Goal: Transaction & Acquisition: Purchase product/service

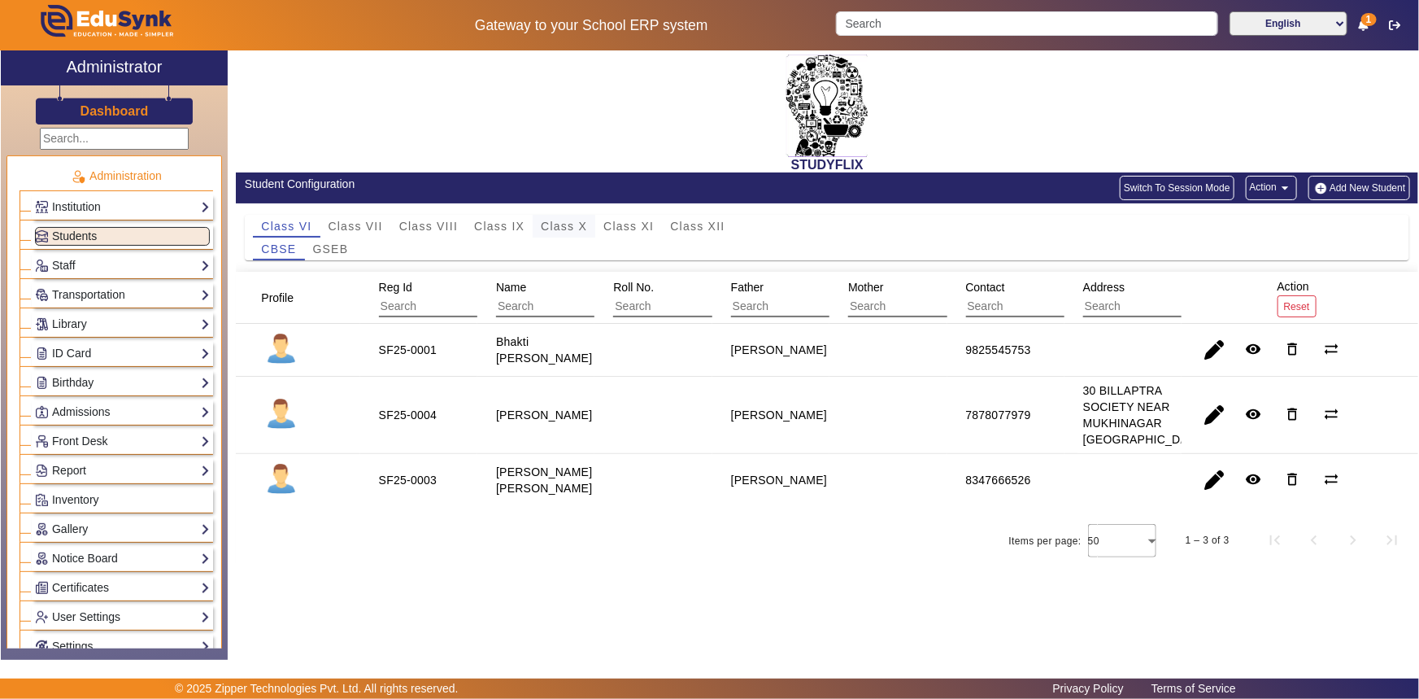
click at [560, 218] on span "Class X" at bounding box center [564, 226] width 46 height 23
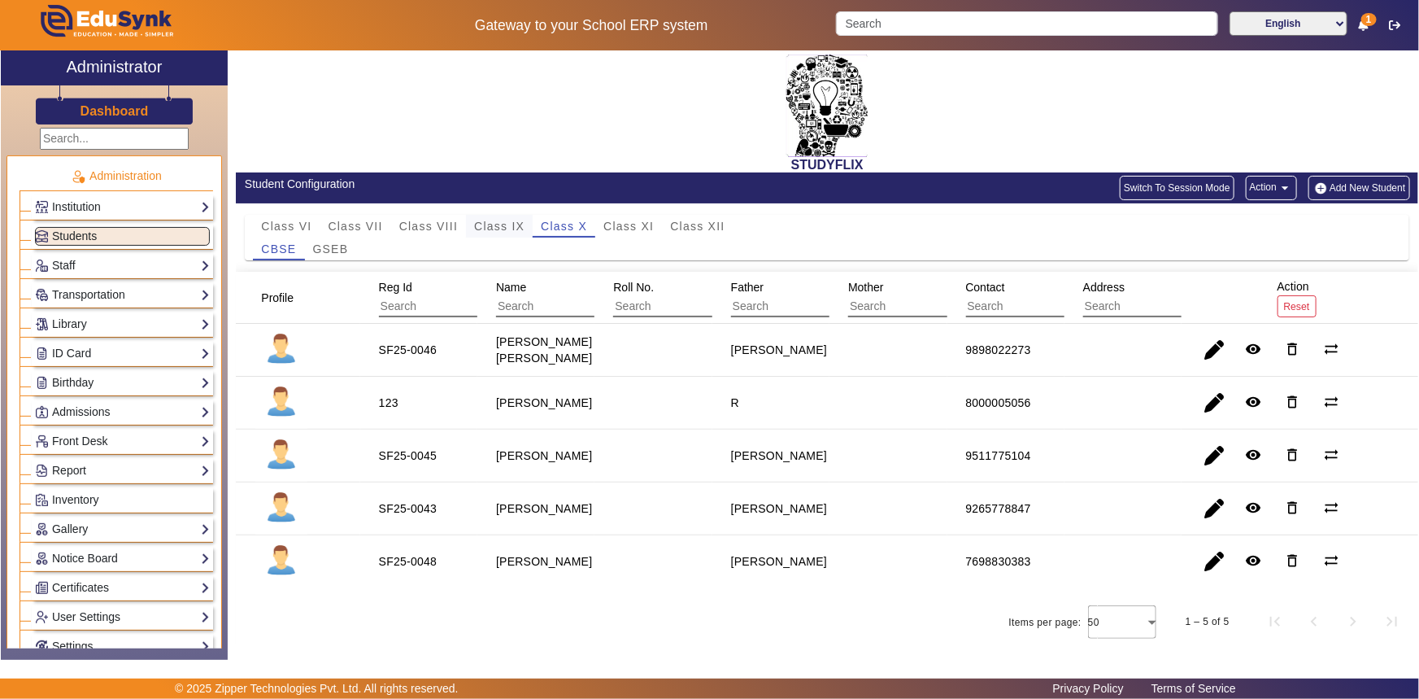
click at [512, 226] on span "Class IX" at bounding box center [499, 225] width 50 height 11
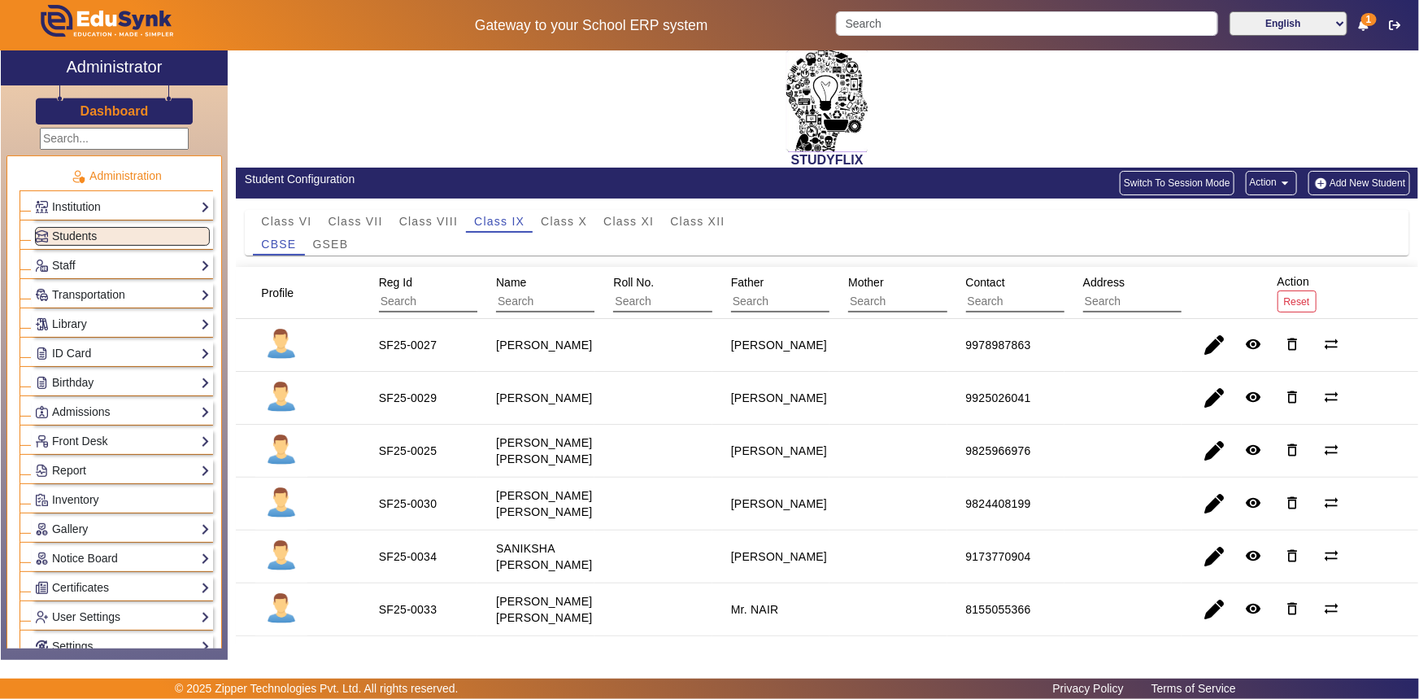
scroll to position [227, 0]
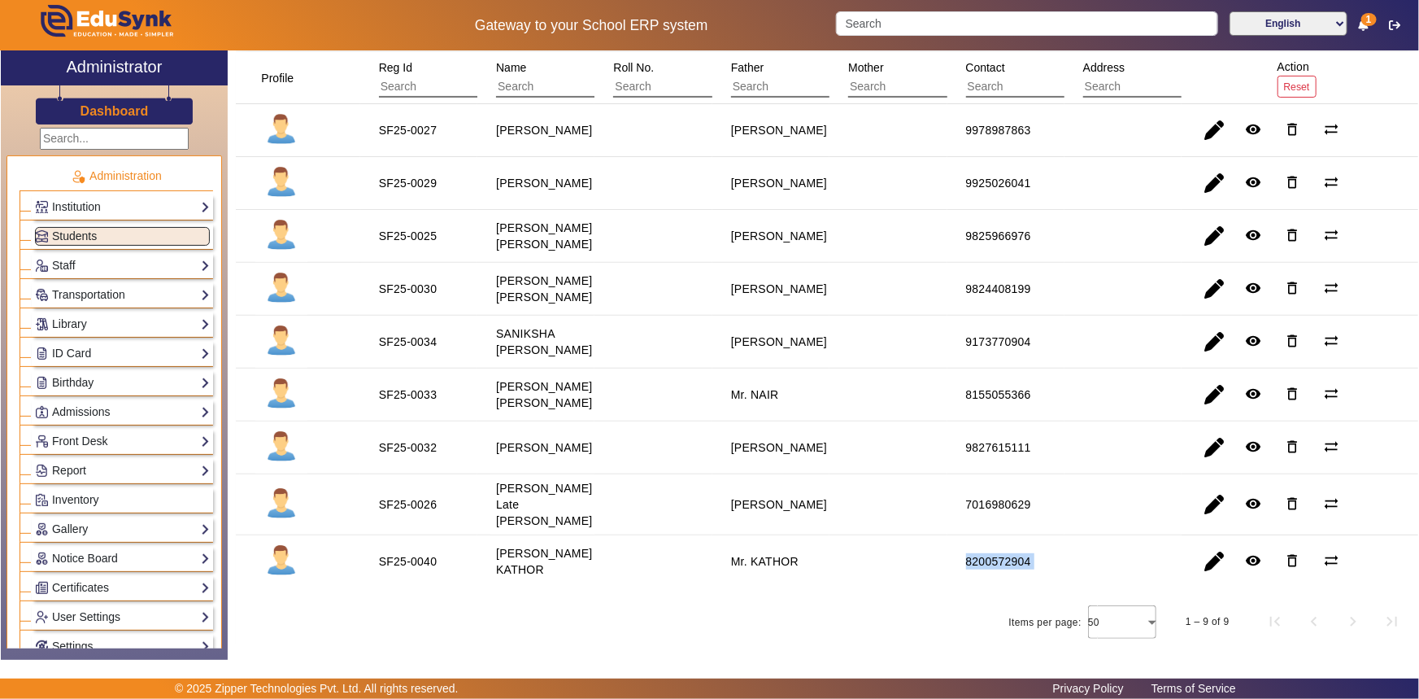
drag, startPoint x: 953, startPoint y: 564, endPoint x: 1082, endPoint y: 562, distance: 128.5
click at [1082, 562] on mat-row "SF25-0040 [PERSON_NAME] KATHOR Mr. KATHOR 8200572904 remove_red_eye delete_outl…" at bounding box center [827, 561] width 1183 height 52
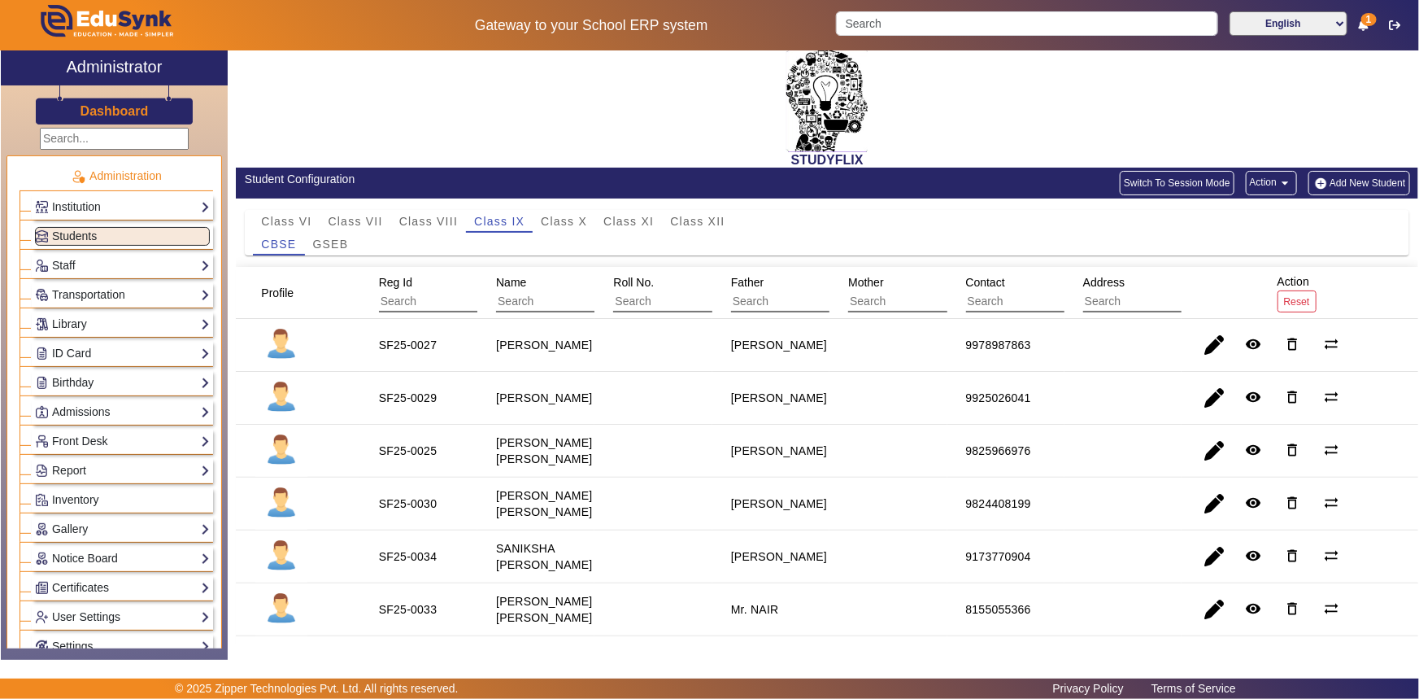
scroll to position [0, 0]
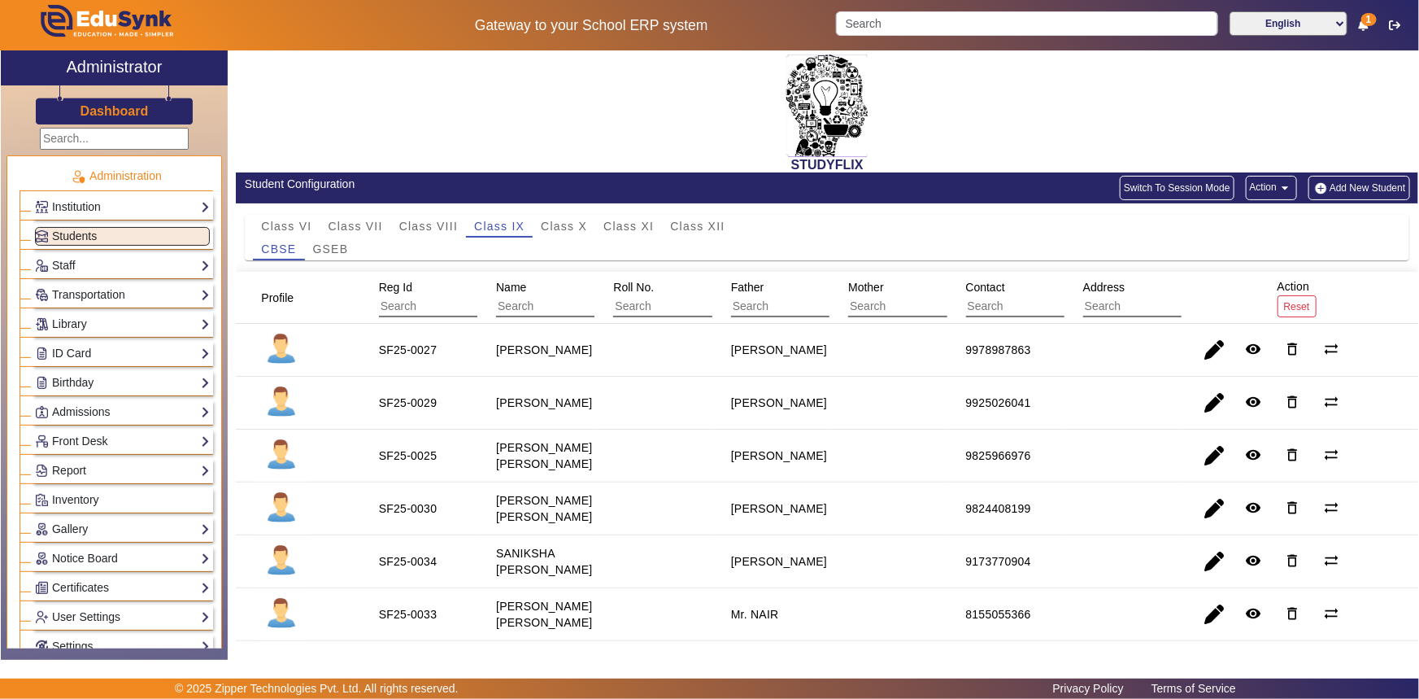
click at [618, 308] on input "text" at bounding box center [686, 306] width 146 height 21
click at [86, 141] on input "text" at bounding box center [114, 139] width 149 height 22
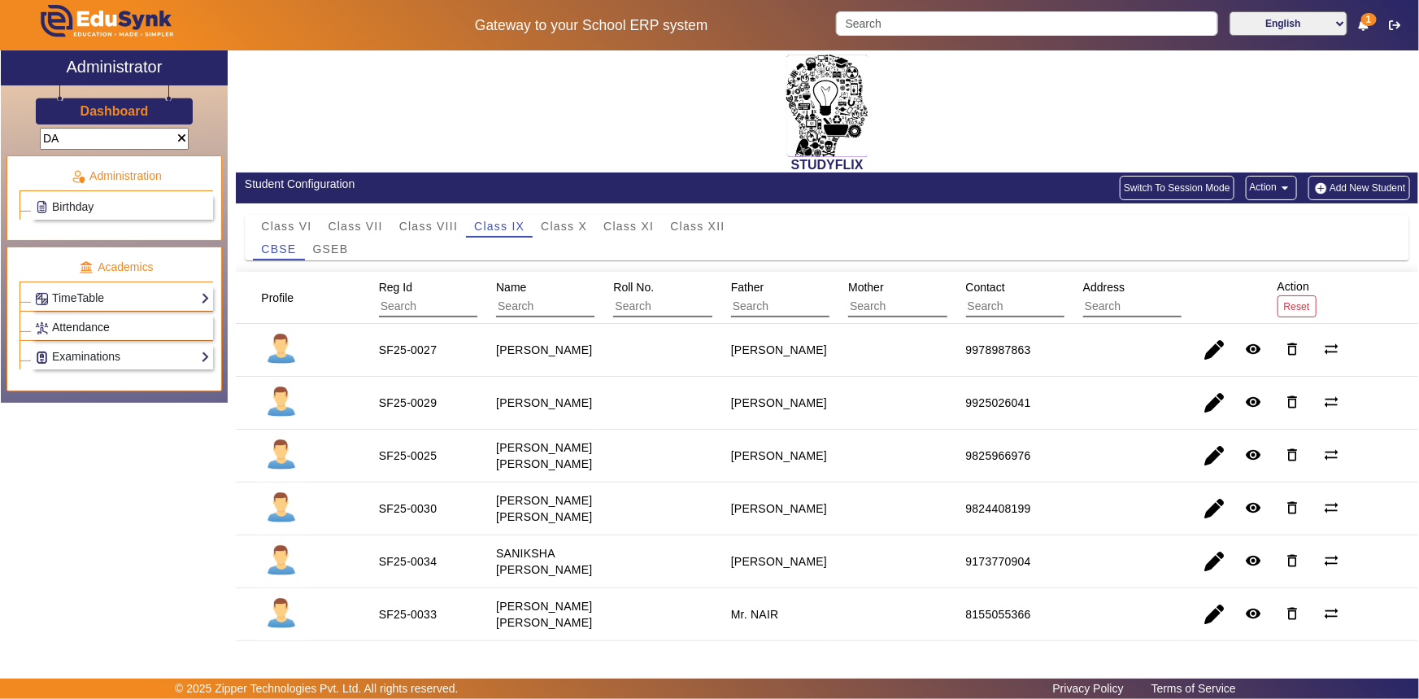
type input "DA"
click at [99, 326] on span "Attendance" at bounding box center [81, 326] width 58 height 13
click at [89, 353] on link "Examinations" at bounding box center [122, 356] width 175 height 19
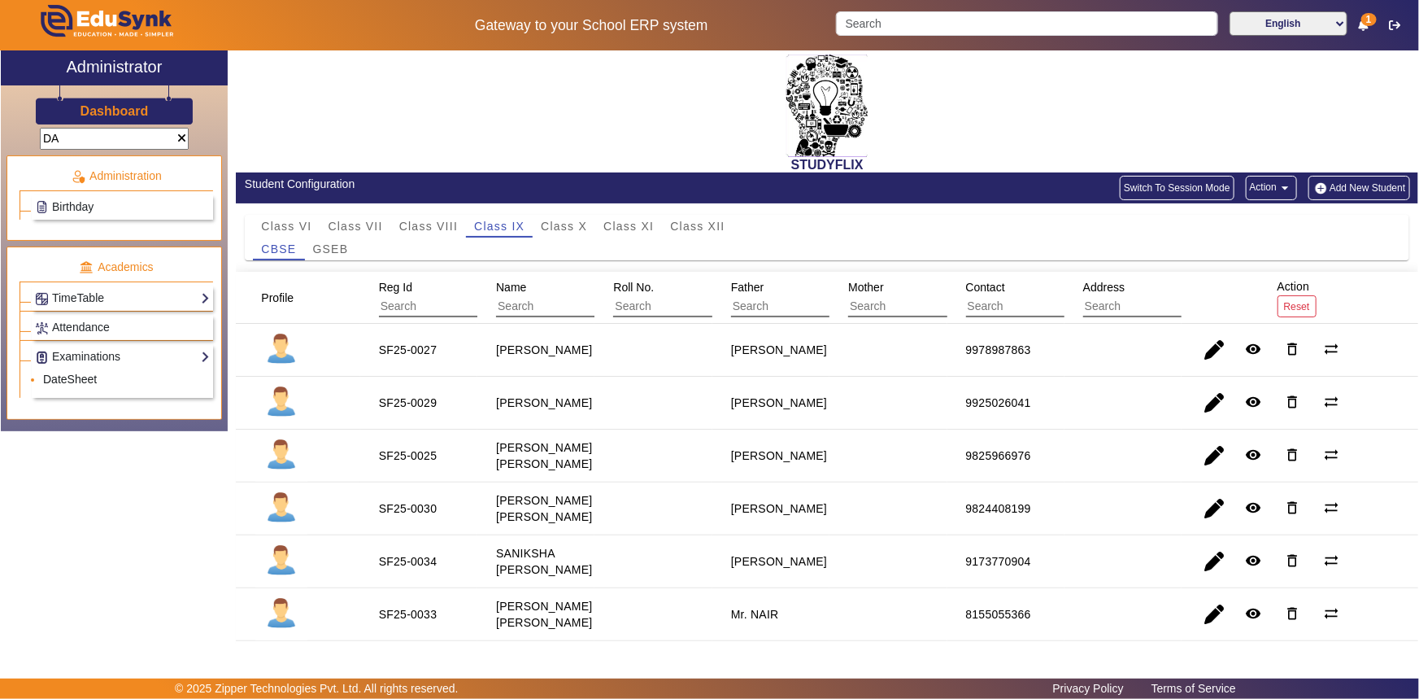
click at [78, 374] on link "DateSheet" at bounding box center [70, 378] width 54 height 13
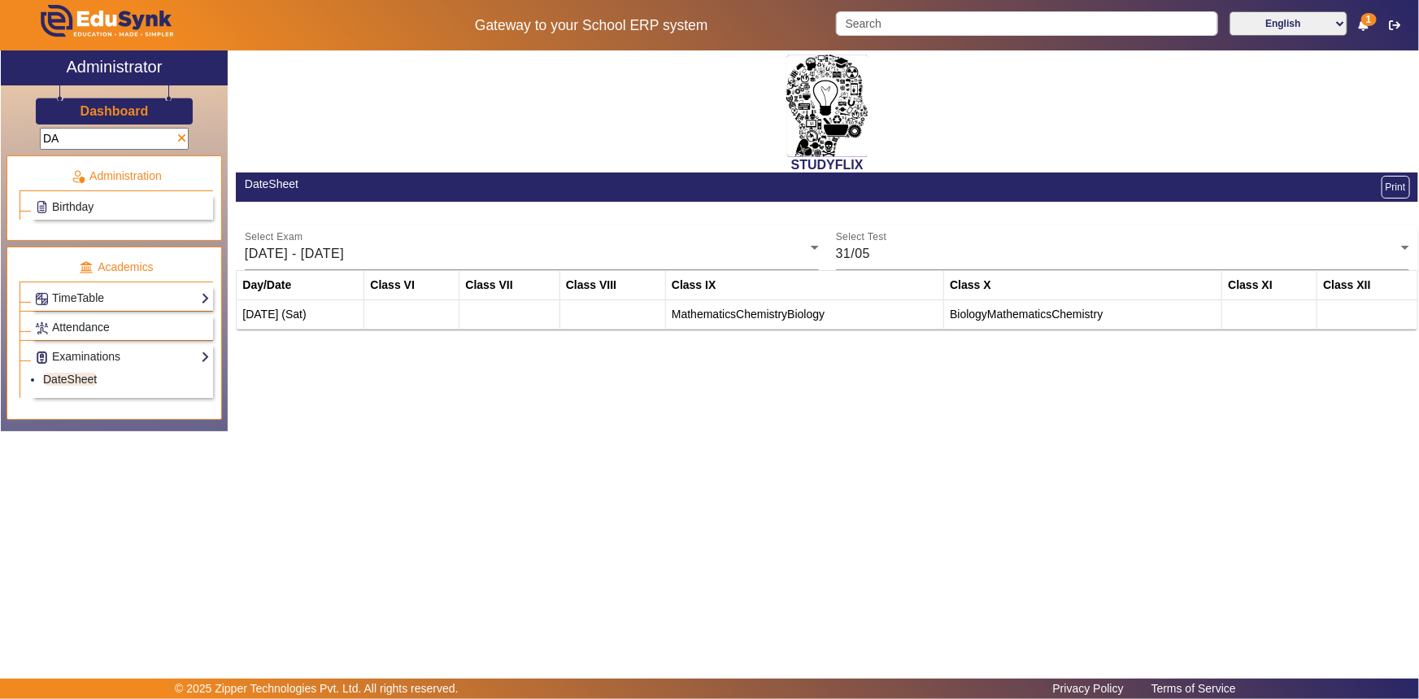
click at [184, 136] on span at bounding box center [181, 138] width 9 height 11
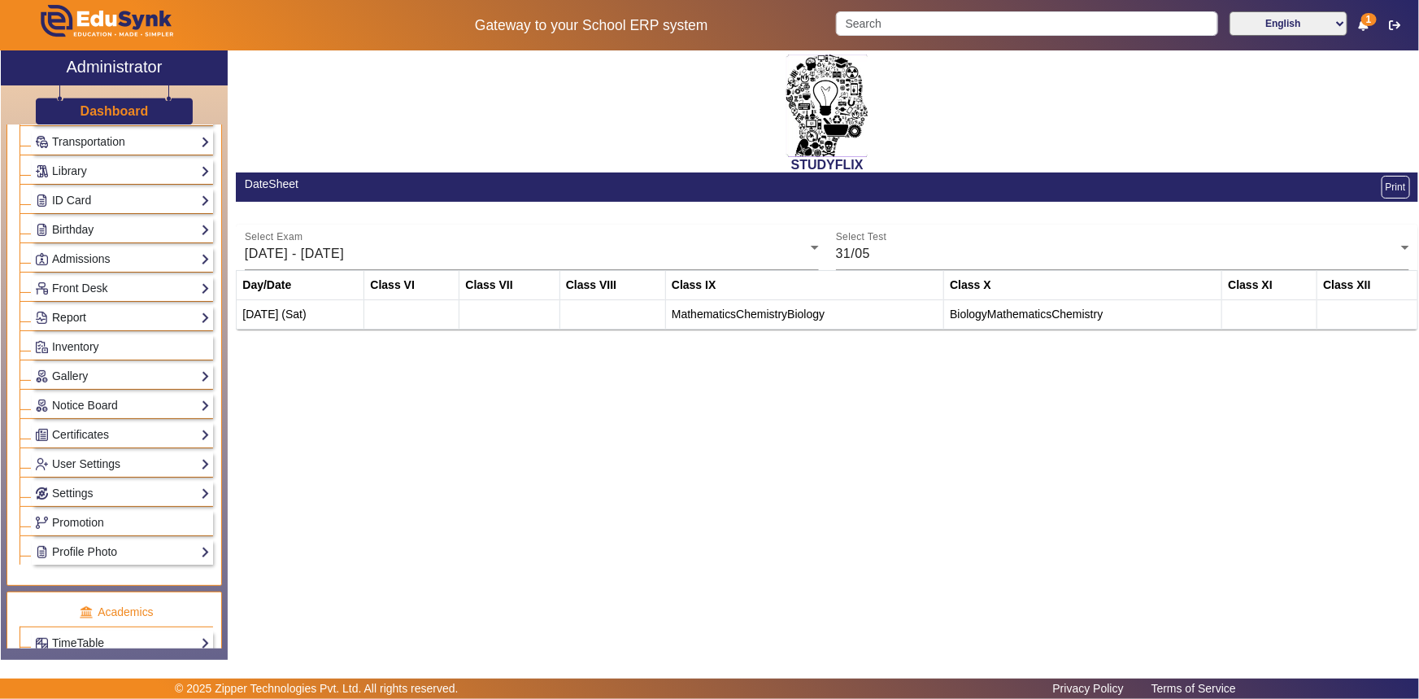
scroll to position [295, 0]
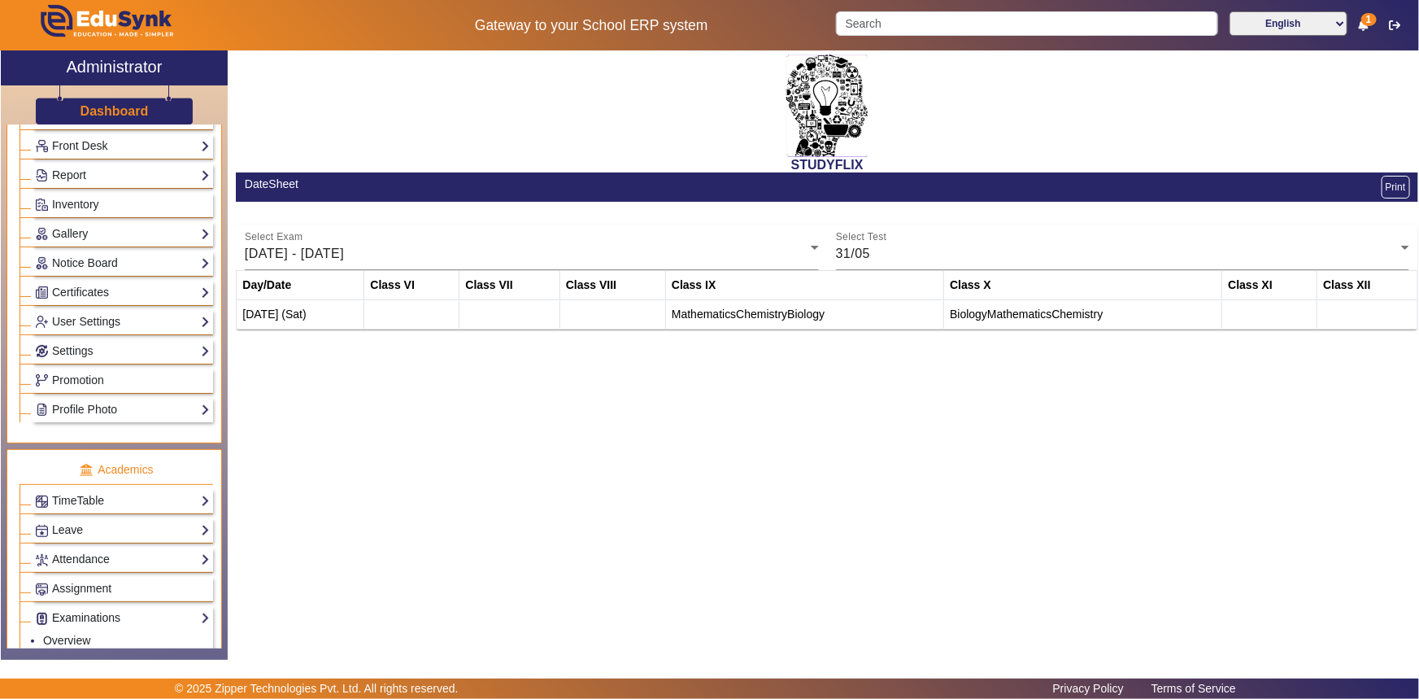
click at [71, 616] on link "Examinations" at bounding box center [122, 617] width 175 height 19
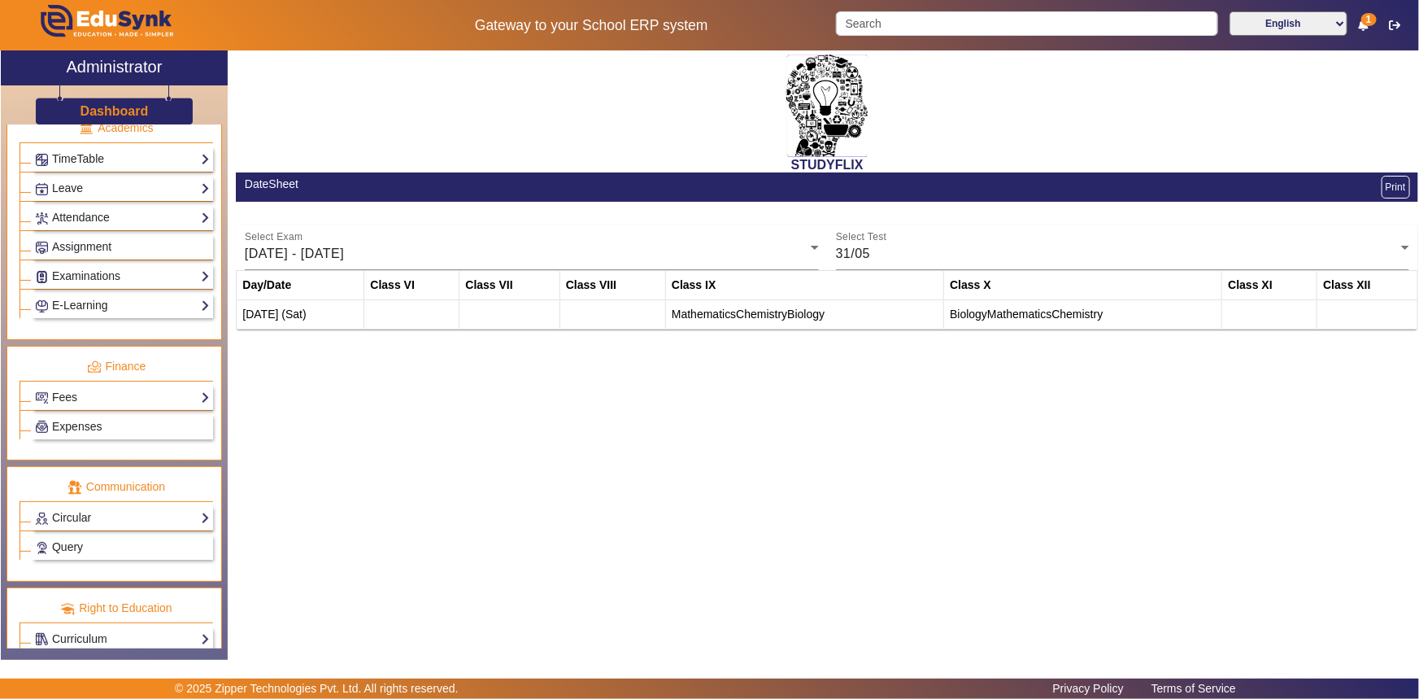
scroll to position [661, 0]
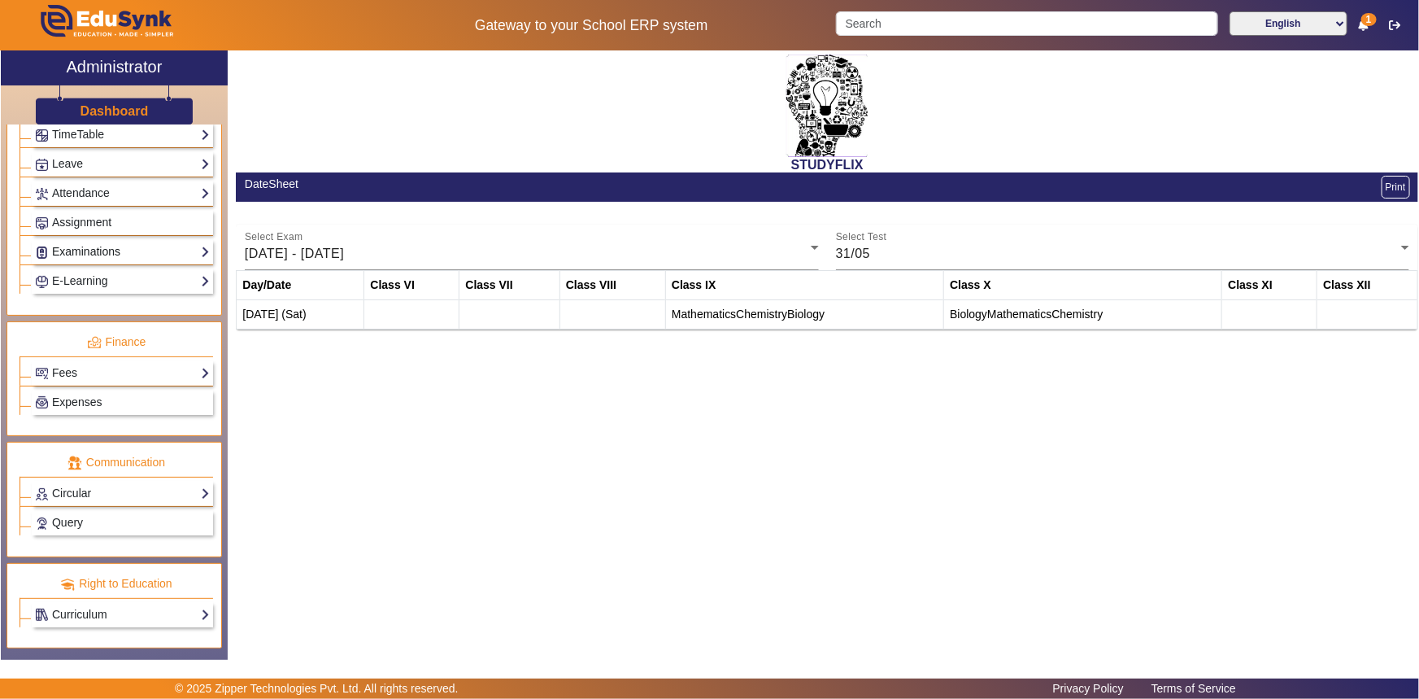
click at [71, 251] on link "Examinations" at bounding box center [122, 251] width 175 height 19
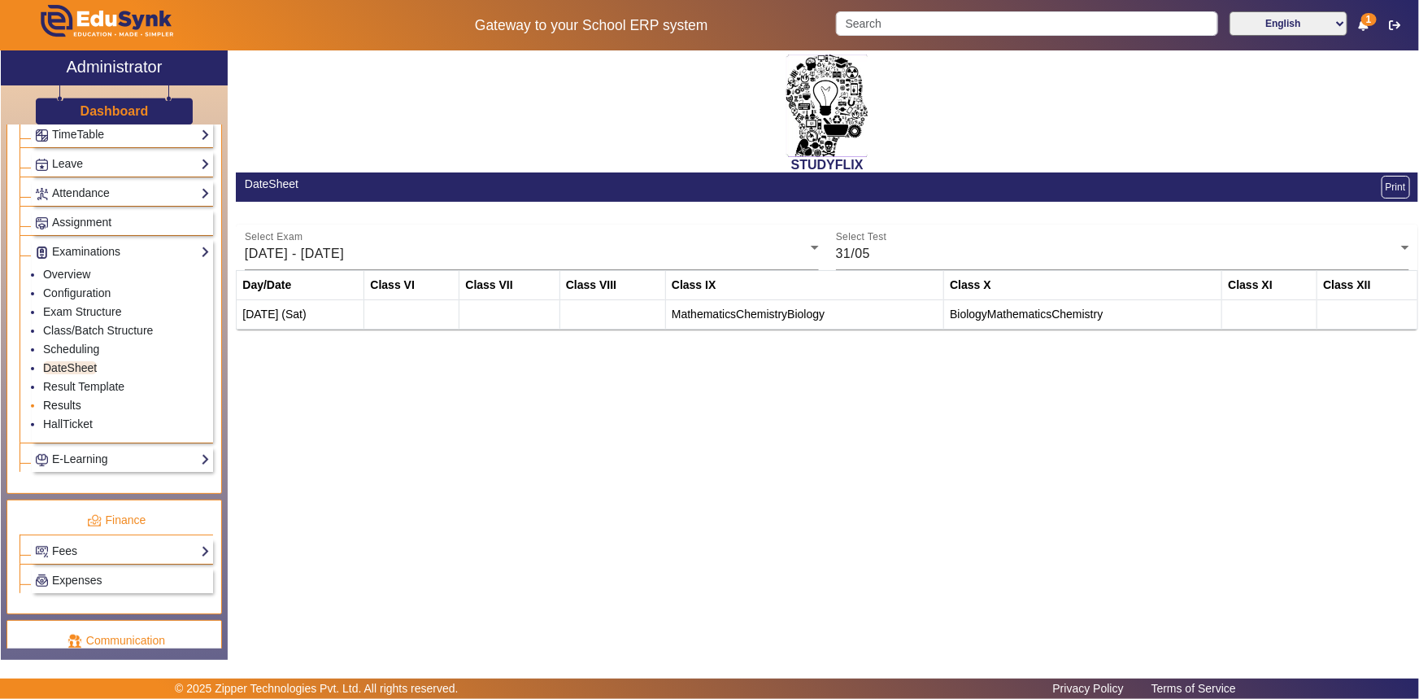
click at [66, 399] on link "Results" at bounding box center [62, 405] width 38 height 13
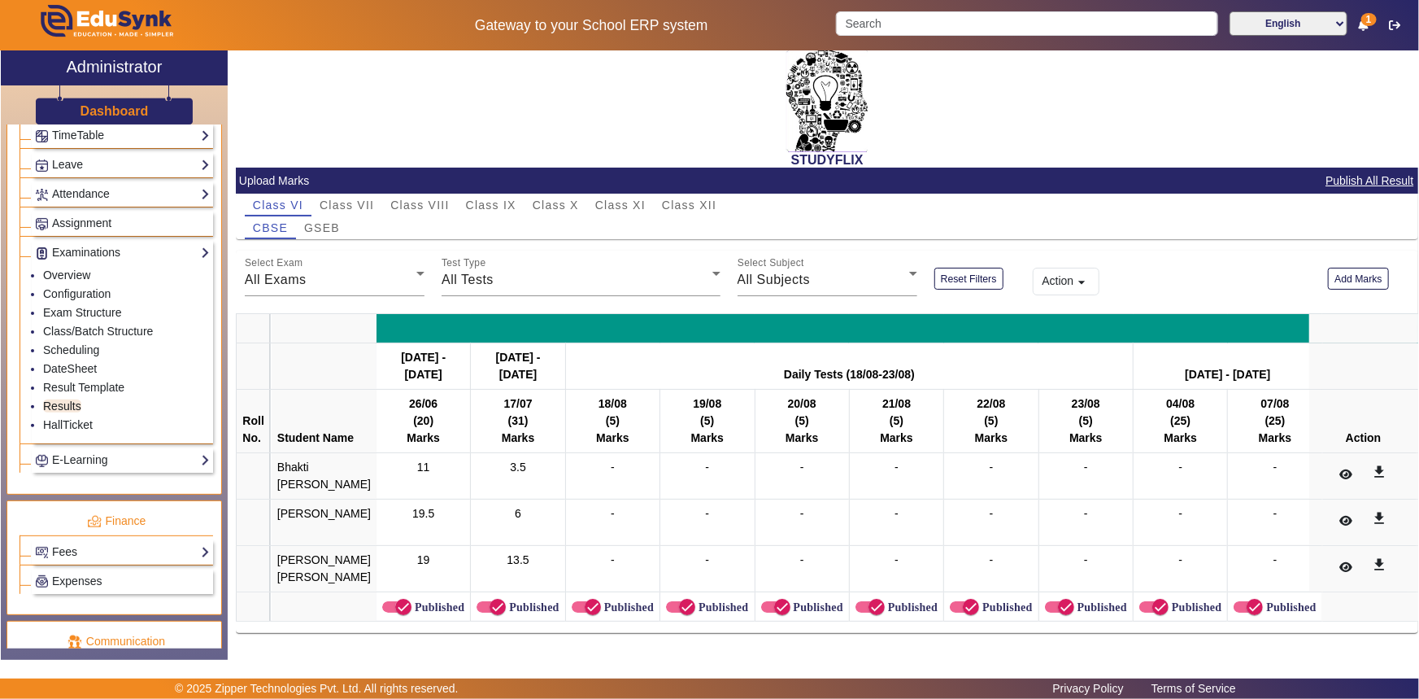
scroll to position [618, 0]
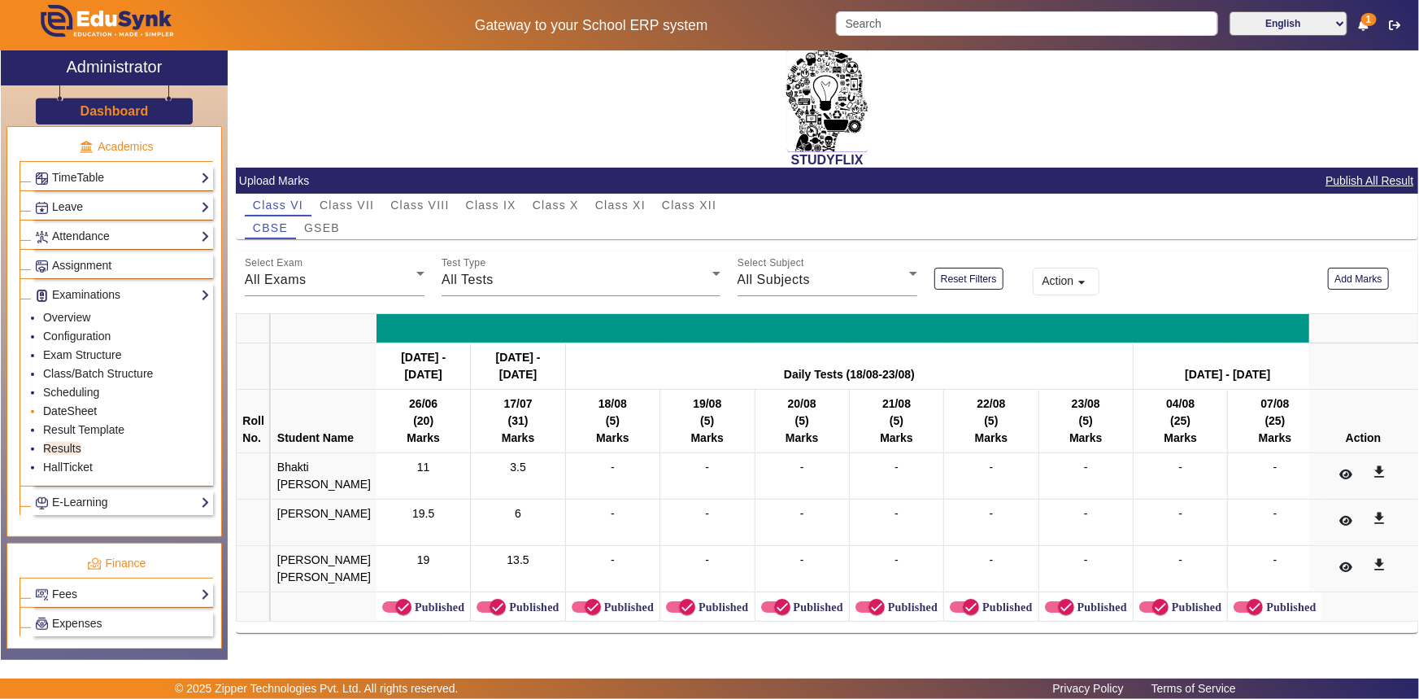
click at [57, 409] on link "DateSheet" at bounding box center [70, 410] width 54 height 13
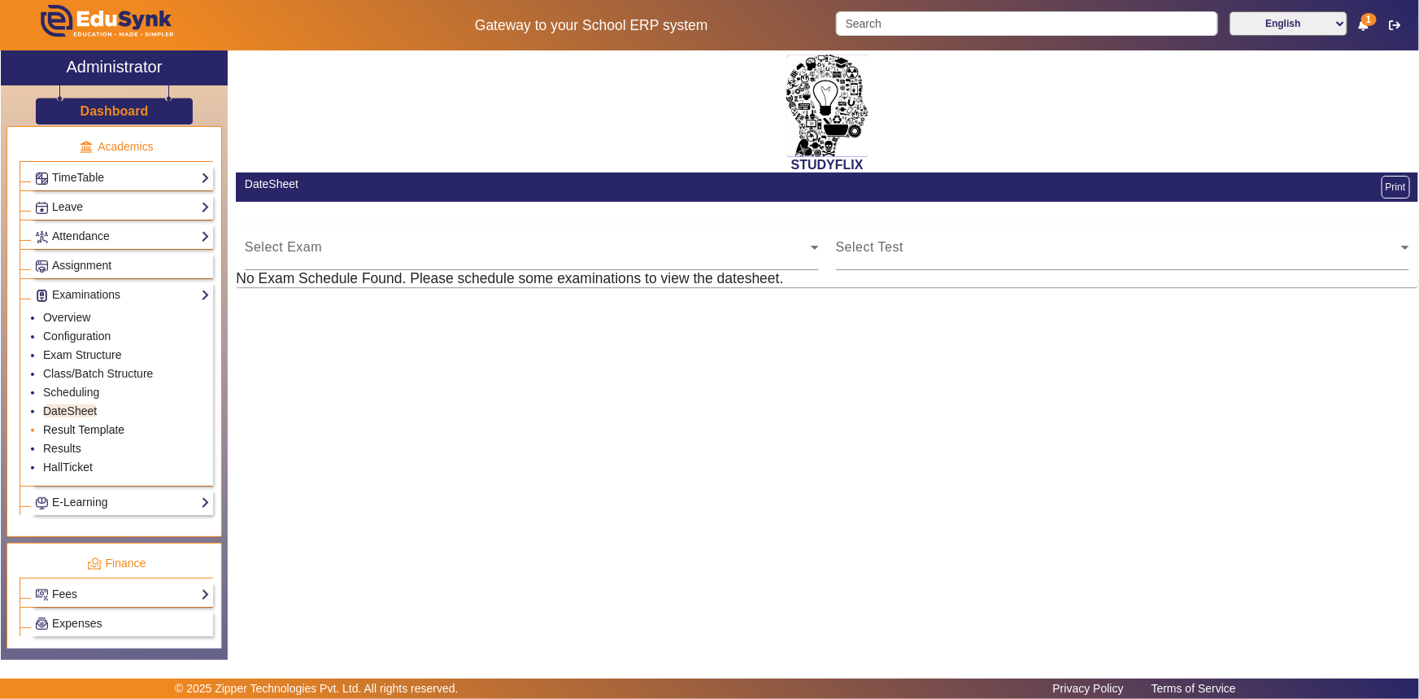
click at [59, 430] on link "Result Template" at bounding box center [83, 429] width 81 height 13
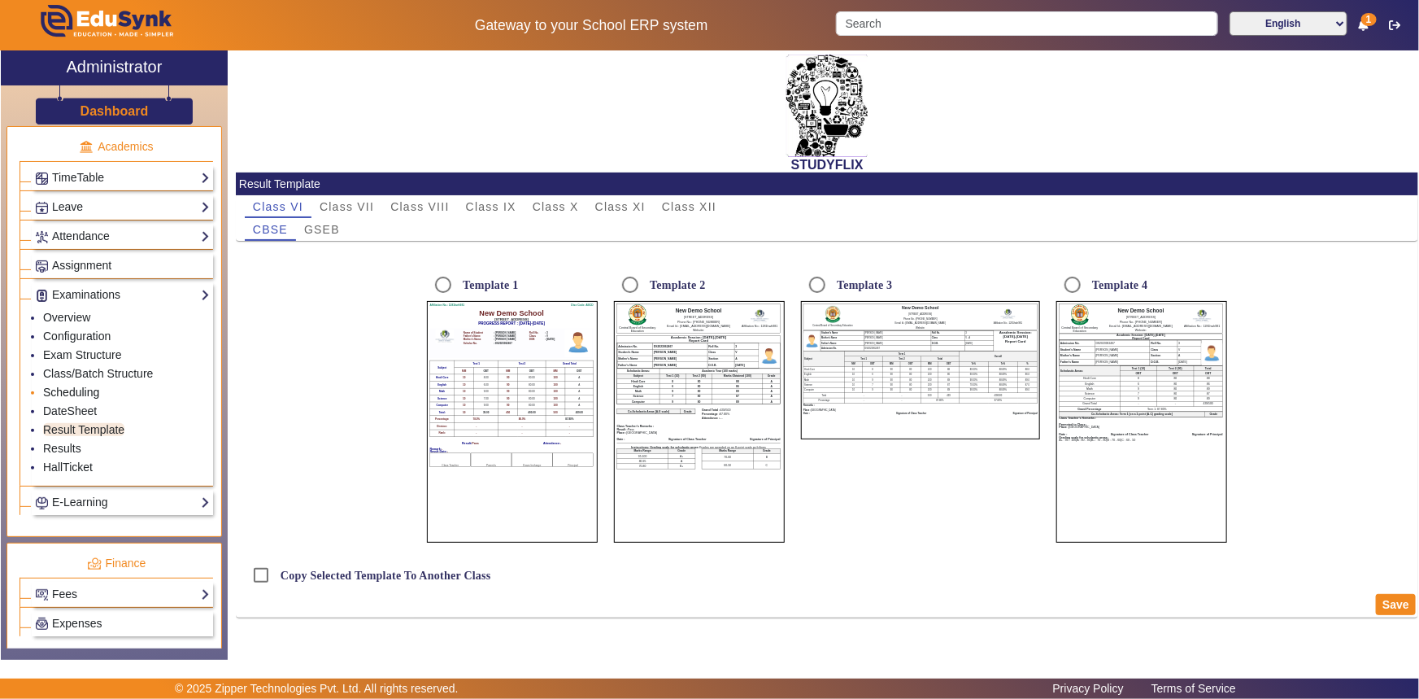
click at [64, 389] on link "Scheduling" at bounding box center [71, 392] width 56 height 13
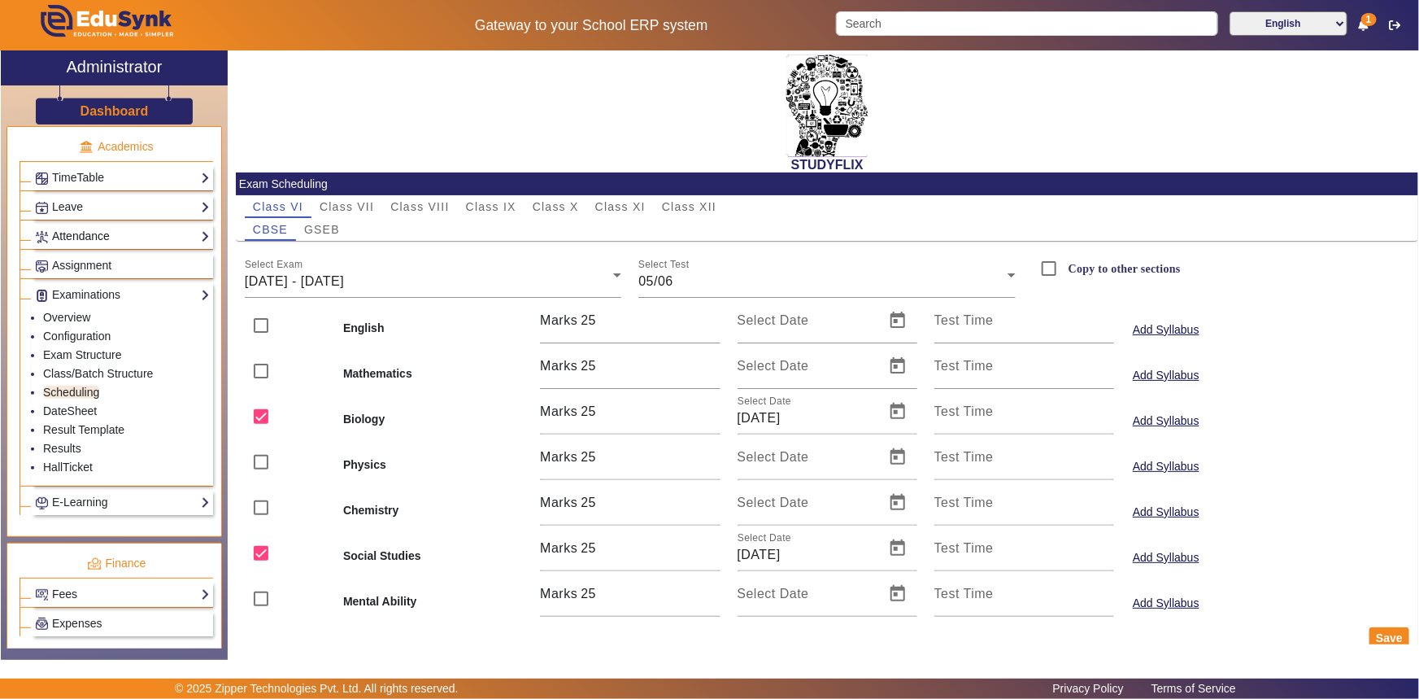
click at [81, 238] on link "Attendance" at bounding box center [122, 236] width 175 height 19
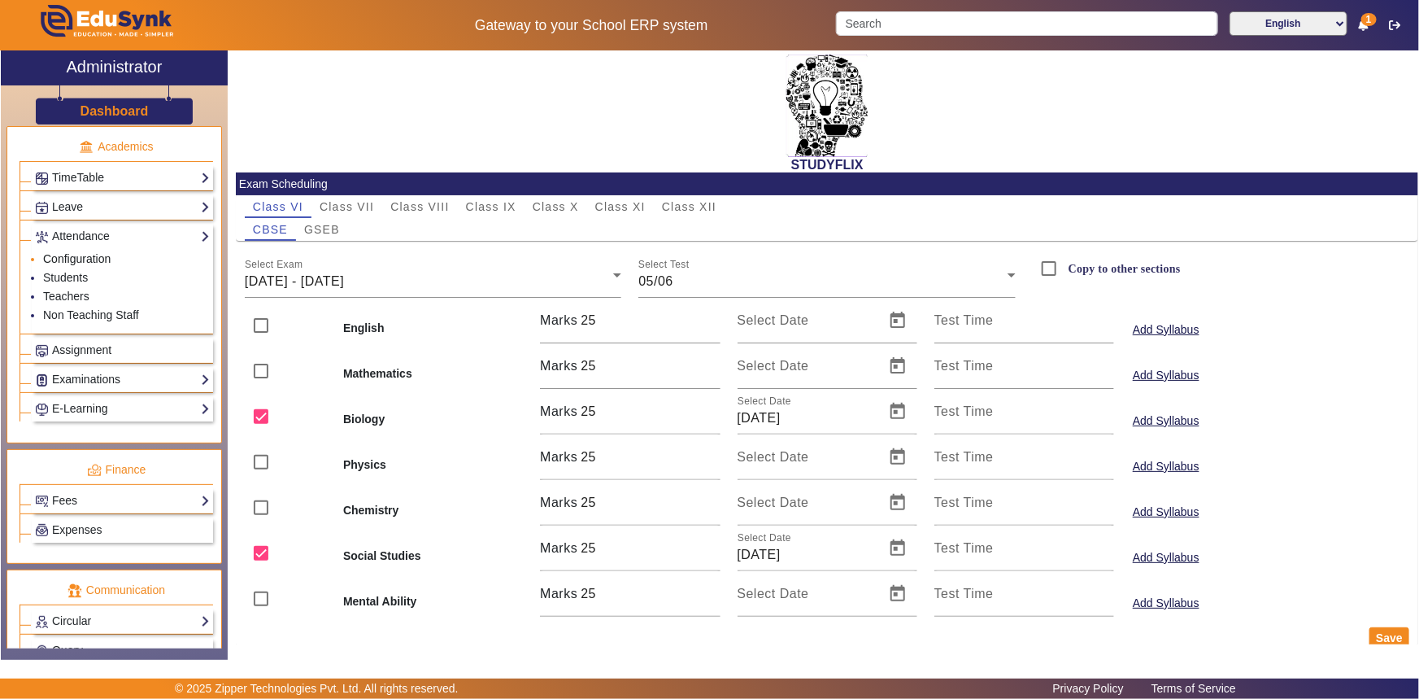
click at [63, 255] on link "Configuration" at bounding box center [77, 258] width 68 height 13
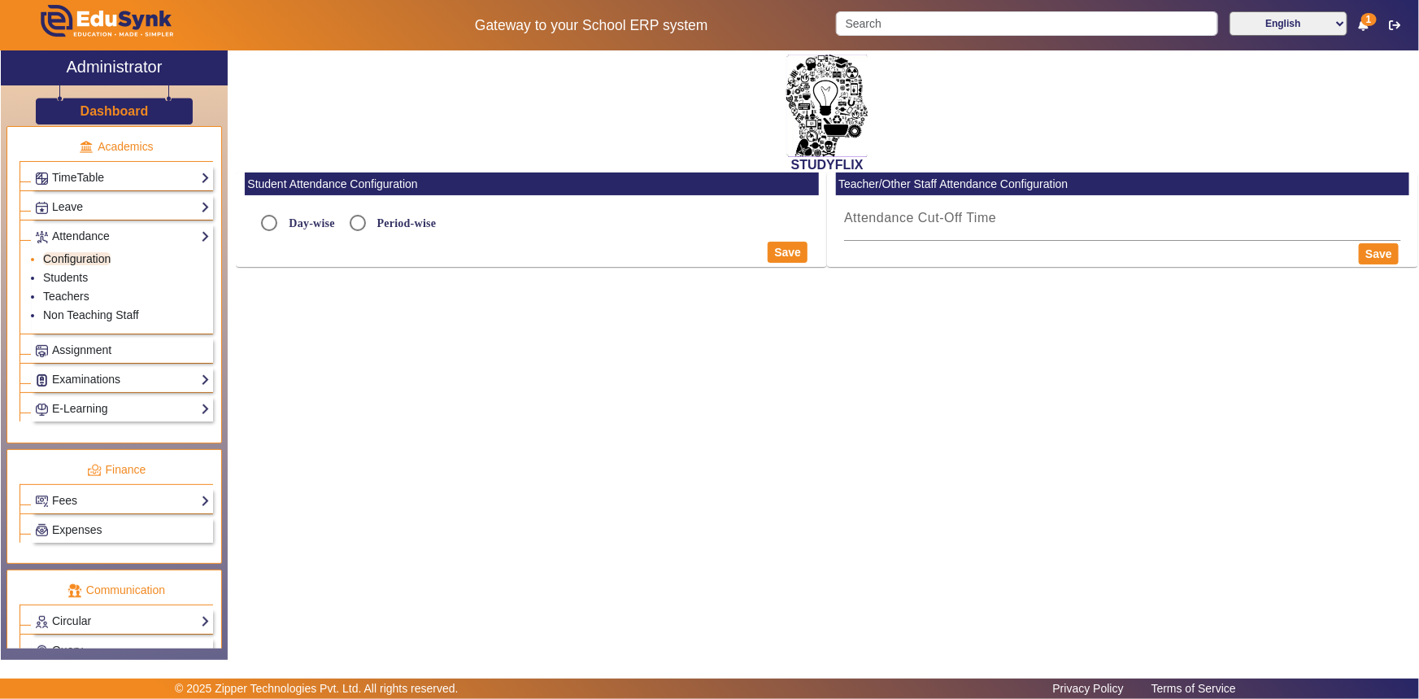
radio input "true"
click at [66, 277] on link "Students" at bounding box center [65, 277] width 45 height 13
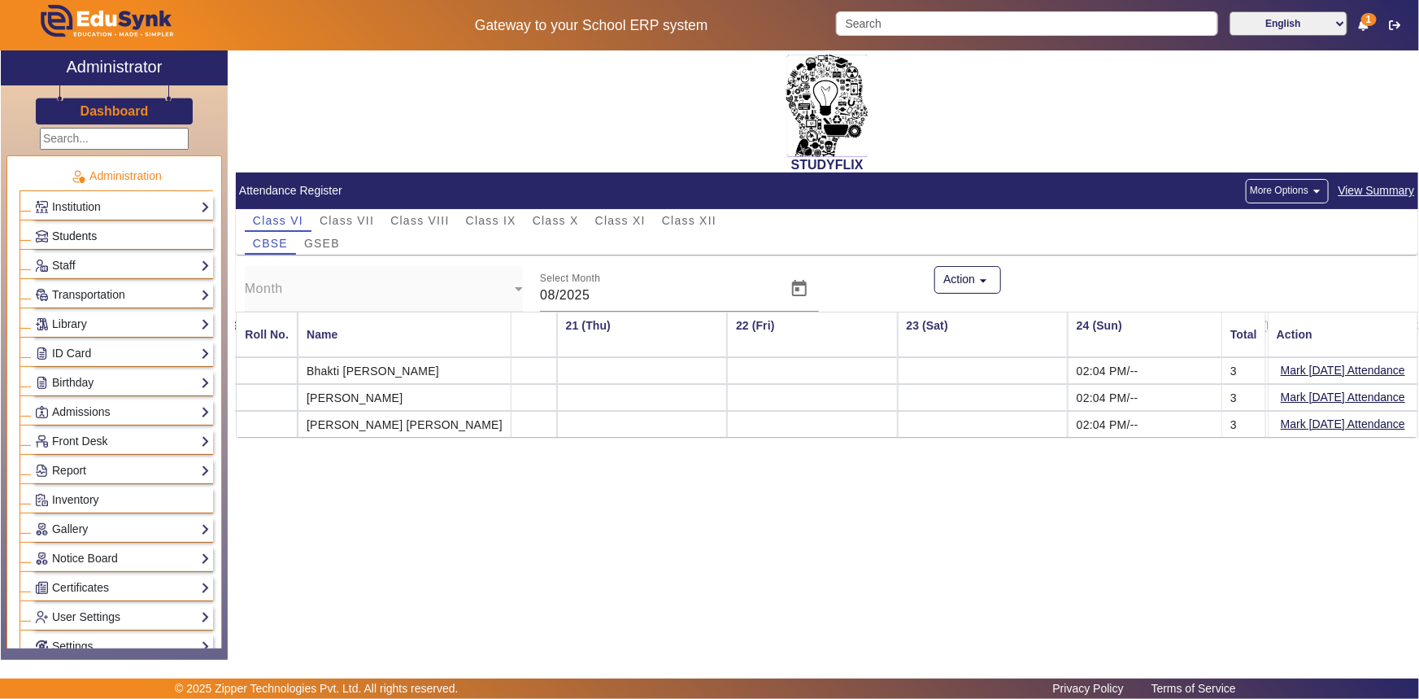
click at [79, 235] on span "Students" at bounding box center [74, 235] width 45 height 13
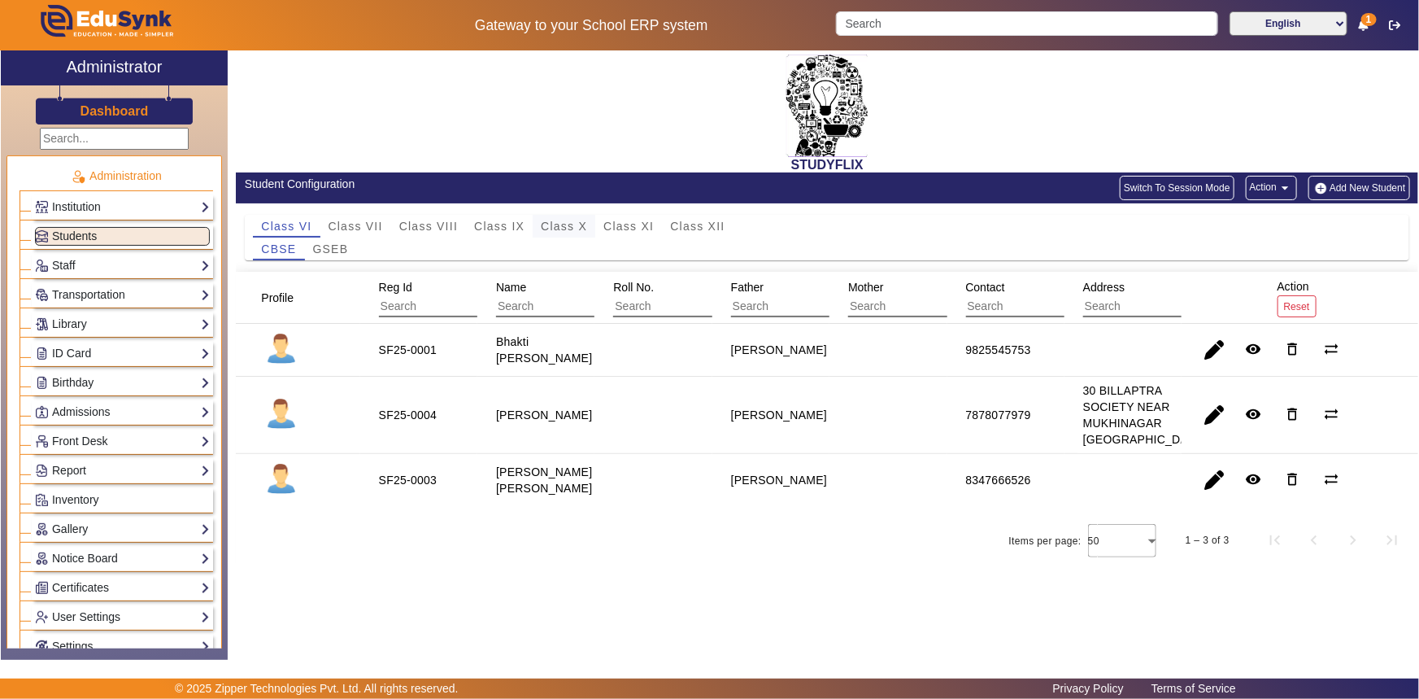
click at [547, 220] on span "Class X" at bounding box center [564, 225] width 46 height 11
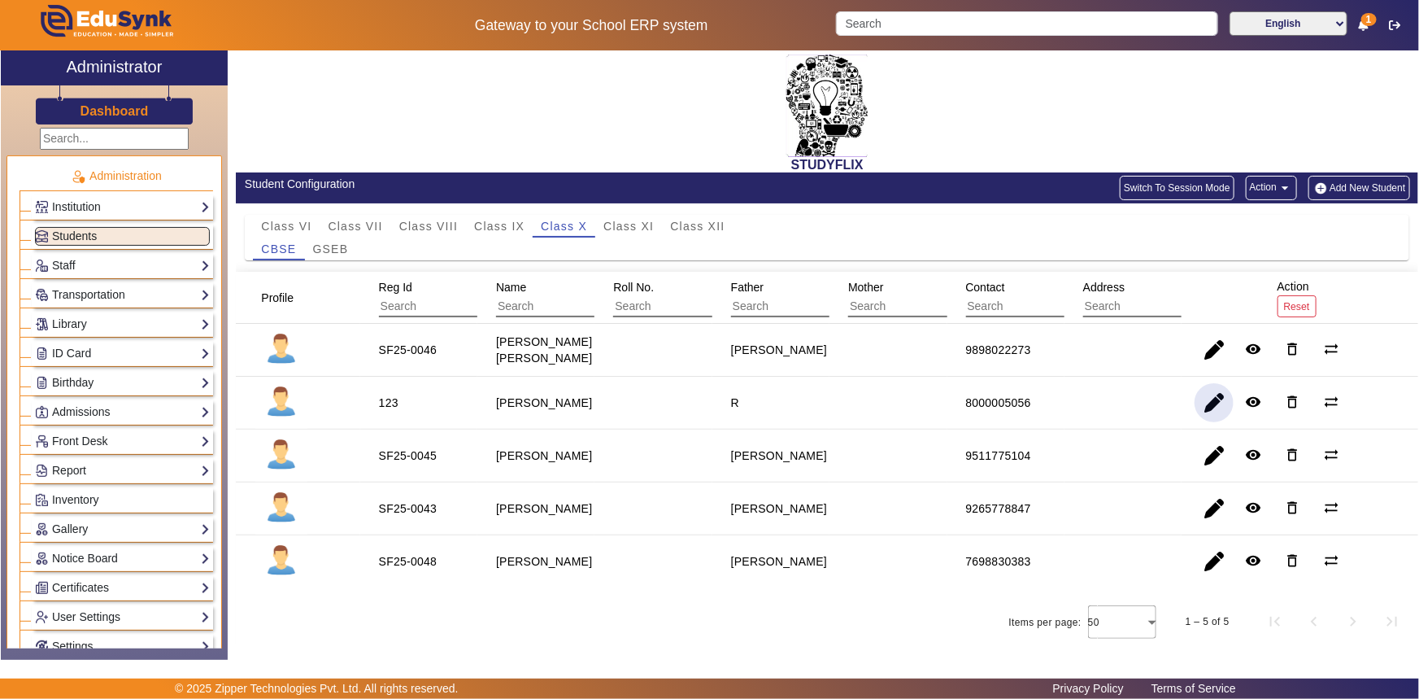
click at [1200, 404] on span "button" at bounding box center [1214, 402] width 39 height 39
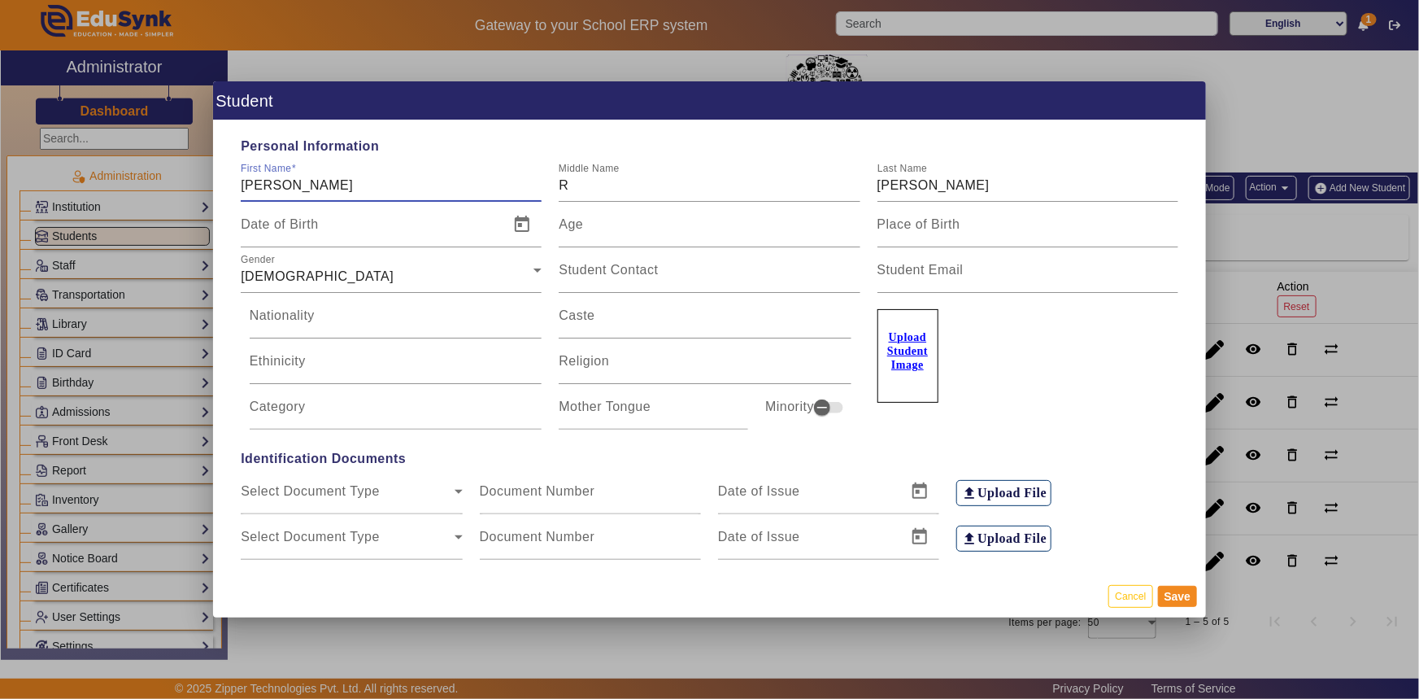
click at [273, 185] on input "[PERSON_NAME]" at bounding box center [391, 186] width 301 height 20
type input "[PERSON_NAME]"
click at [325, 228] on input "Date of Birth" at bounding box center [370, 231] width 259 height 20
click at [529, 234] on span "Open calendar" at bounding box center [522, 224] width 39 height 39
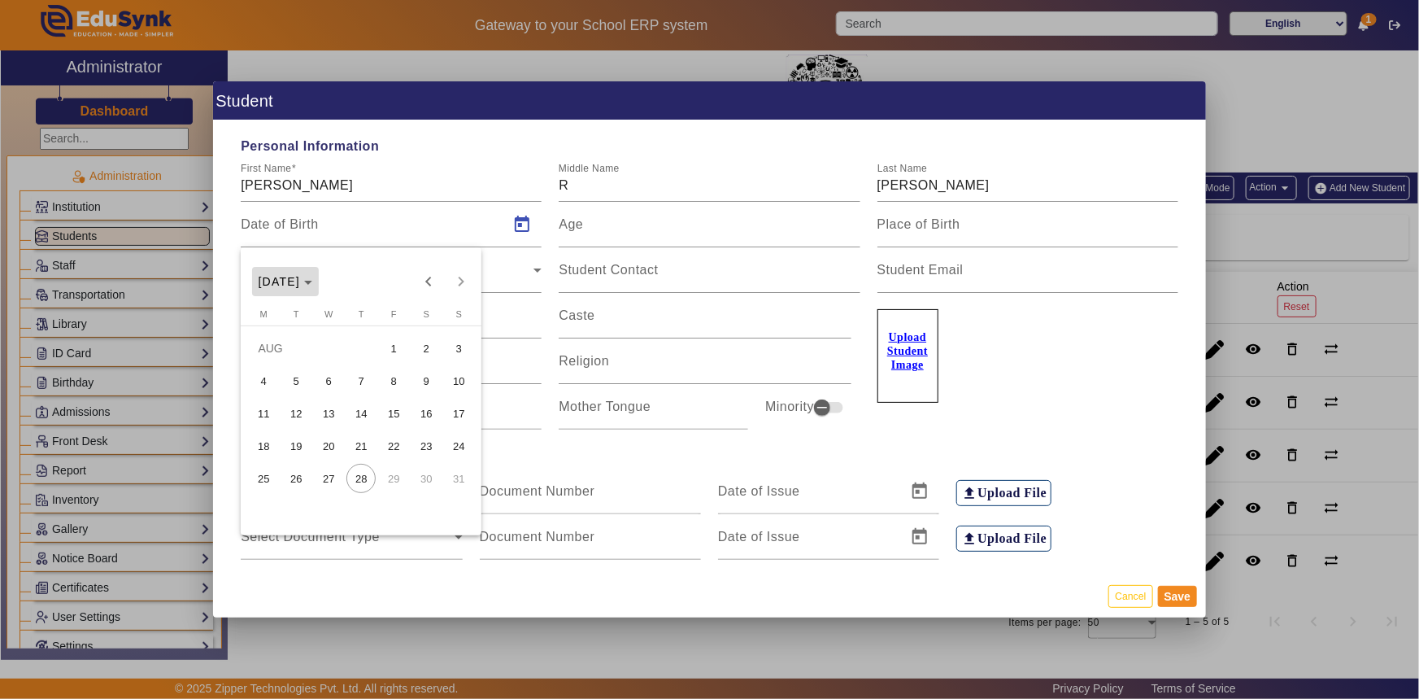
click at [313, 278] on span "[DATE]" at bounding box center [286, 281] width 54 height 13
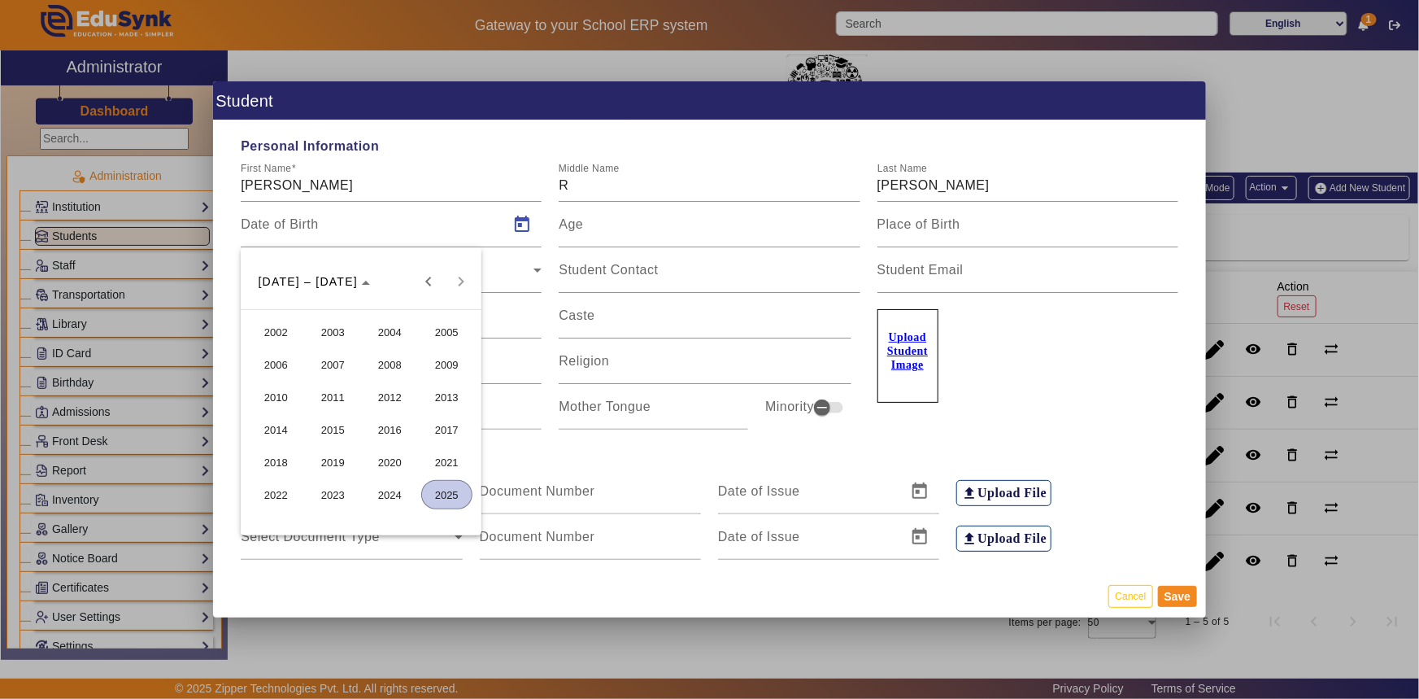
click at [285, 394] on span "2010" at bounding box center [276, 396] width 51 height 29
click at [282, 424] on span "SEPT" at bounding box center [276, 429] width 51 height 29
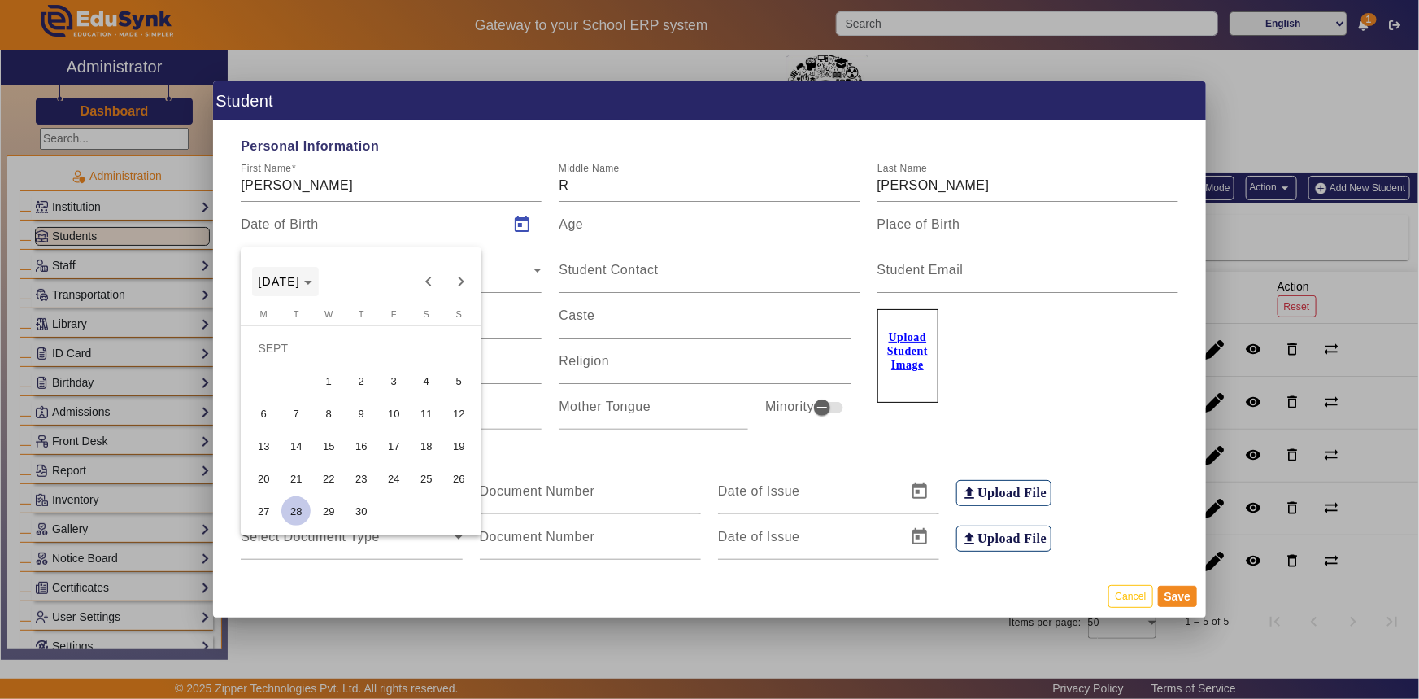
click at [313, 285] on span "[DATE]" at bounding box center [286, 281] width 54 height 13
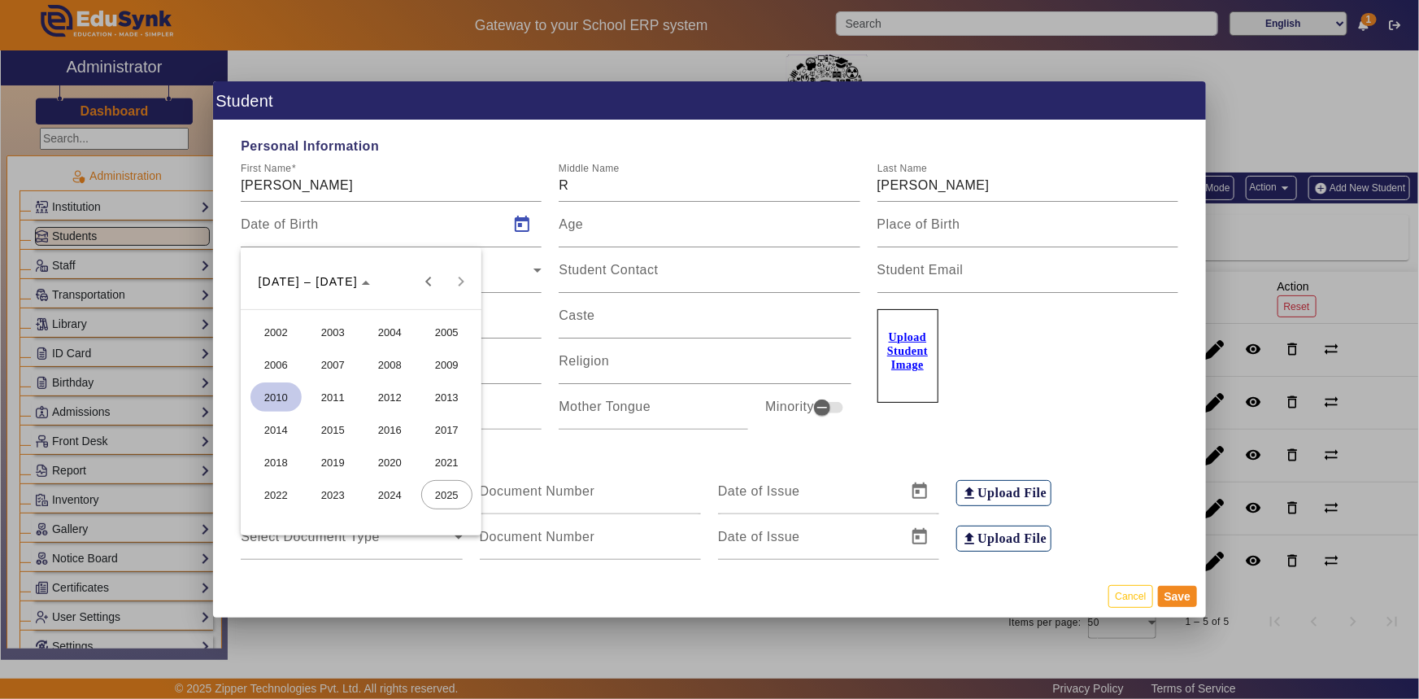
click at [283, 395] on span "2010" at bounding box center [276, 396] width 51 height 29
click at [438, 393] on span "AUG" at bounding box center [446, 396] width 51 height 29
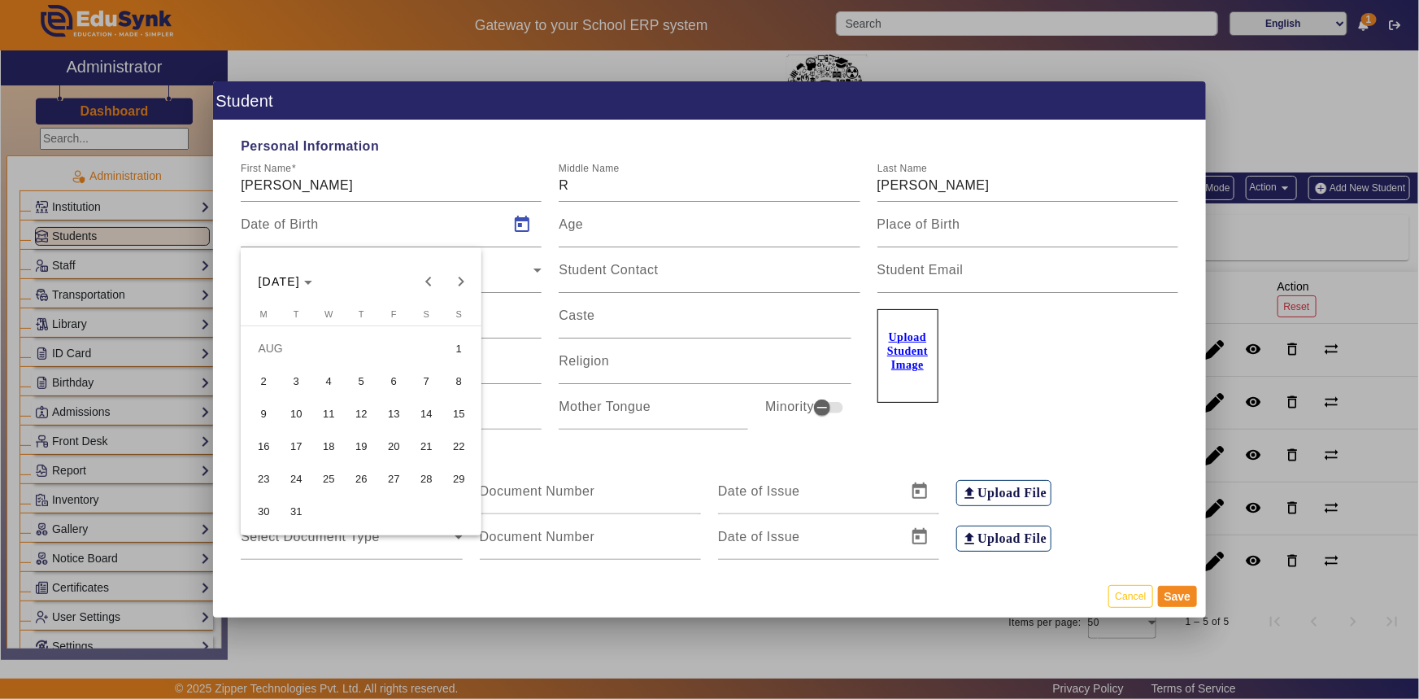
click at [266, 403] on span "9" at bounding box center [263, 413] width 29 height 29
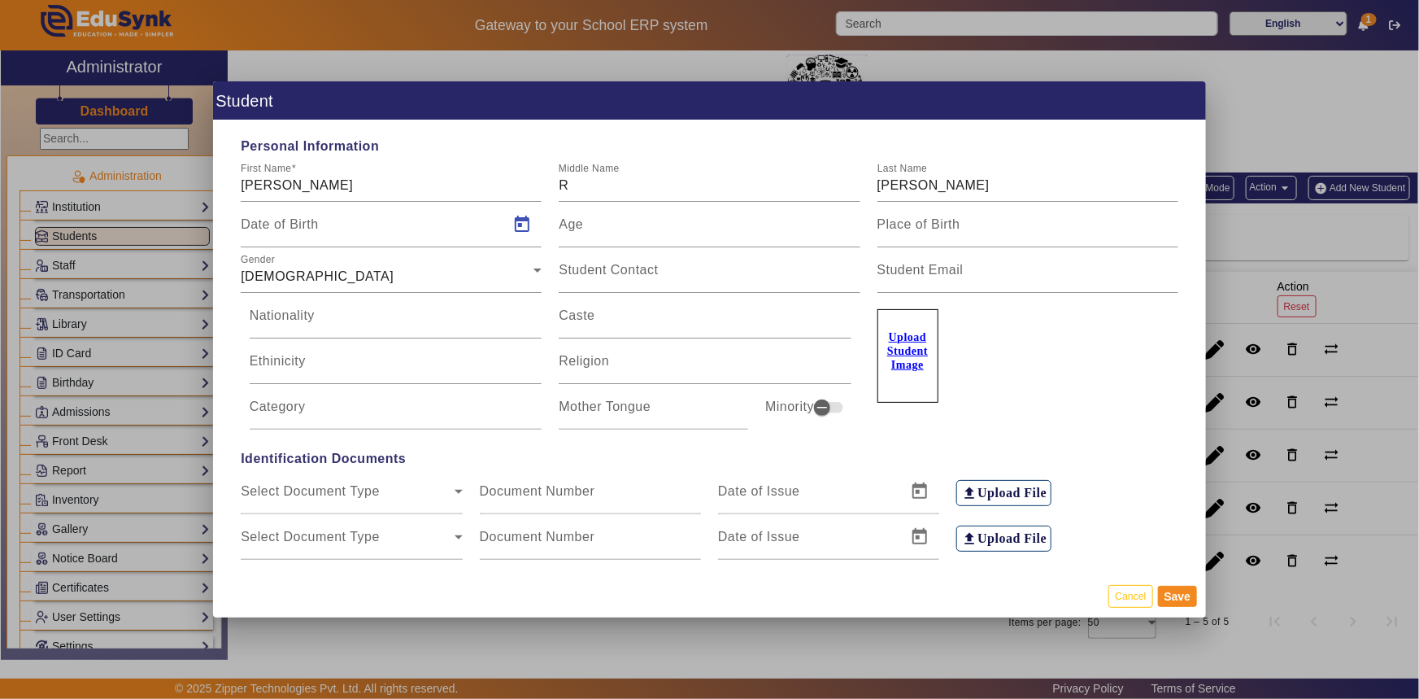
type input "[DATE]"
type input "15 Yrs, 0 Months, 19 Days"
click at [651, 323] on input "Caste" at bounding box center [705, 322] width 293 height 20
click at [380, 325] on input "Nationality" at bounding box center [396, 322] width 293 height 20
click at [353, 366] on input "Ethinicity" at bounding box center [396, 368] width 293 height 20
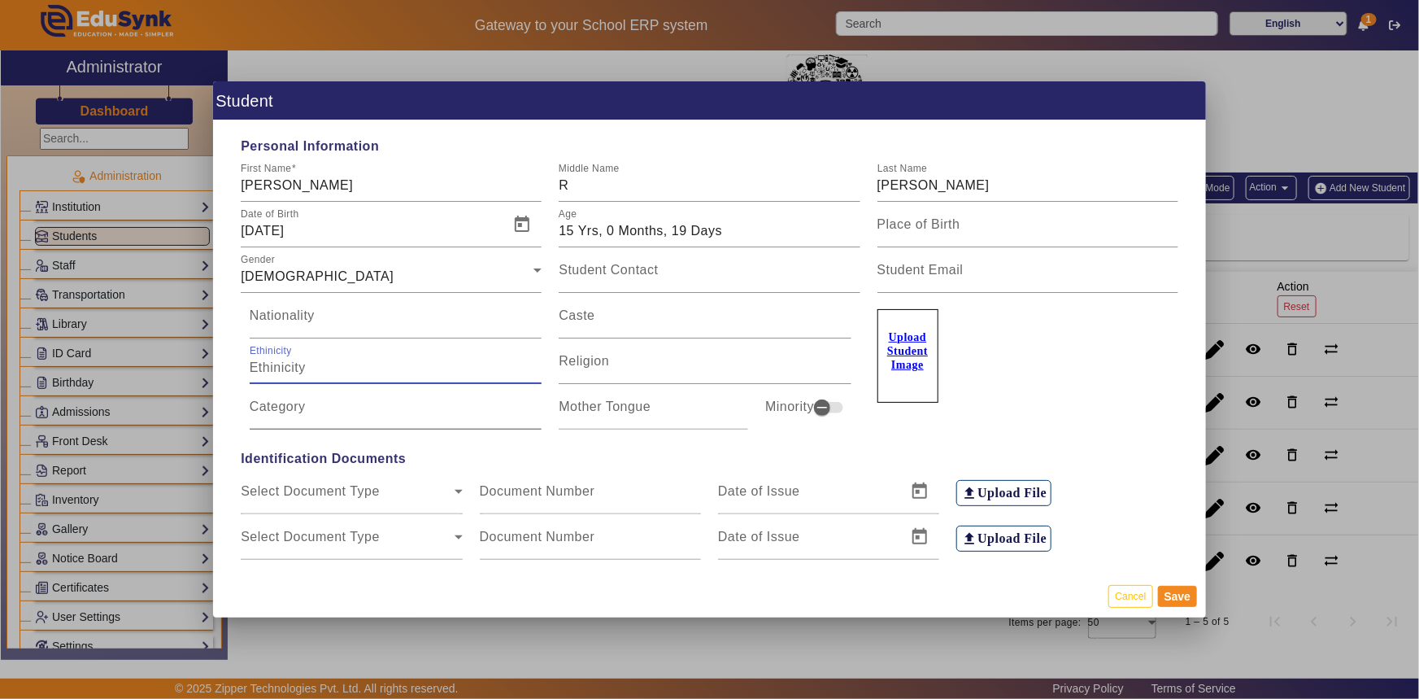
click at [346, 405] on input "Category" at bounding box center [396, 413] width 293 height 20
click at [327, 414] on input "Category" at bounding box center [396, 413] width 293 height 20
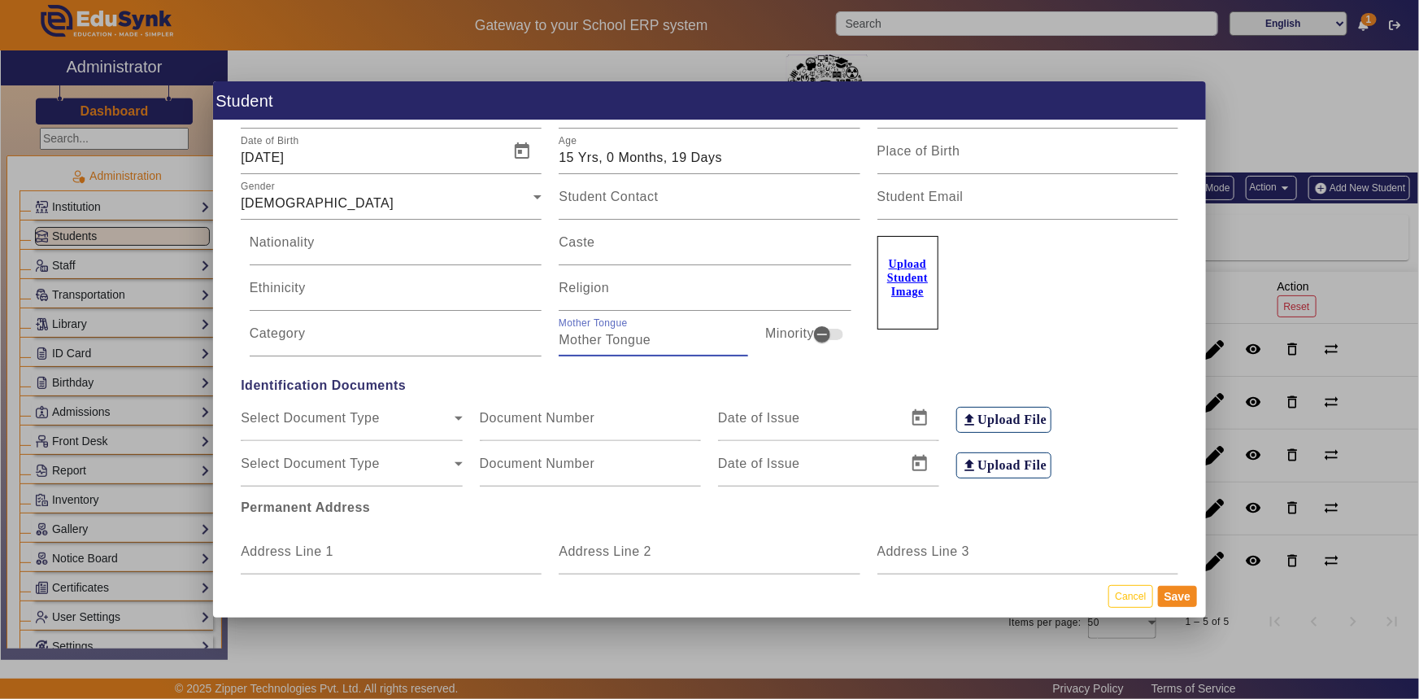
click at [607, 341] on input "Mother Tongue" at bounding box center [654, 340] width 190 height 20
click at [822, 333] on icon "button" at bounding box center [822, 334] width 10 height 2
click at [643, 343] on input "Mother Tongue" at bounding box center [654, 340] width 190 height 20
click at [828, 335] on icon "button" at bounding box center [835, 334] width 15 height 15
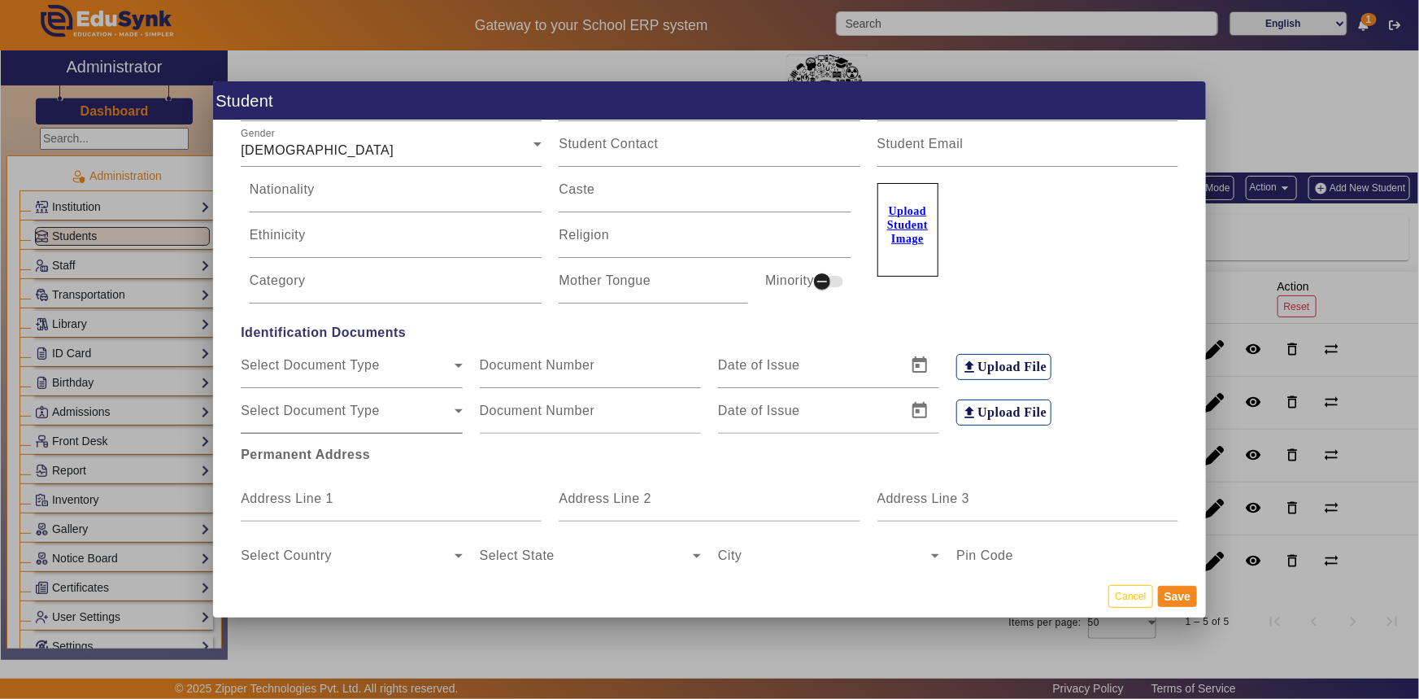
scroll to position [147, 0]
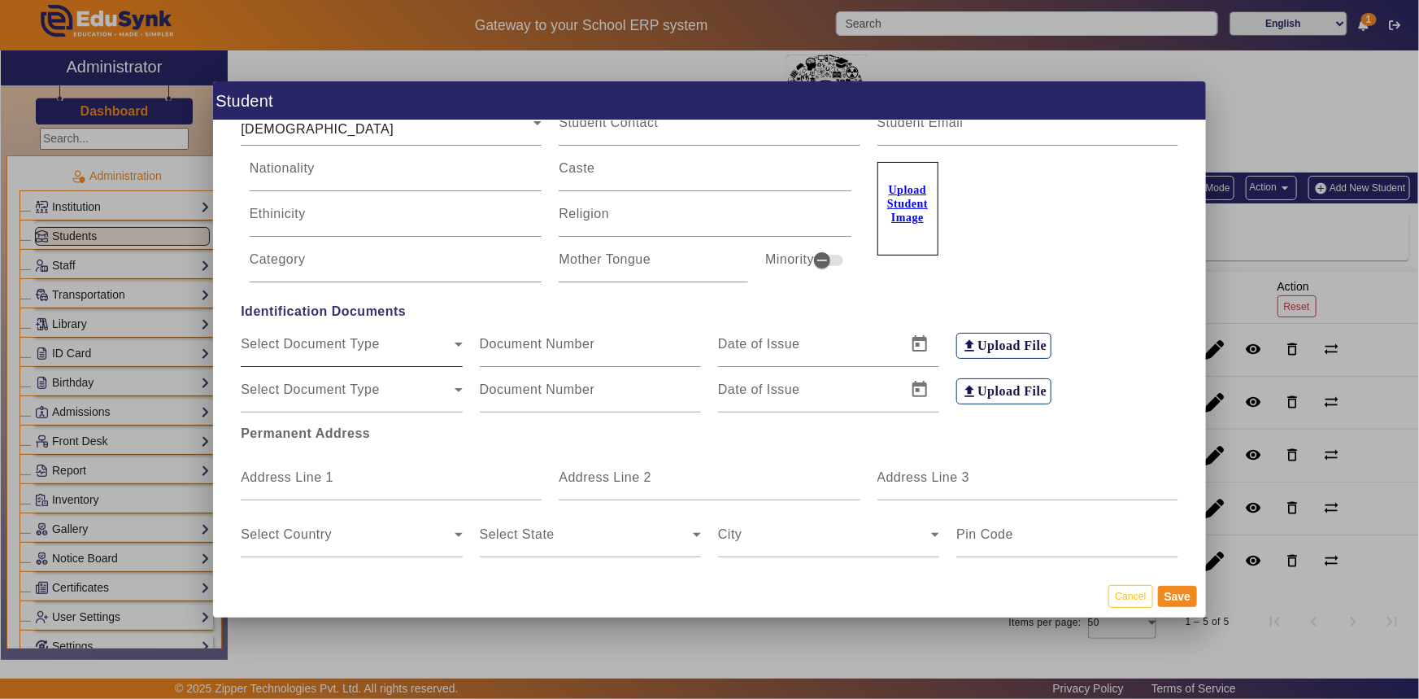
click at [342, 344] on span "Select Document Type" at bounding box center [347, 351] width 213 height 20
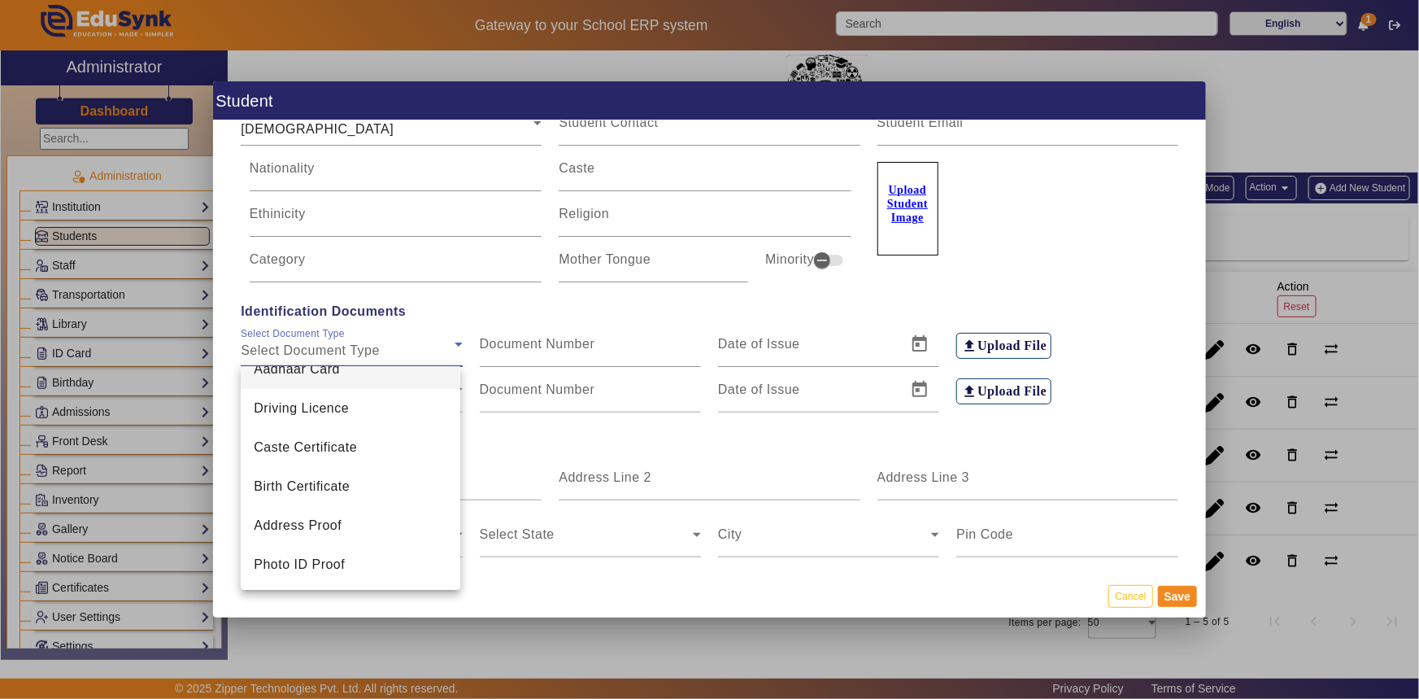
scroll to position [0, 0]
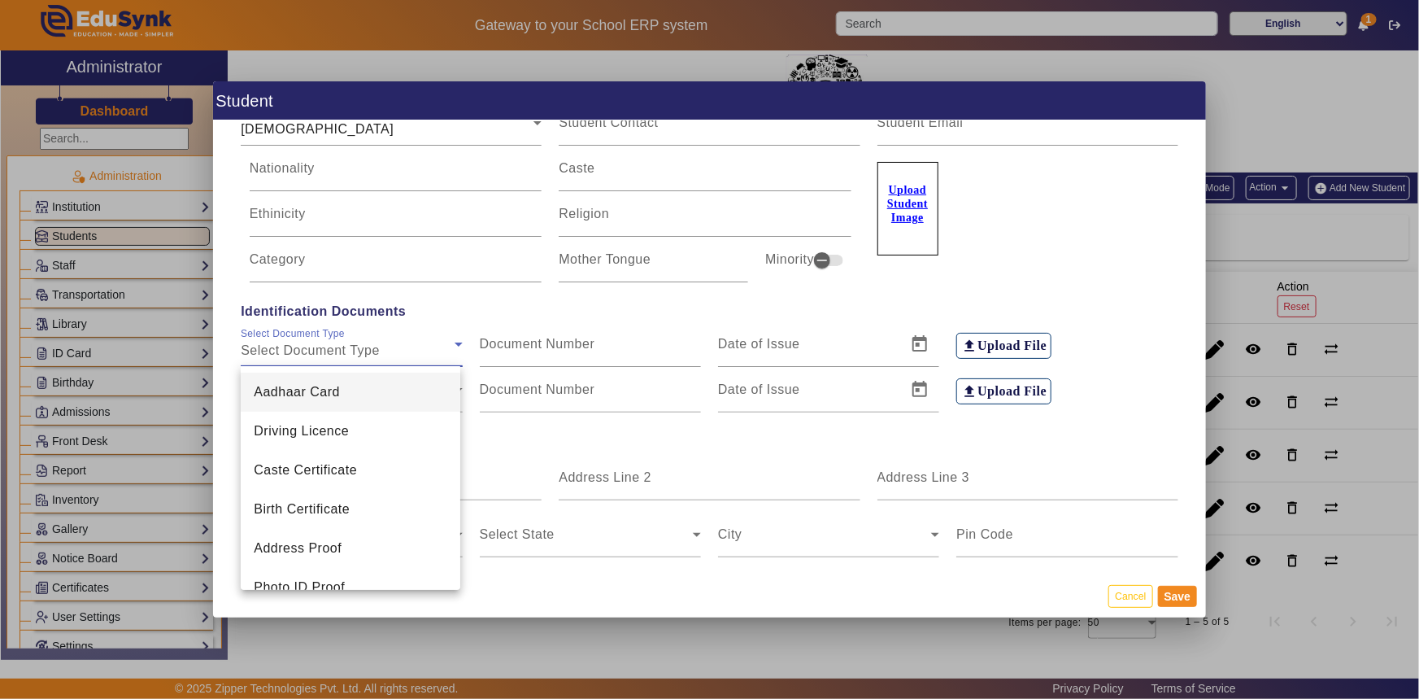
click at [453, 306] on div at bounding box center [709, 349] width 1419 height 699
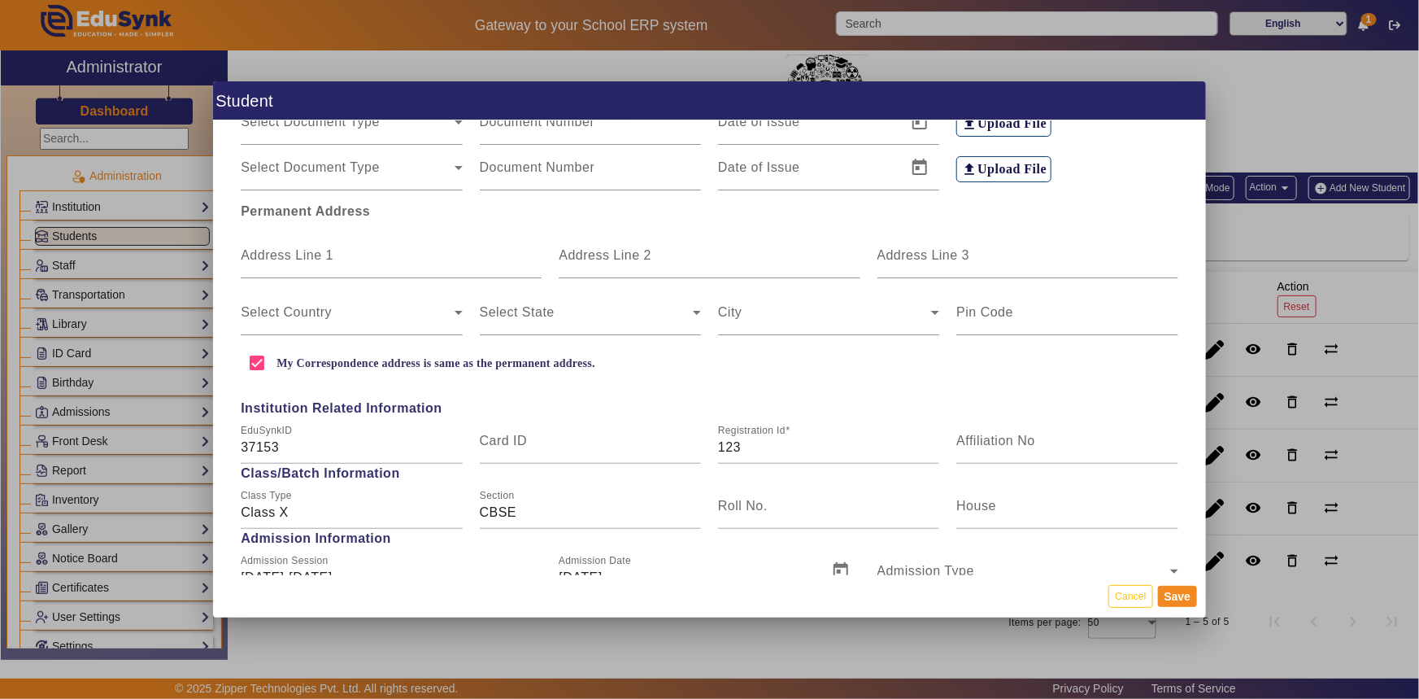
scroll to position [443, 0]
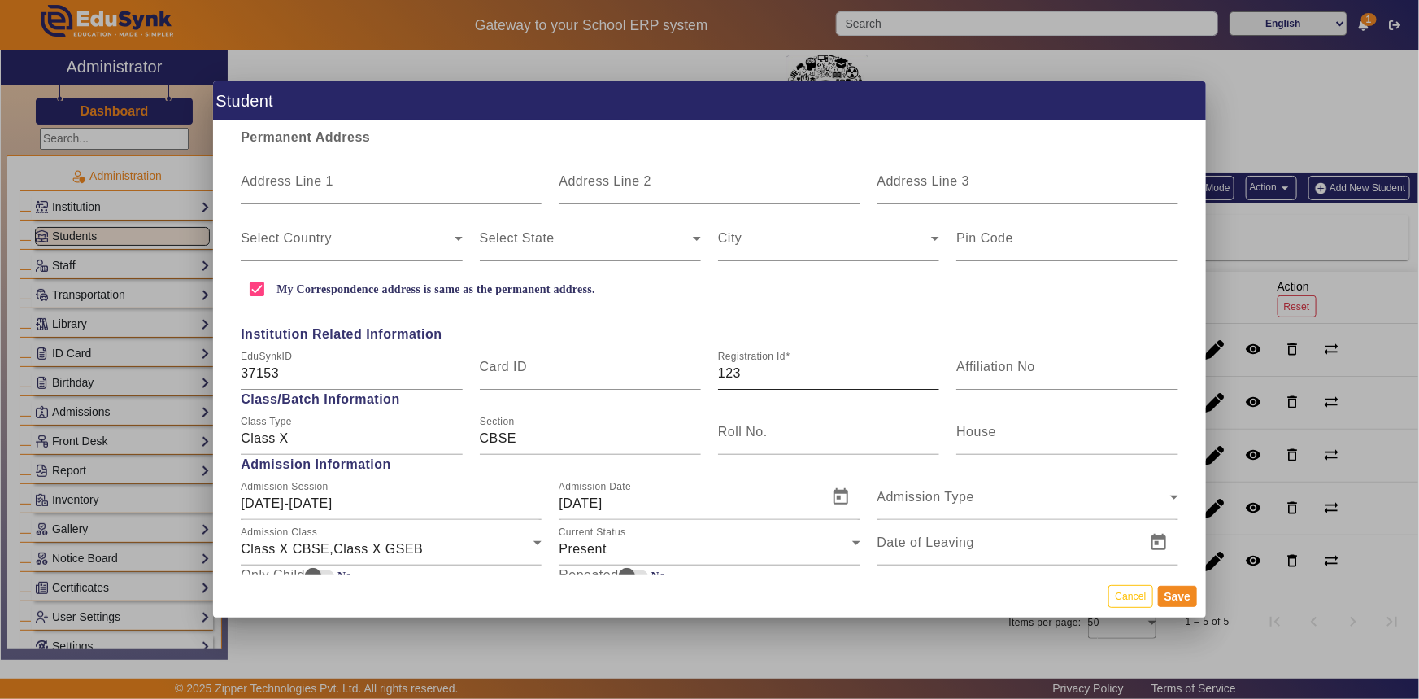
click at [749, 372] on input "123" at bounding box center [828, 374] width 221 height 20
click at [743, 373] on input "123" at bounding box center [828, 374] width 221 height 20
click at [735, 372] on input "123" at bounding box center [828, 374] width 221 height 20
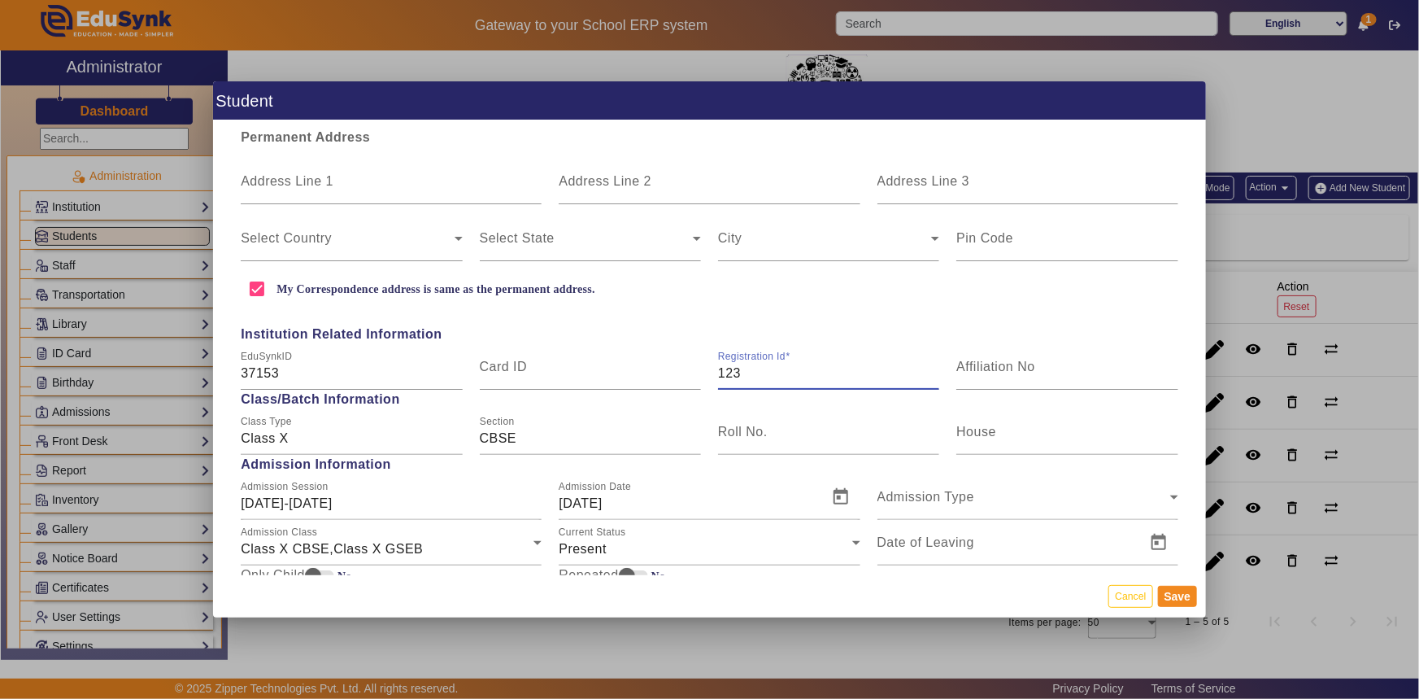
click at [754, 370] on input "123" at bounding box center [828, 374] width 221 height 20
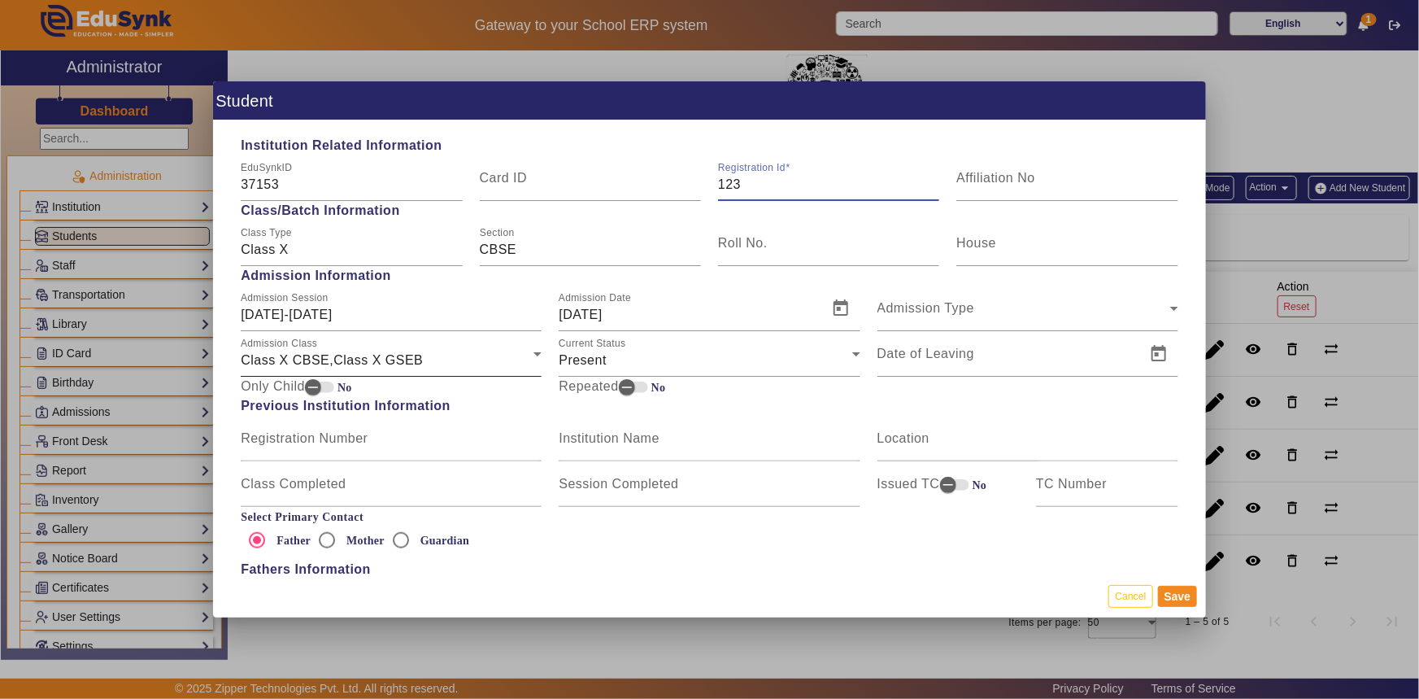
scroll to position [665, 0]
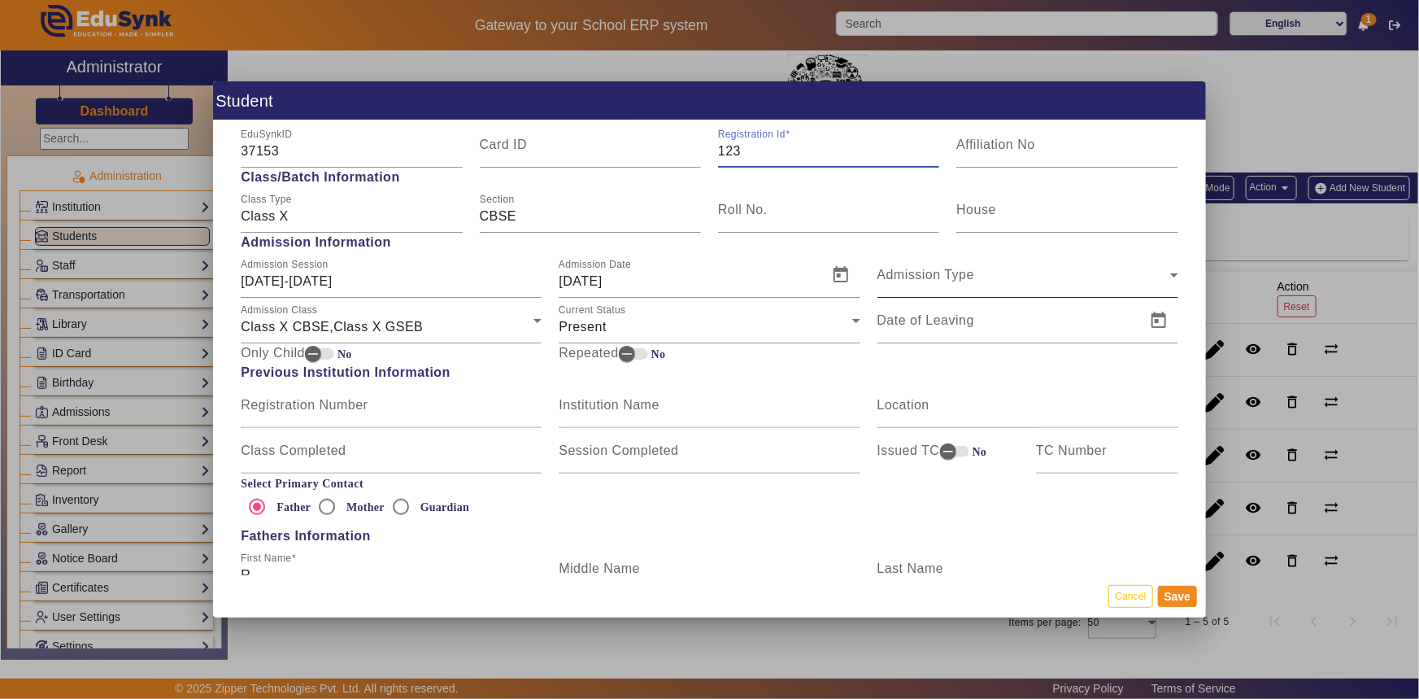
click at [948, 273] on span "Admission Type" at bounding box center [1024, 282] width 293 height 20
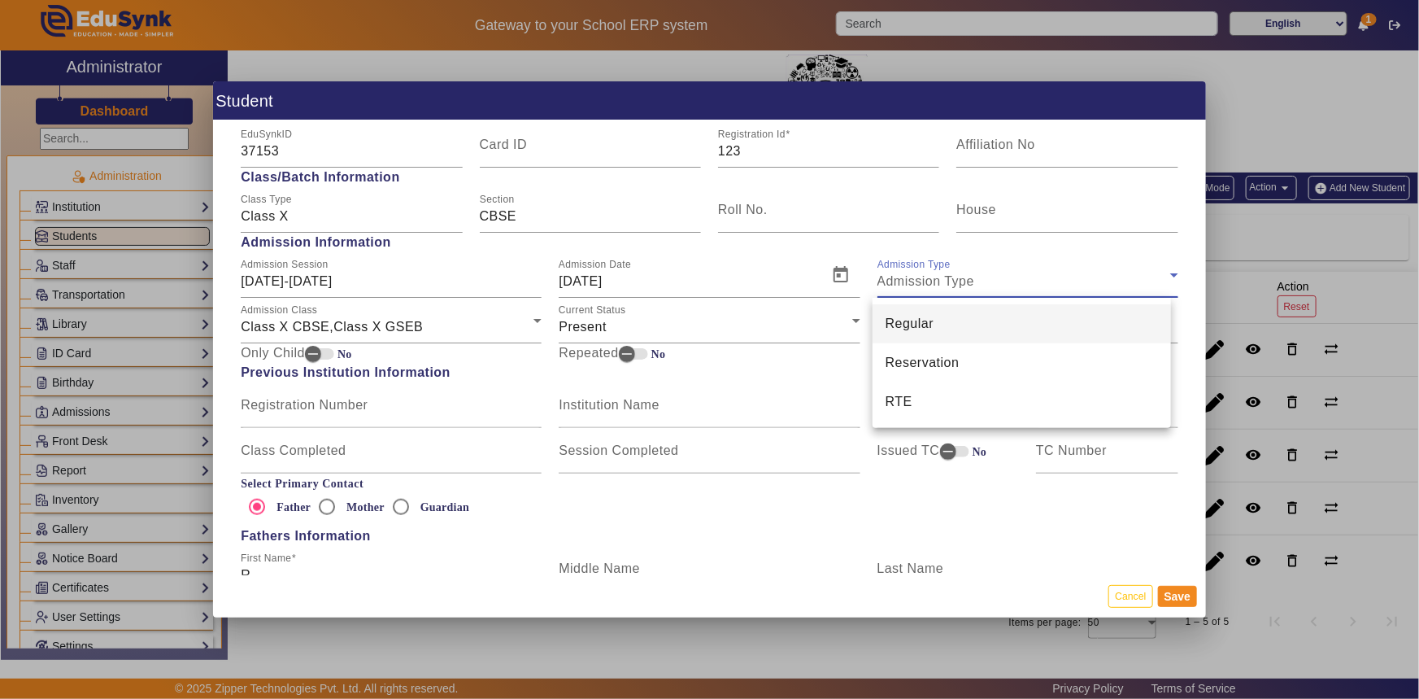
click at [926, 323] on span "Regular" at bounding box center [910, 324] width 49 height 20
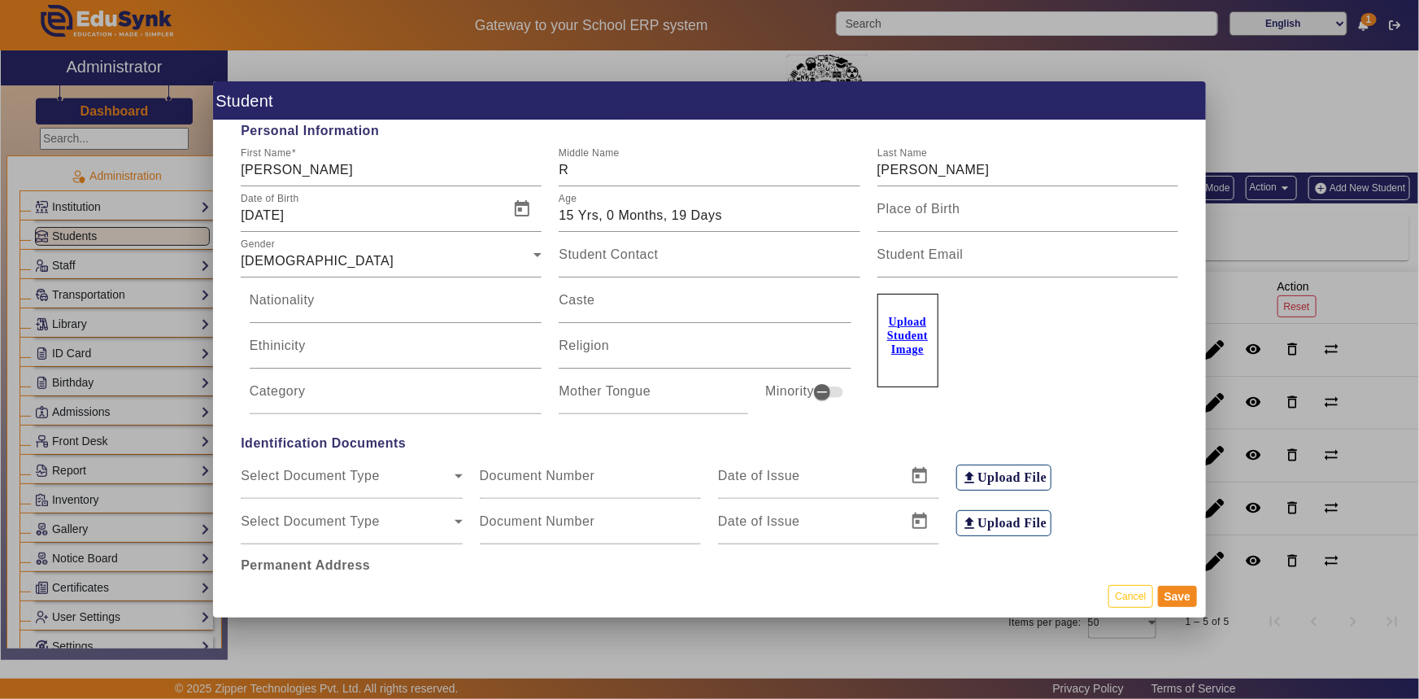
scroll to position [0, 0]
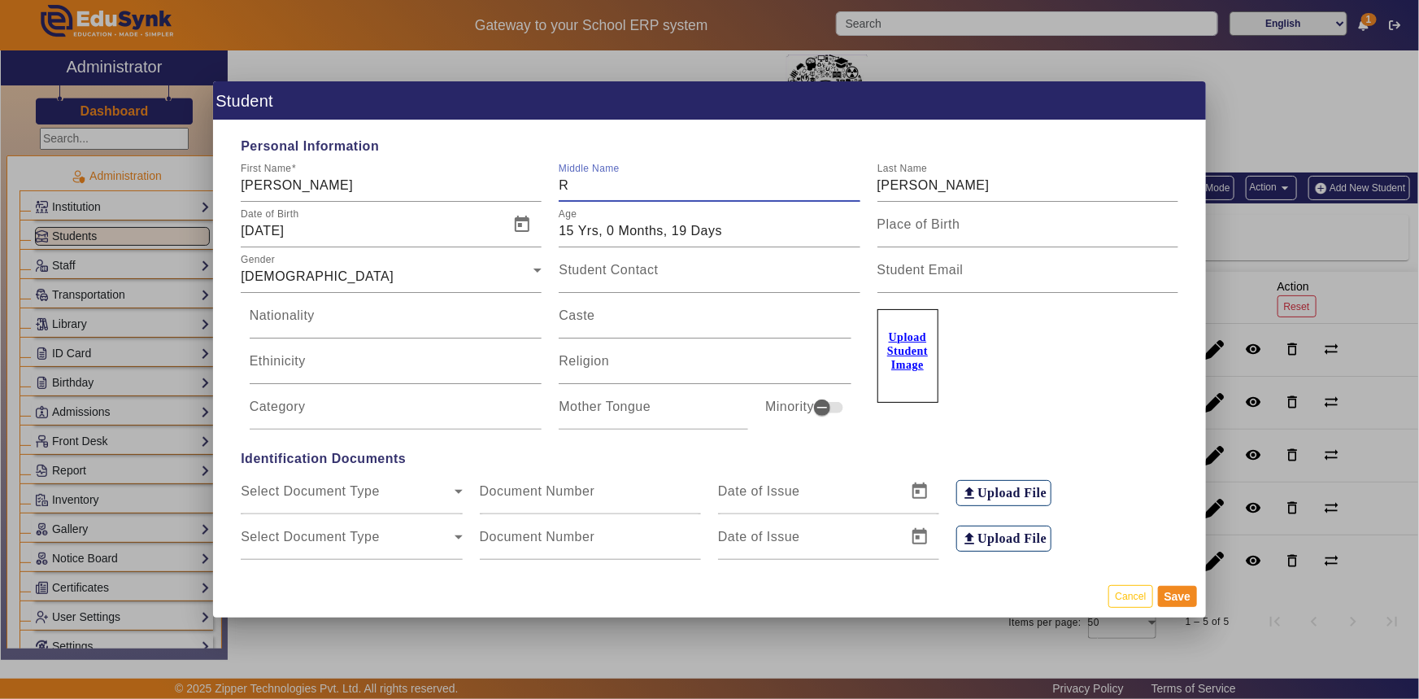
click at [592, 183] on input "R" at bounding box center [709, 186] width 301 height 20
drag, startPoint x: 586, startPoint y: 188, endPoint x: 542, endPoint y: 186, distance: 43.9
click at [542, 186] on div "First Name [PERSON_NAME] Middle Name R Last Name [PERSON_NAME]" at bounding box center [710, 179] width 955 height 46
type input "m"
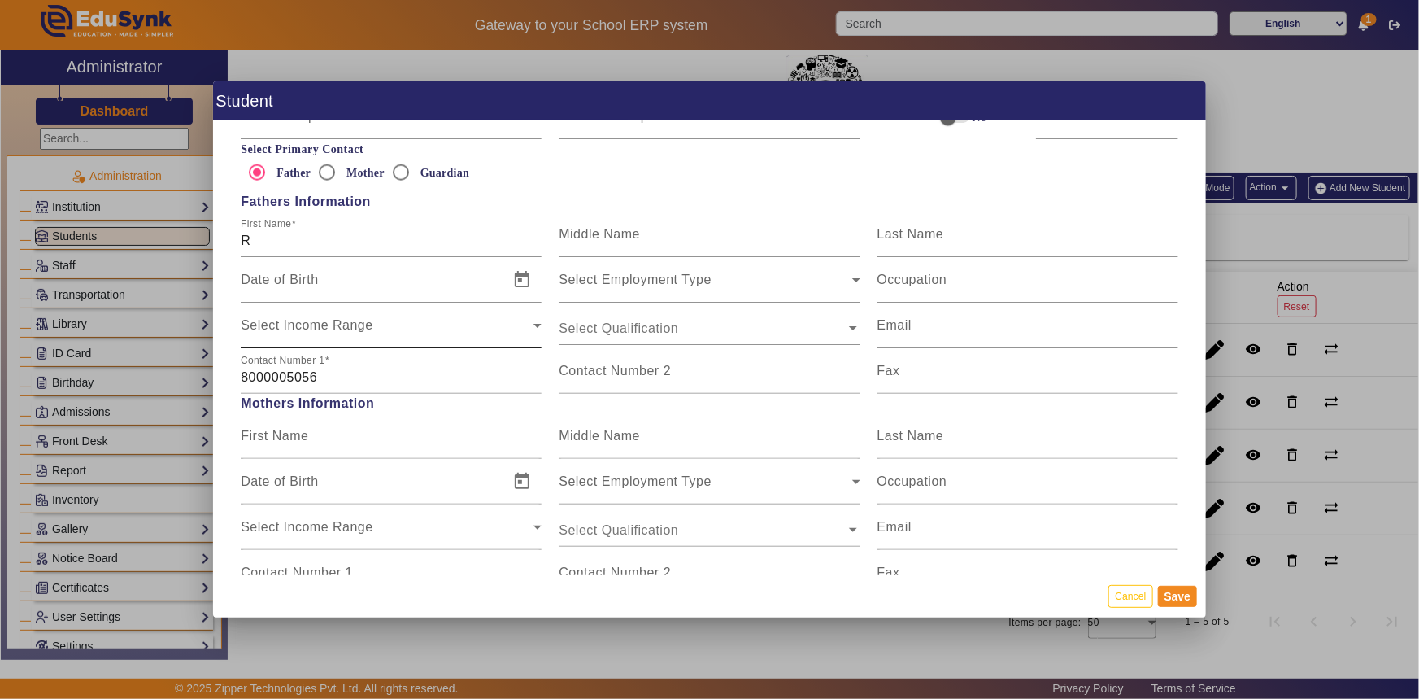
scroll to position [1035, 0]
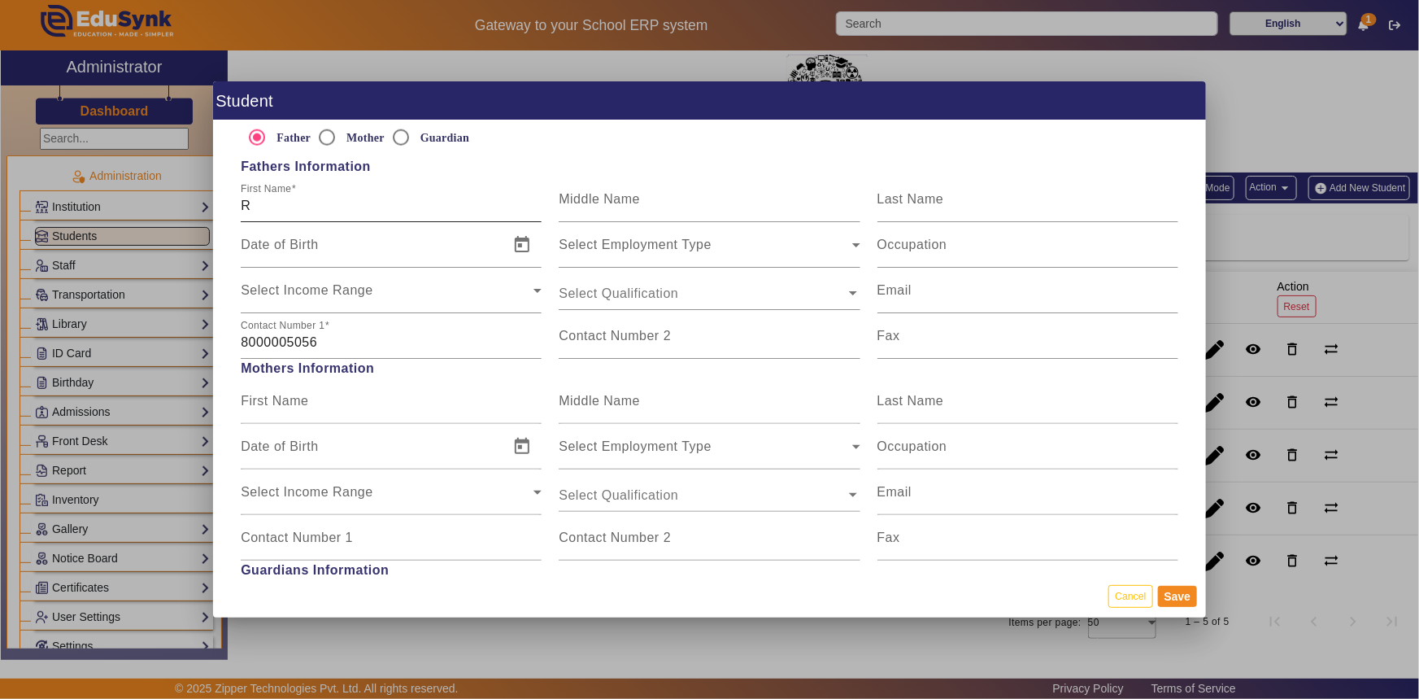
type input "MadhavBhai"
drag, startPoint x: 261, startPoint y: 211, endPoint x: 234, endPoint y: 204, distance: 27.6
click at [234, 204] on div "First Name R" at bounding box center [392, 199] width 318 height 46
click at [610, 346] on input "Contact Number 2" at bounding box center [709, 343] width 301 height 20
click at [621, 348] on input "Contact Number 2" at bounding box center [709, 343] width 301 height 20
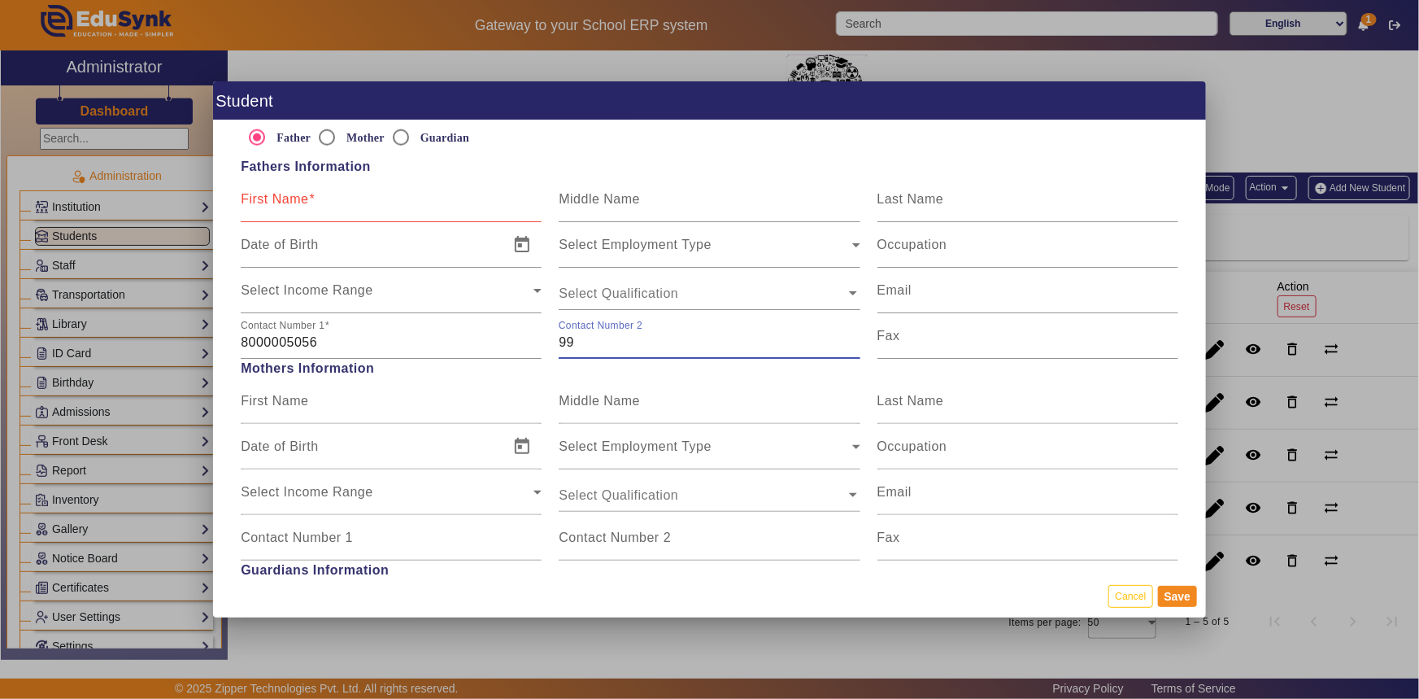
type input "9"
type input "8905882610"
click at [284, 203] on mat-label "First Name" at bounding box center [275, 199] width 68 height 14
click at [284, 203] on input "First Name" at bounding box center [391, 206] width 301 height 20
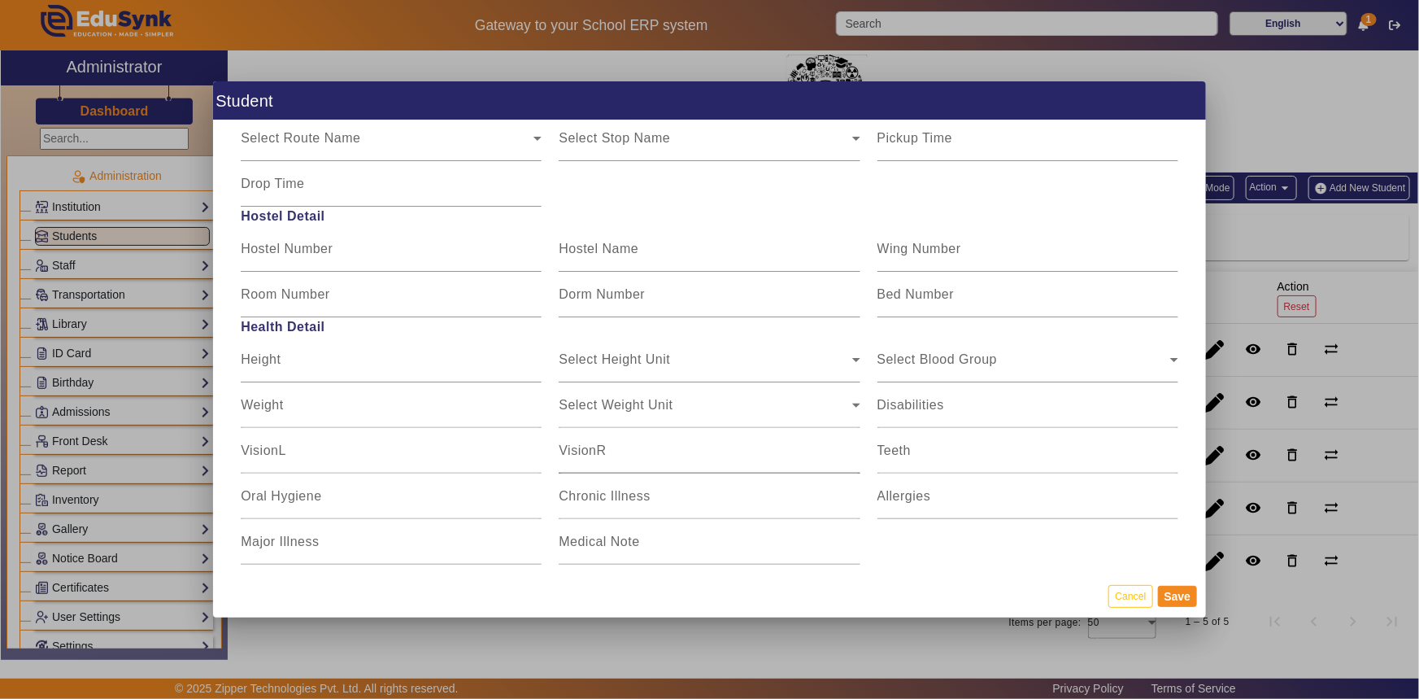
scroll to position [1928, 0]
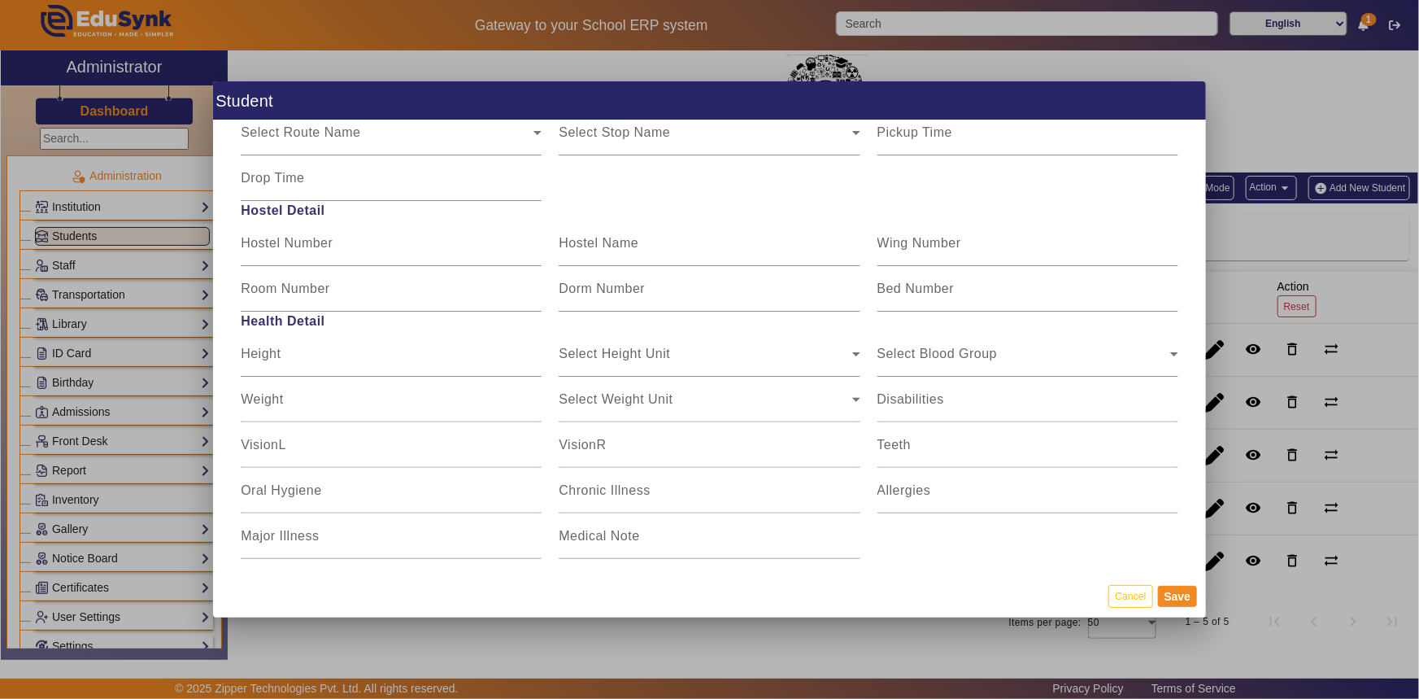
type input "[PERSON_NAME]"
click at [1161, 594] on button "Save" at bounding box center [1178, 596] width 40 height 21
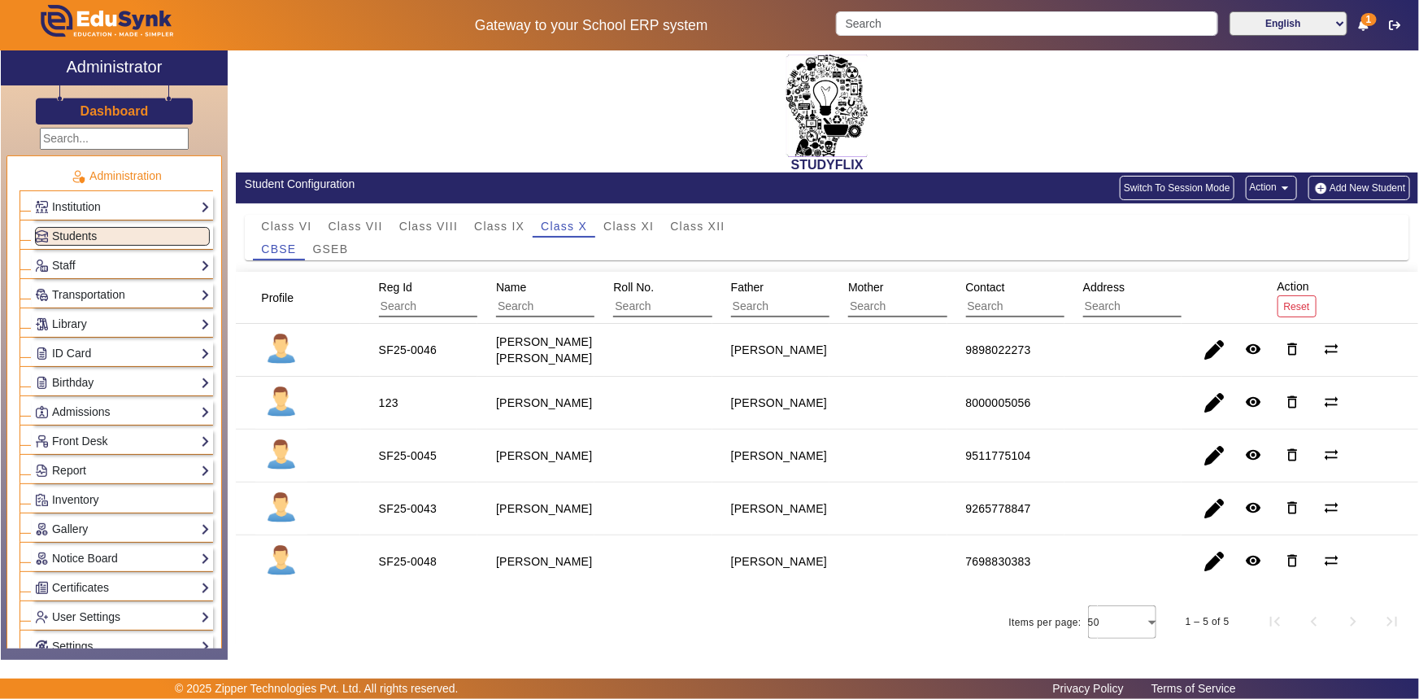
scroll to position [15, 0]
click at [320, 243] on span "GSEB" at bounding box center [331, 248] width 36 height 11
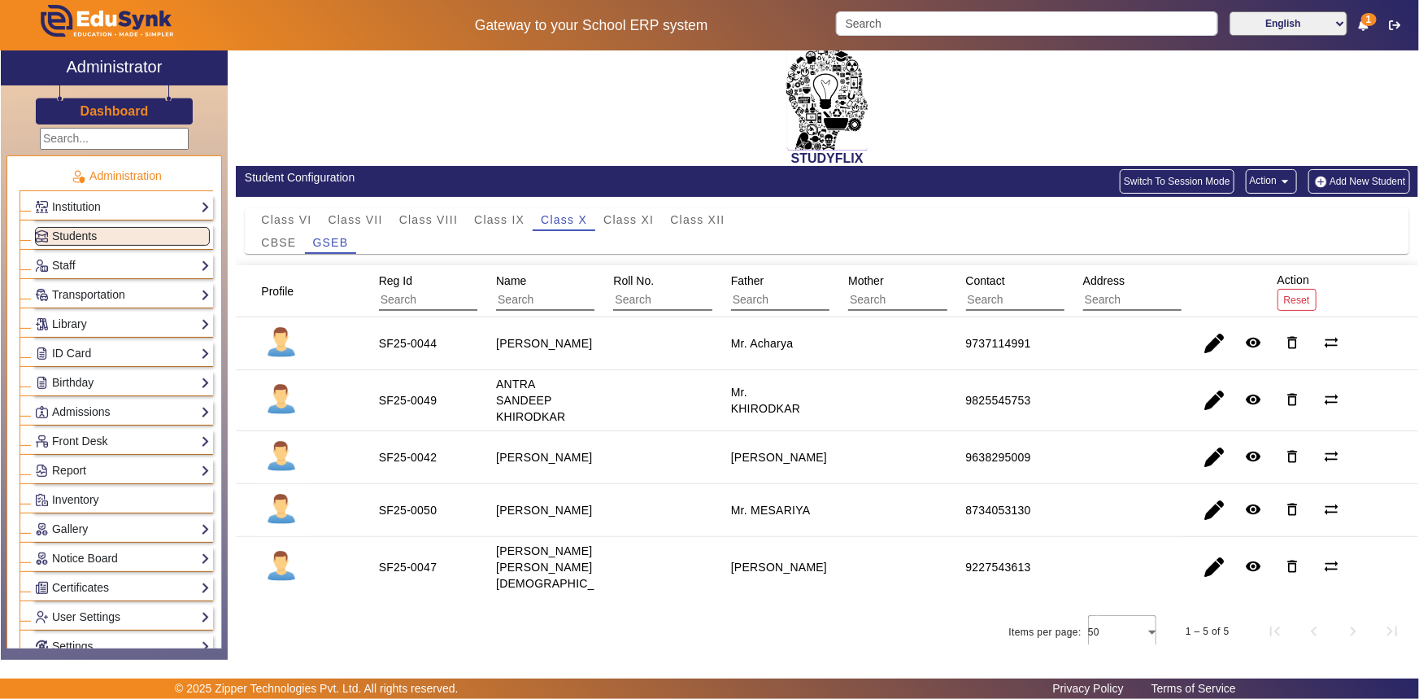
scroll to position [7, 0]
click at [80, 356] on link "ID Card" at bounding box center [122, 353] width 175 height 19
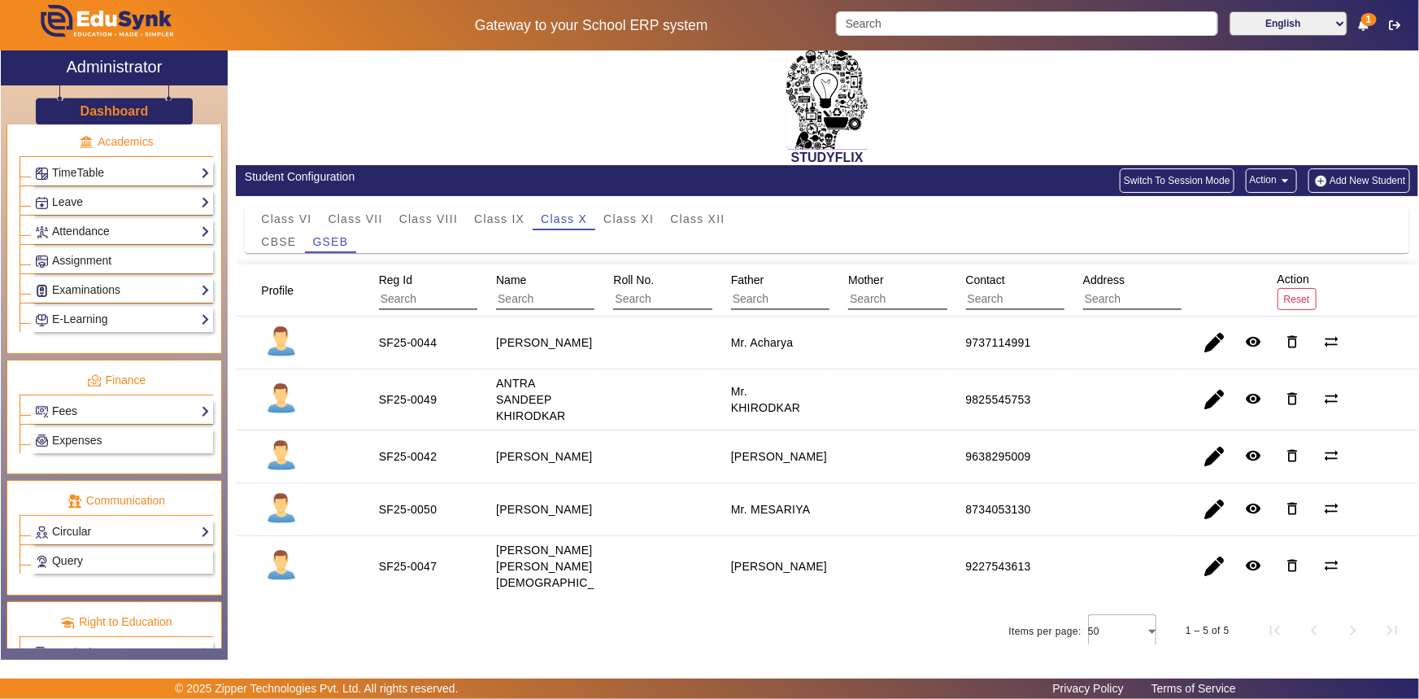
scroll to position [747, 0]
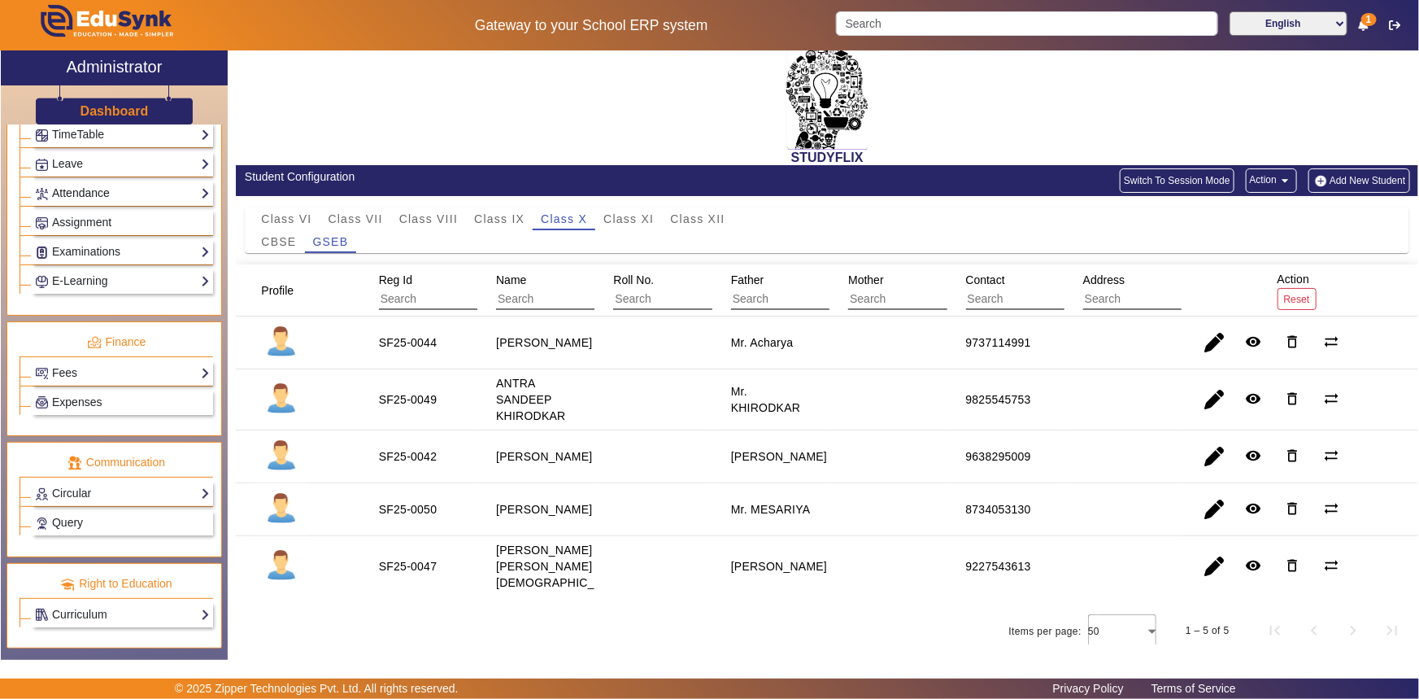
click at [72, 194] on link "Attendance" at bounding box center [122, 193] width 175 height 19
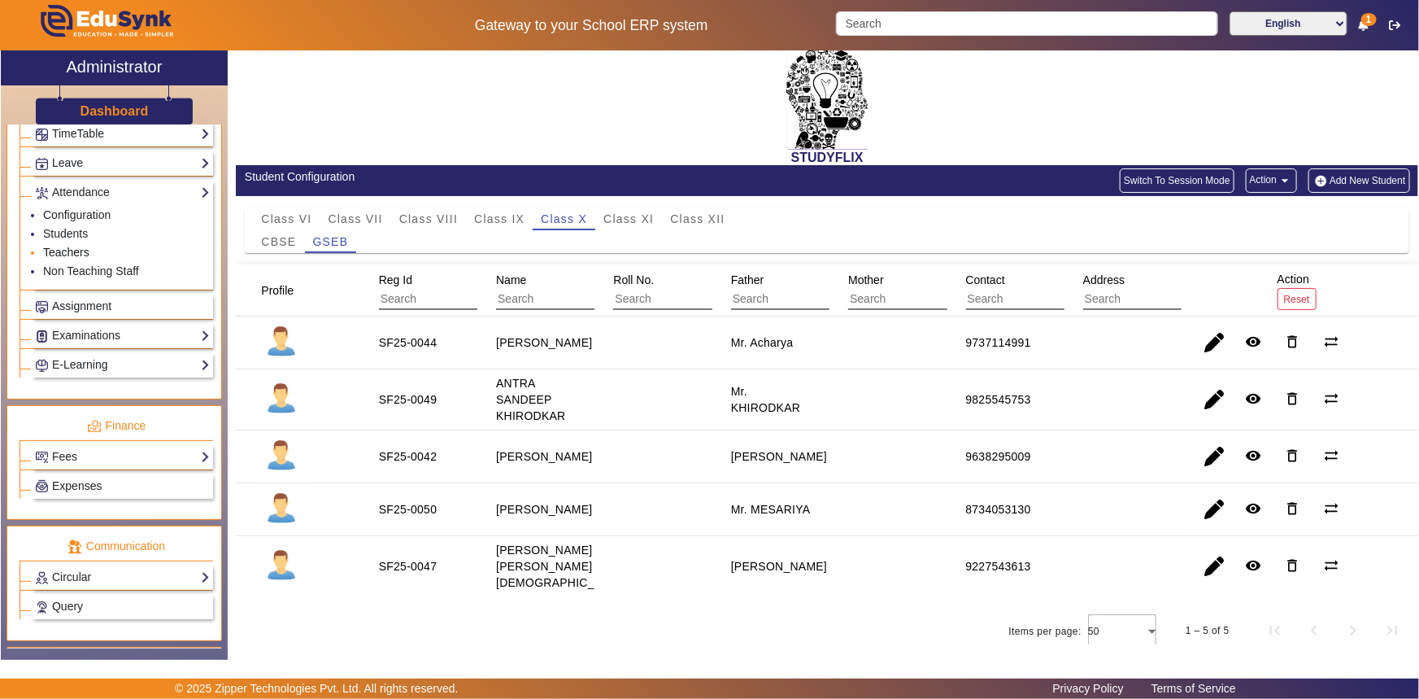
click at [65, 252] on link "Teachers" at bounding box center [66, 252] width 46 height 13
click at [65, 237] on link "Students" at bounding box center [65, 233] width 45 height 13
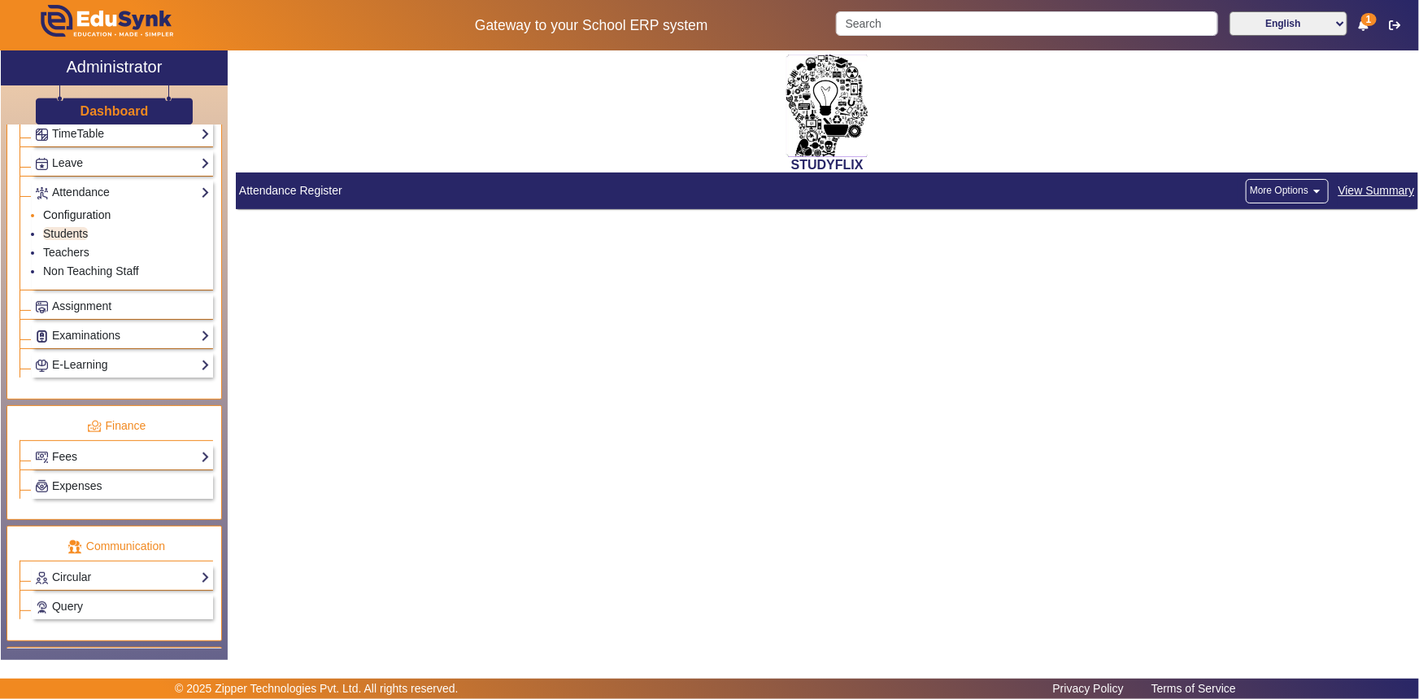
click at [66, 216] on link "Configuration" at bounding box center [77, 214] width 68 height 13
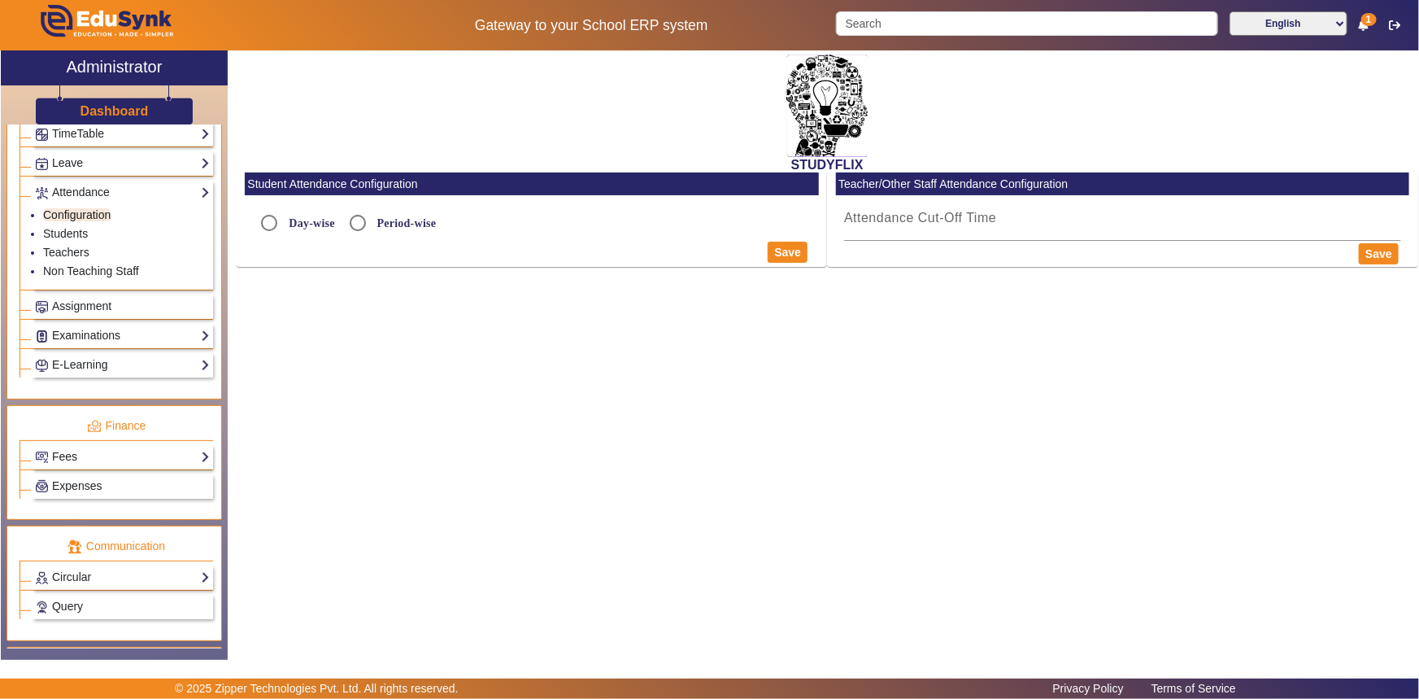
radio input "true"
click at [366, 265] on mat-label "Attendance Cut-Off Time" at bounding box center [329, 262] width 152 height 14
click at [366, 265] on input "Attendance Cut-Off Time" at bounding box center [531, 269] width 557 height 20
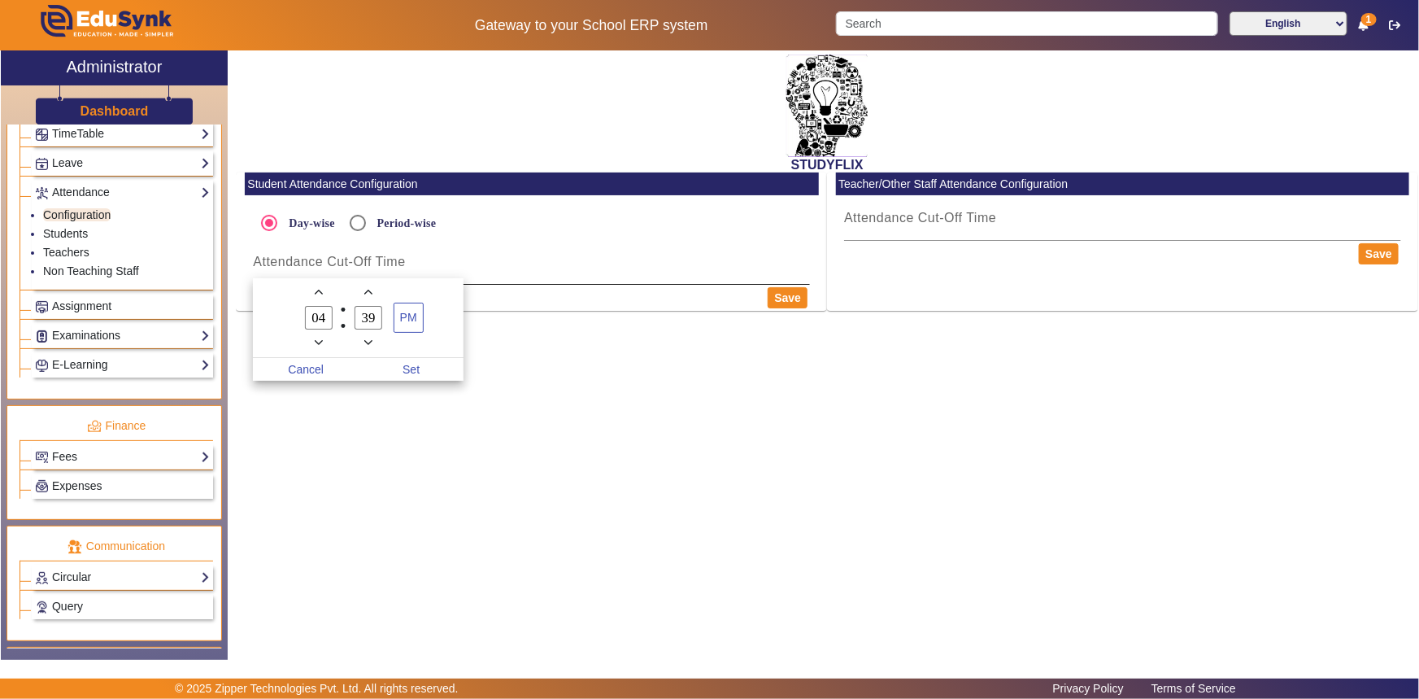
click at [366, 265] on div at bounding box center [709, 349] width 1419 height 699
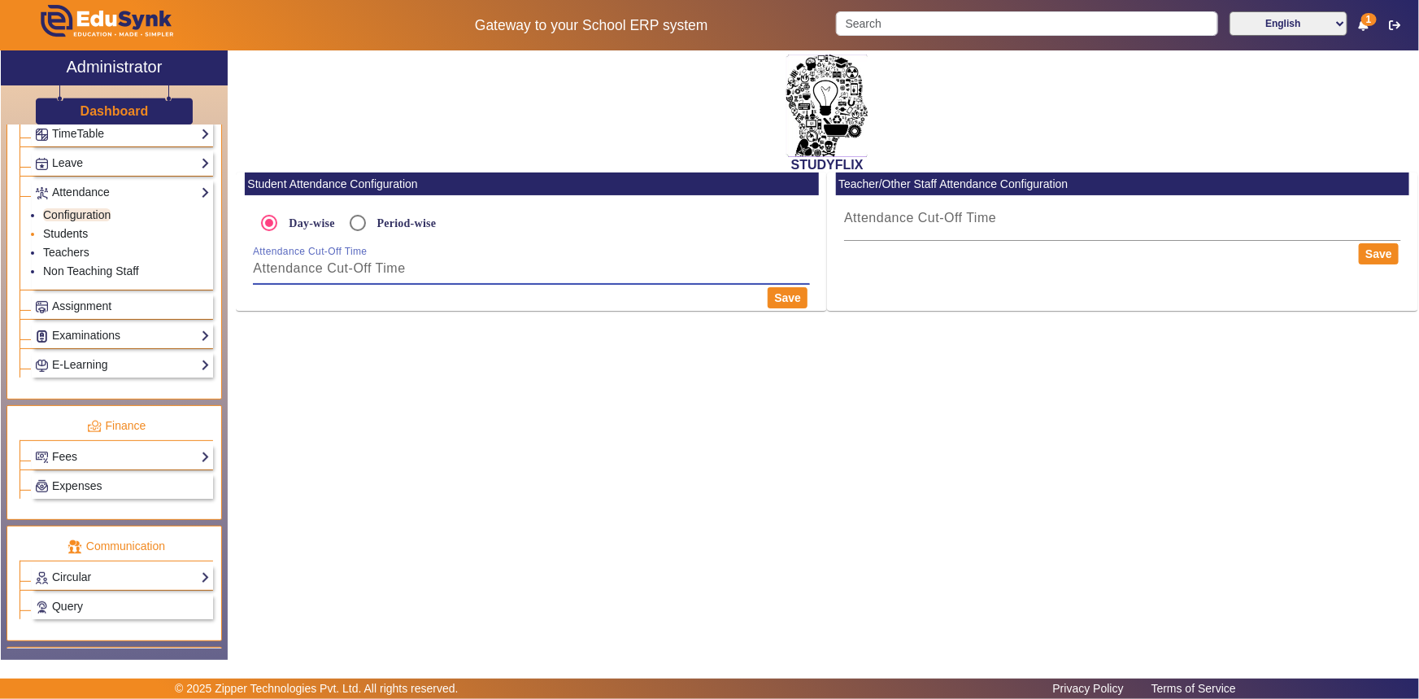
click at [66, 233] on link "Students" at bounding box center [65, 233] width 45 height 13
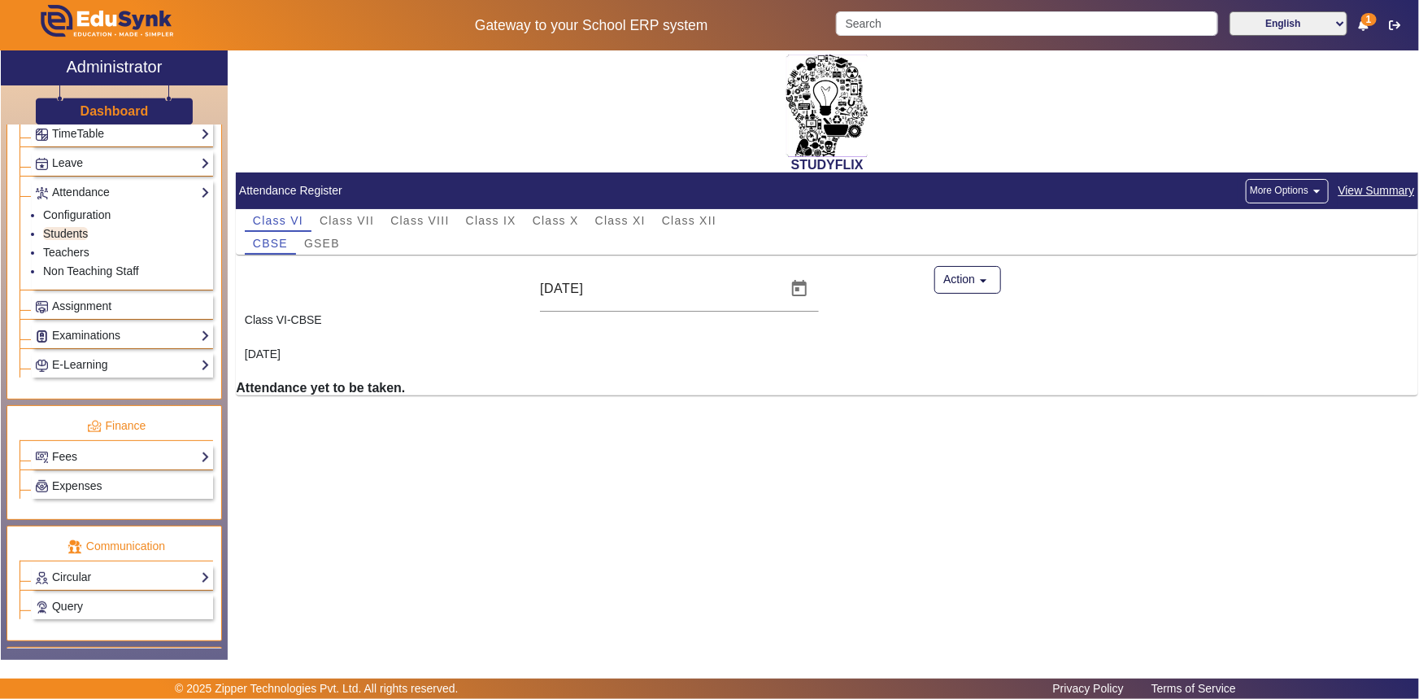
click at [1274, 191] on button "More Options arrow_drop_down" at bounding box center [1287, 191] width 83 height 24
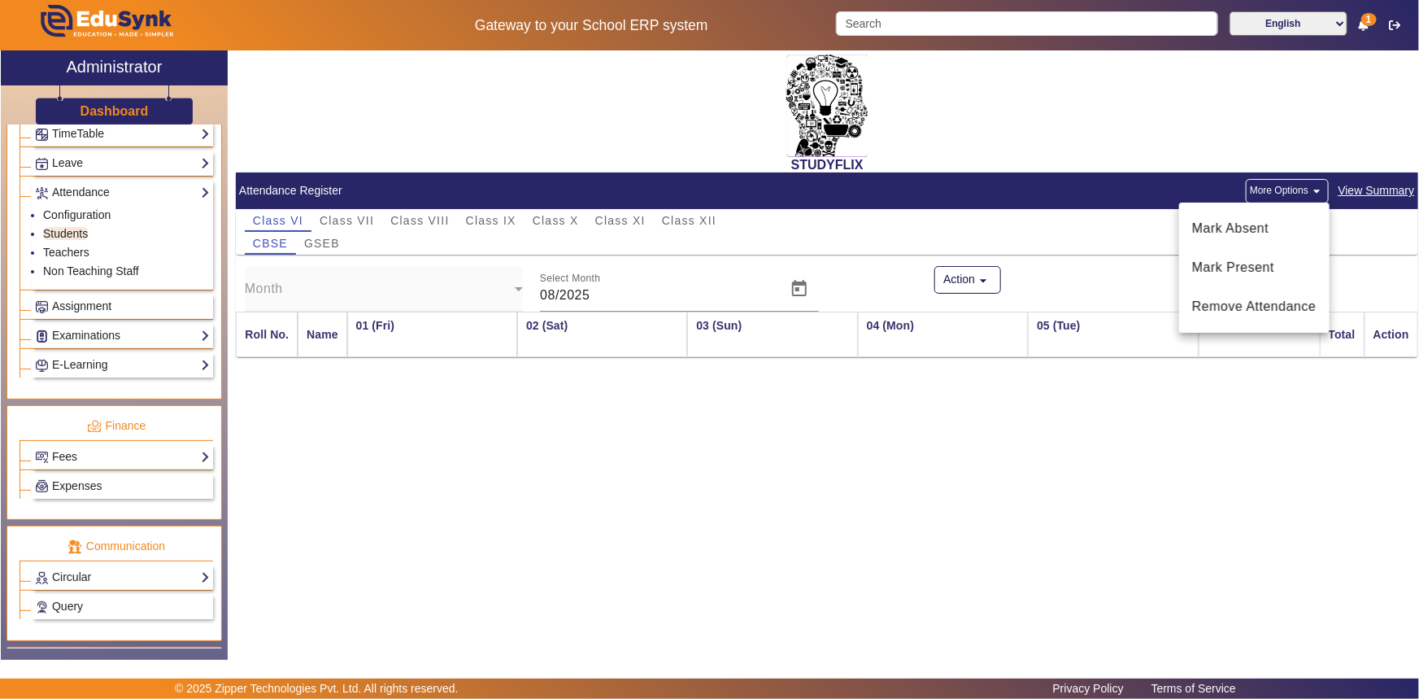
scroll to position [0, 3361]
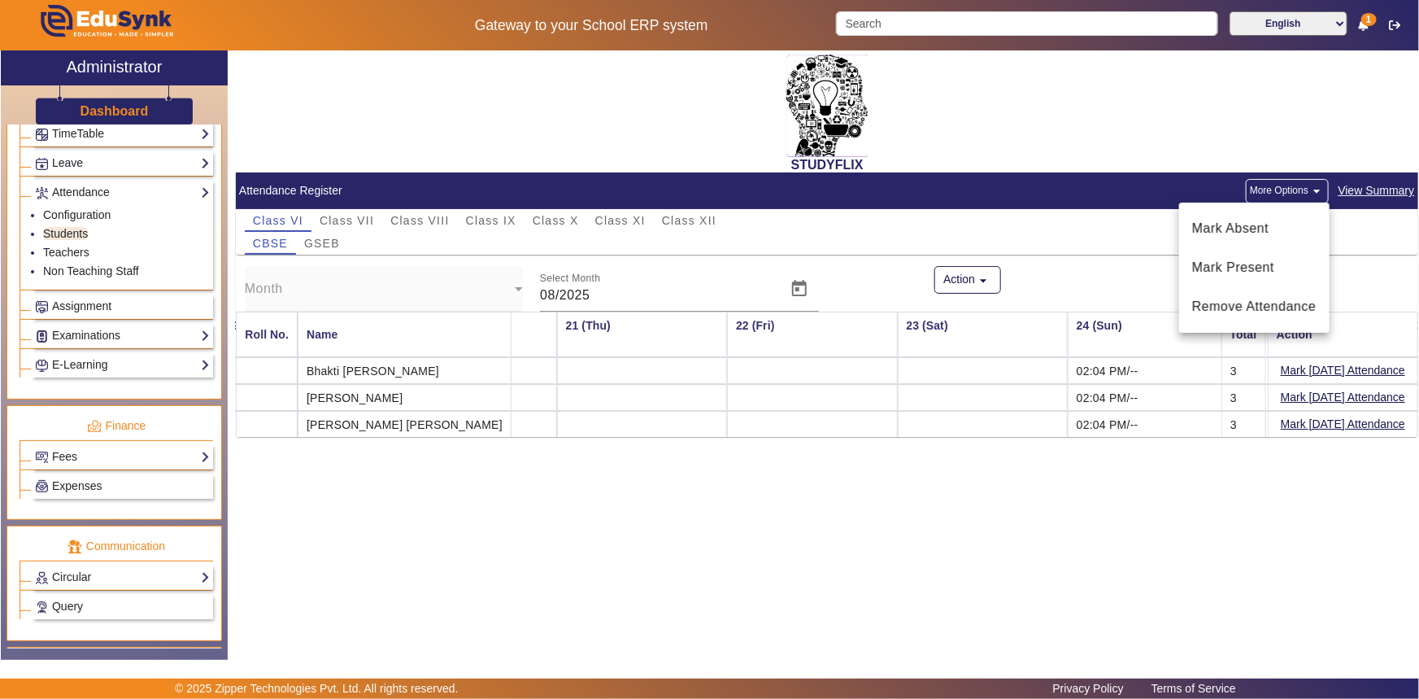
click at [1157, 516] on div at bounding box center [709, 349] width 1419 height 699
click at [329, 236] on span "GSEB" at bounding box center [322, 243] width 36 height 23
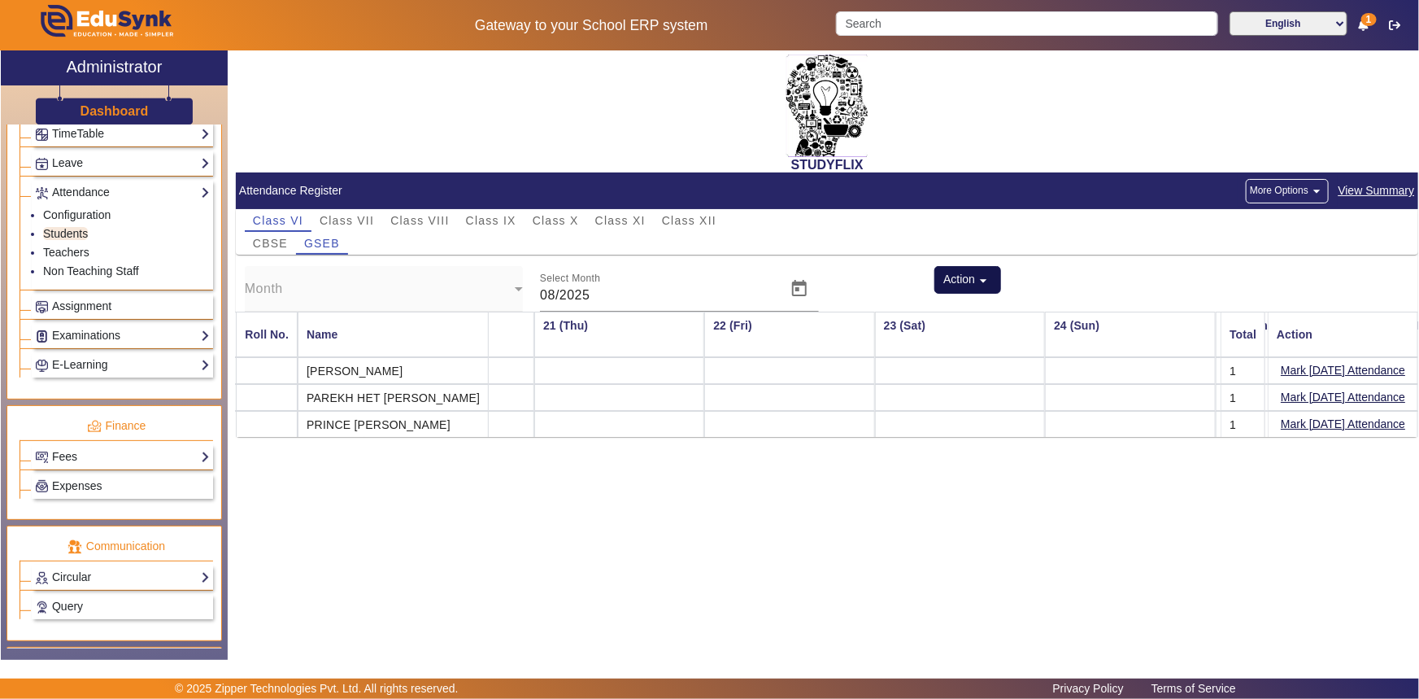
click at [978, 279] on mat-icon "arrow_drop_down" at bounding box center [983, 280] width 16 height 16
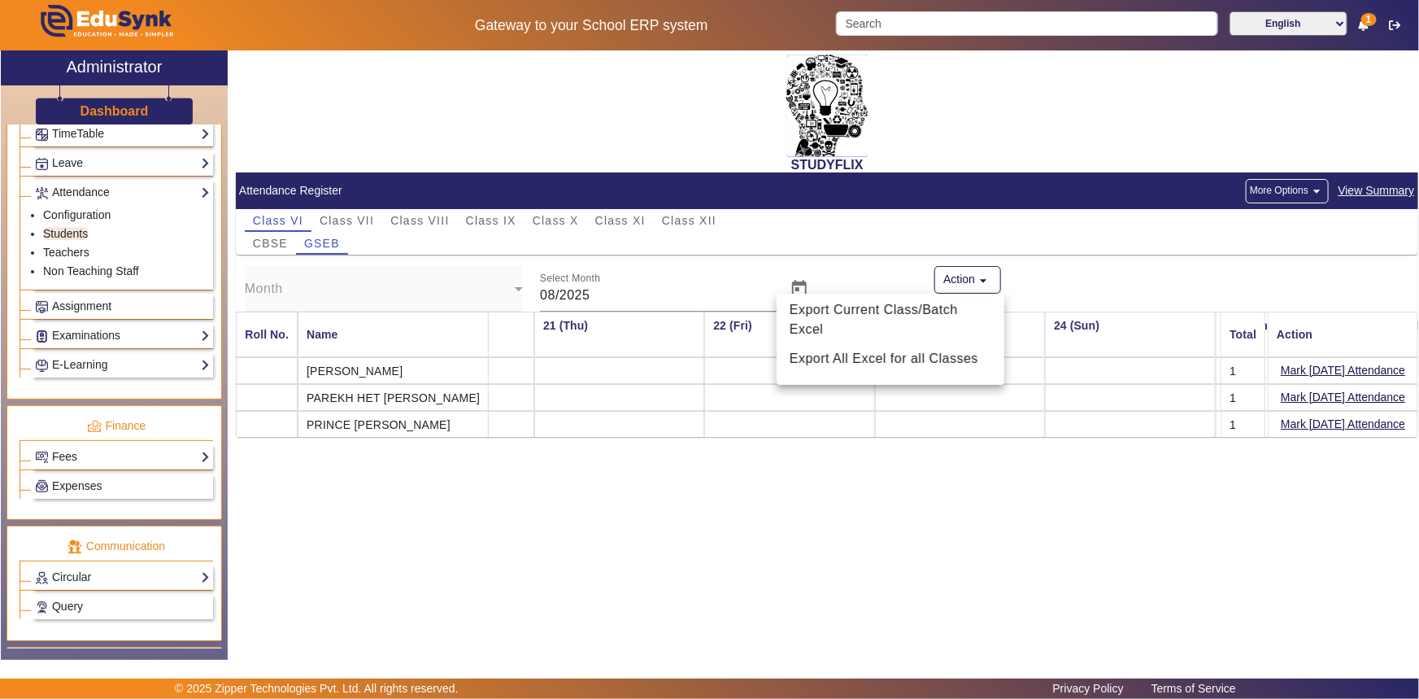
click at [1032, 277] on div at bounding box center [709, 349] width 1419 height 699
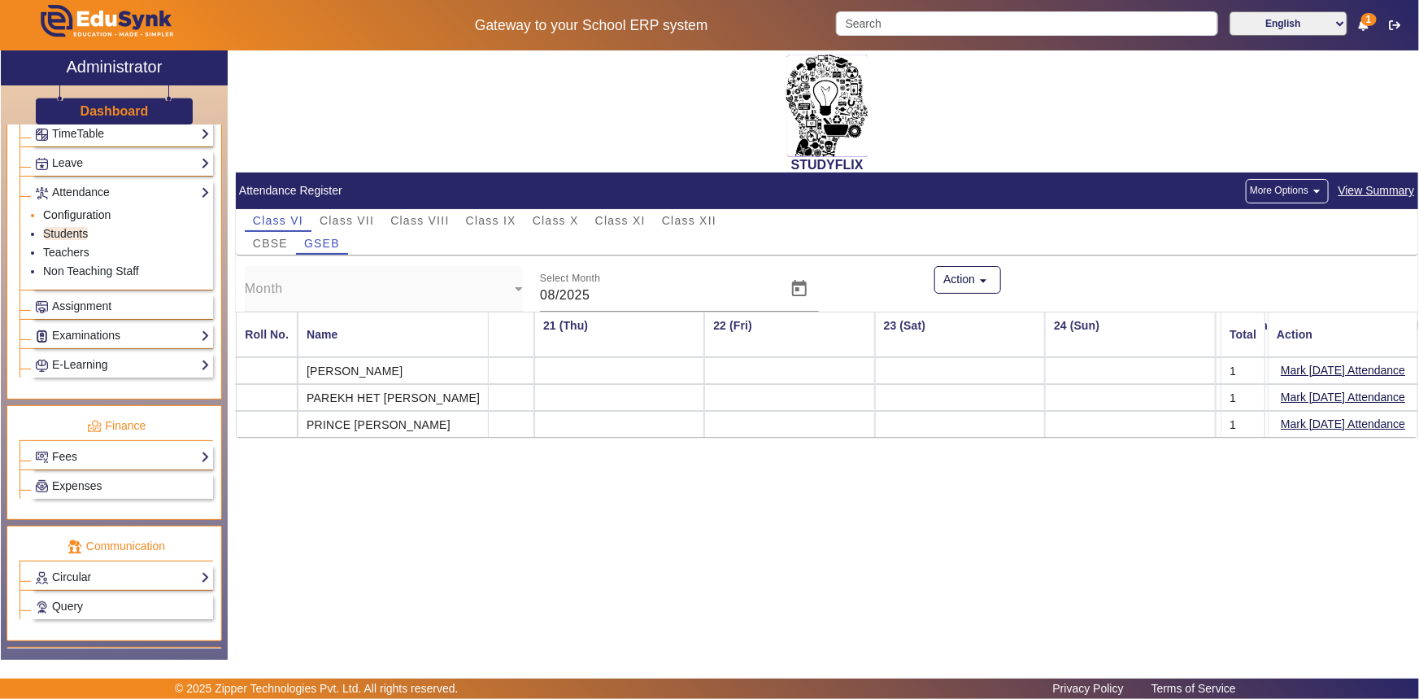
click at [73, 211] on link "Configuration" at bounding box center [77, 214] width 68 height 13
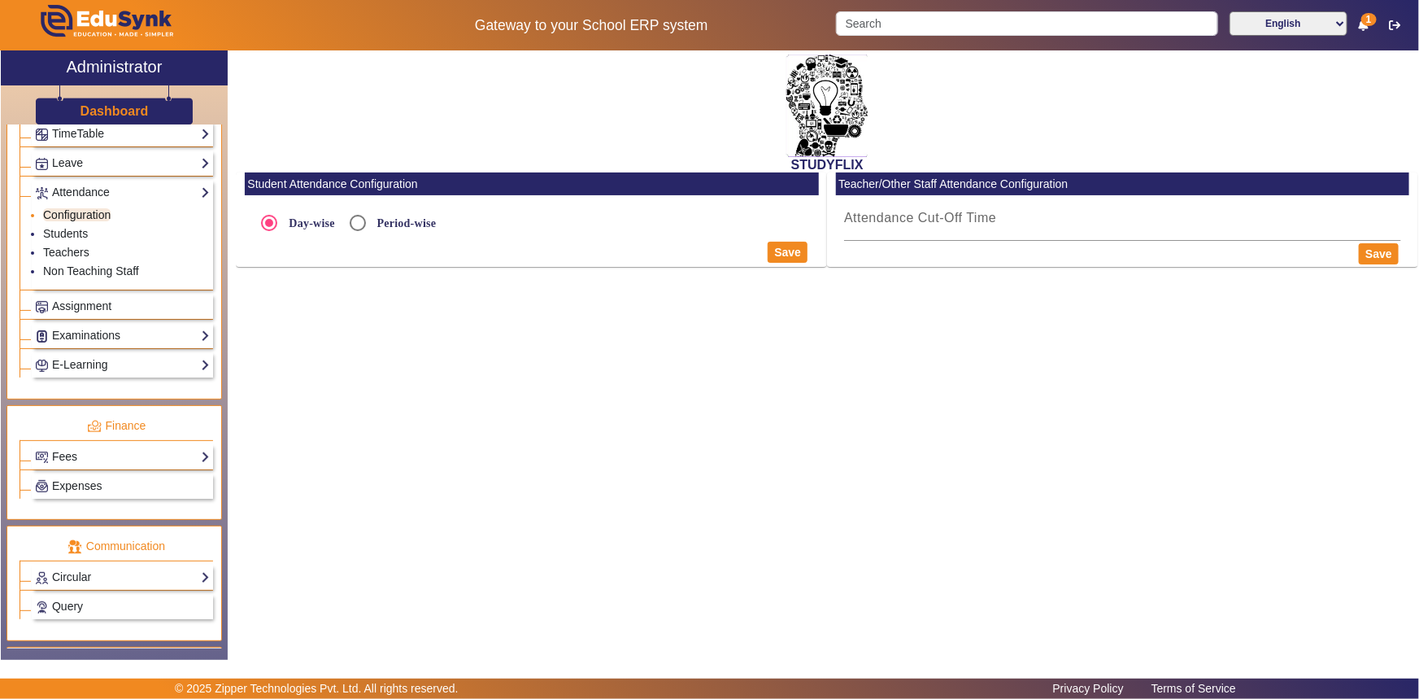
radio input "true"
click at [68, 218] on link "Configuration" at bounding box center [77, 214] width 68 height 13
click at [70, 220] on link "Configuration" at bounding box center [77, 214] width 68 height 13
click at [312, 269] on input "Attendance Cut-Off Time" at bounding box center [531, 269] width 557 height 20
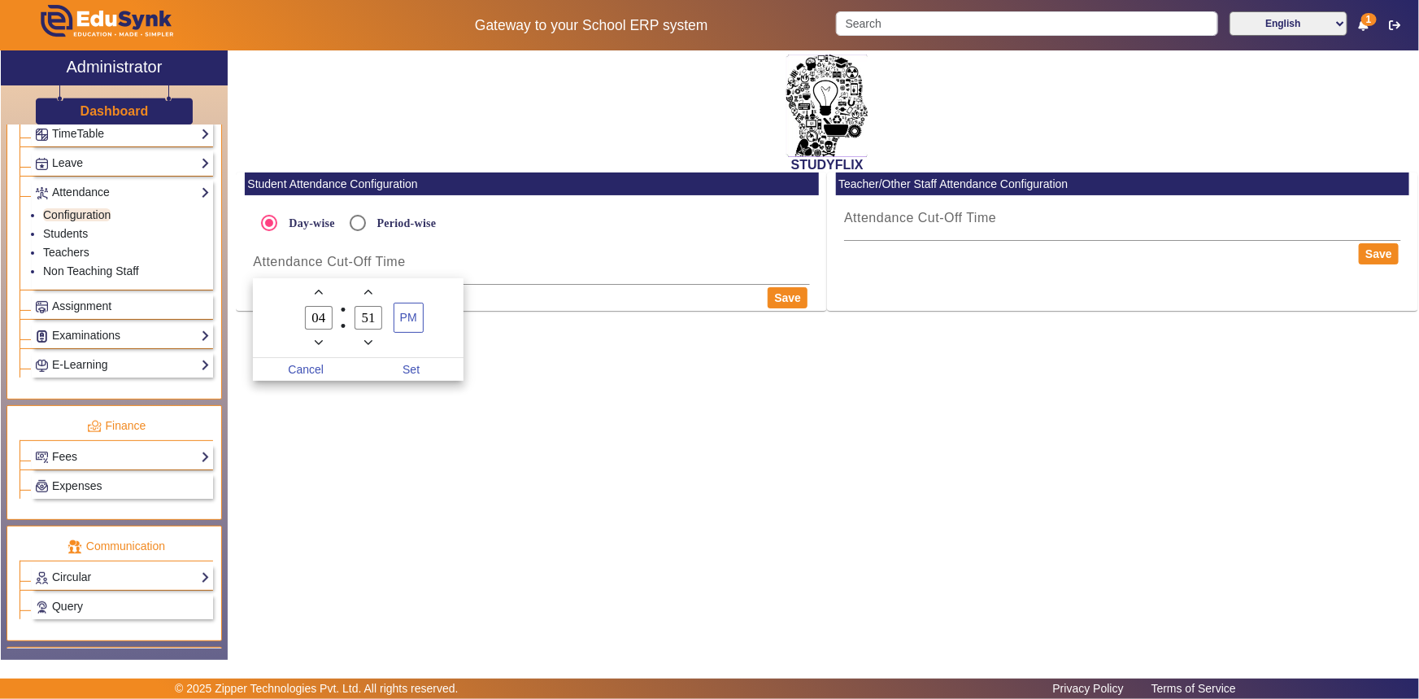
click at [634, 451] on div at bounding box center [709, 349] width 1419 height 699
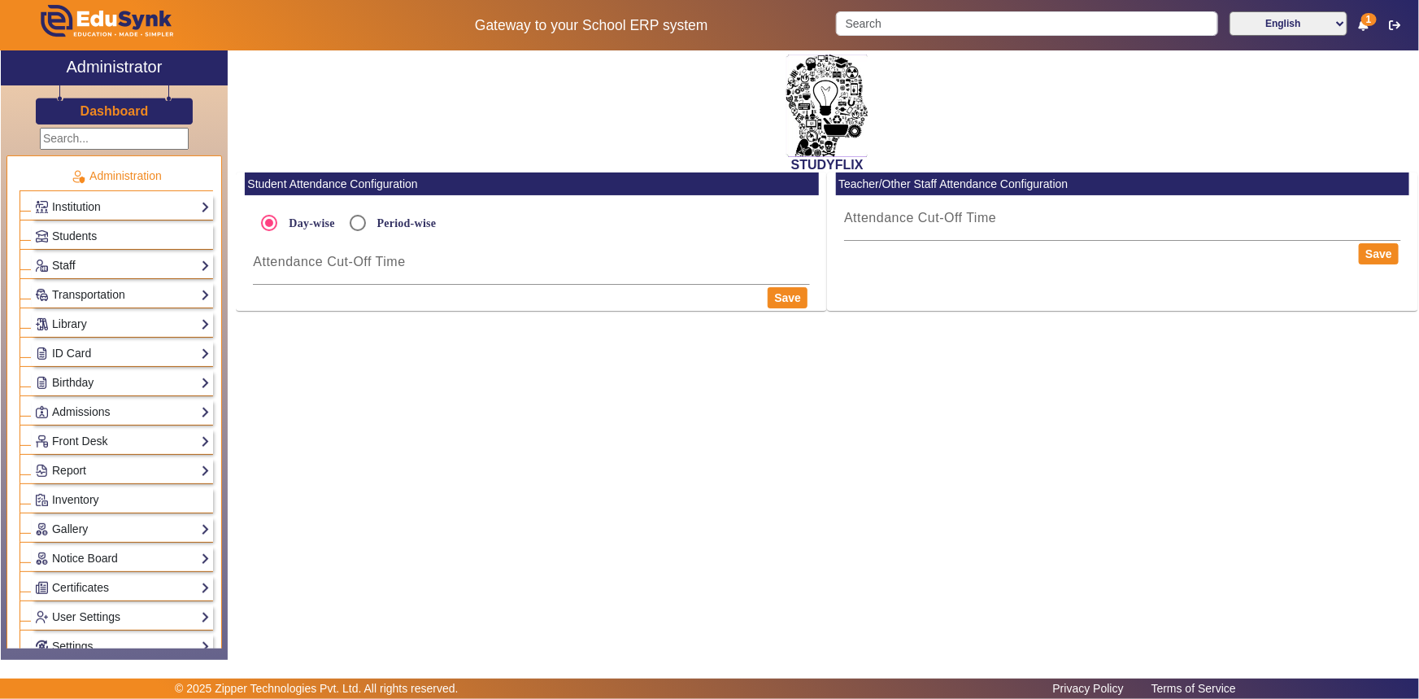
click at [89, 268] on link "Staff" at bounding box center [122, 265] width 175 height 19
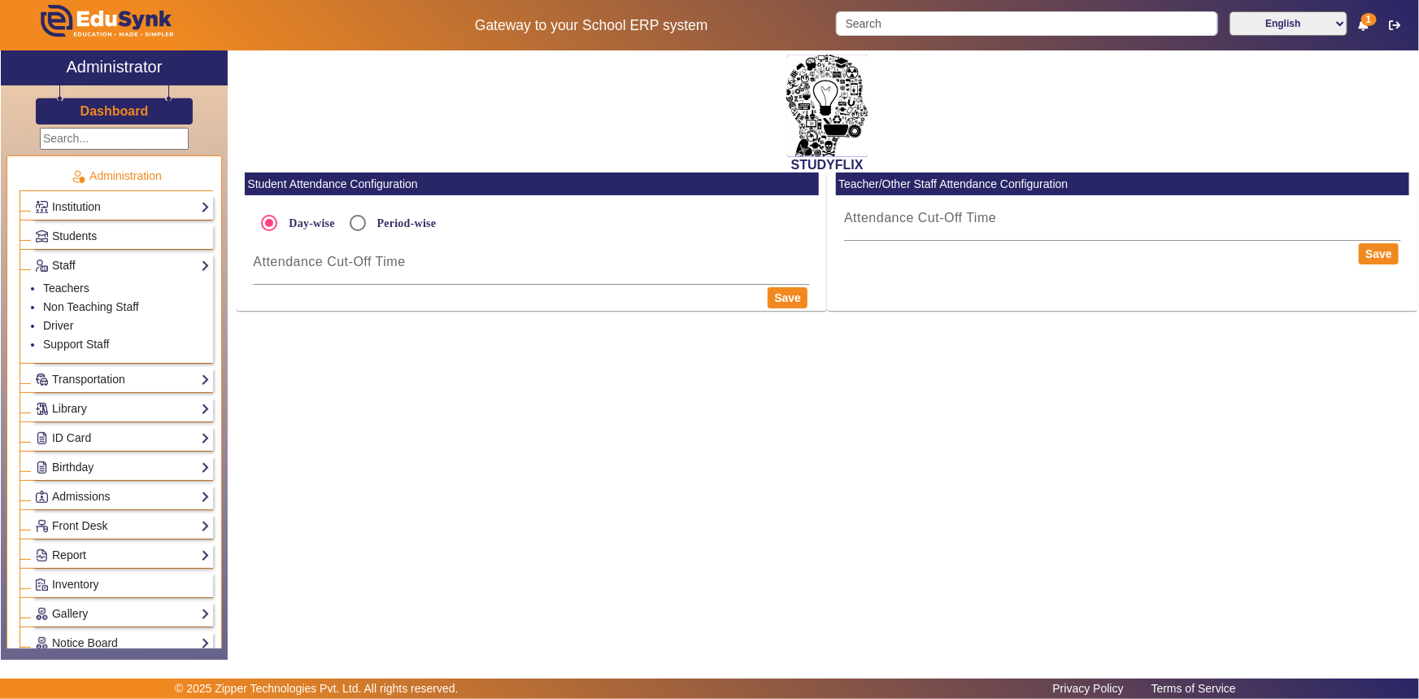
click at [89, 268] on link "Staff" at bounding box center [122, 265] width 175 height 19
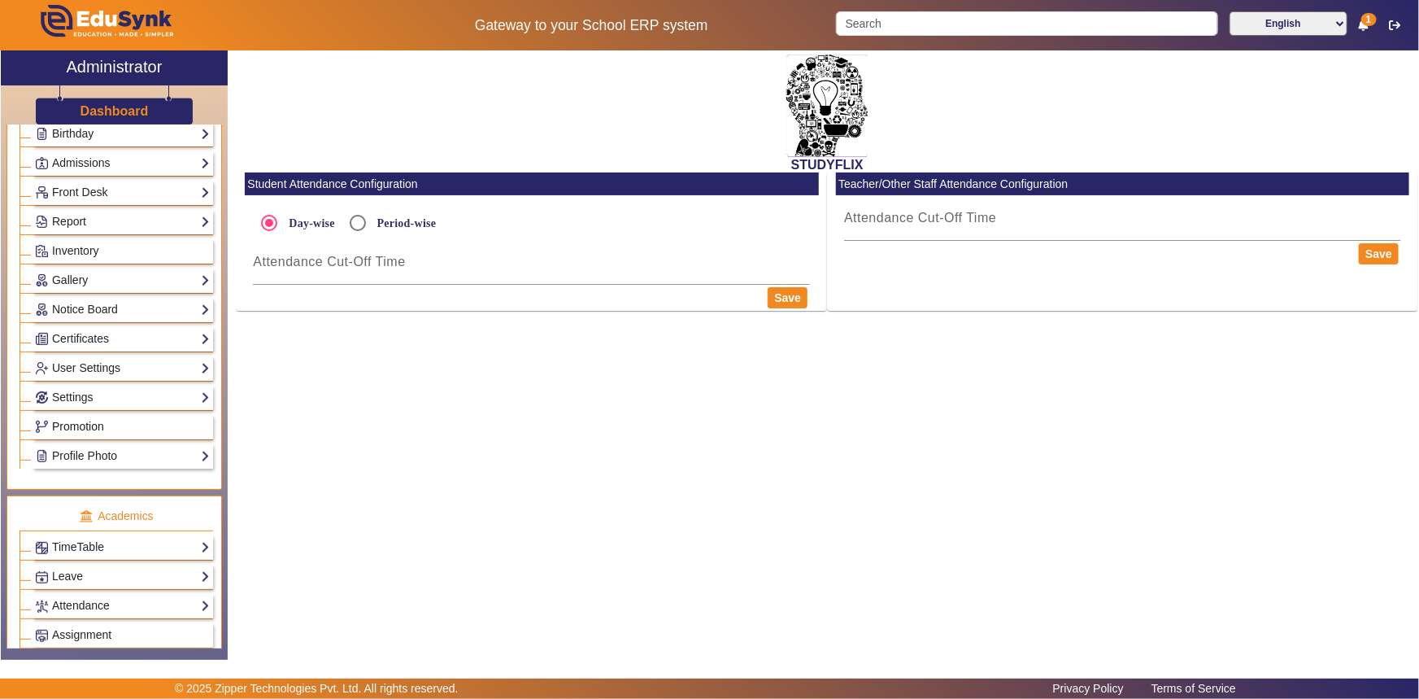
scroll to position [295, 0]
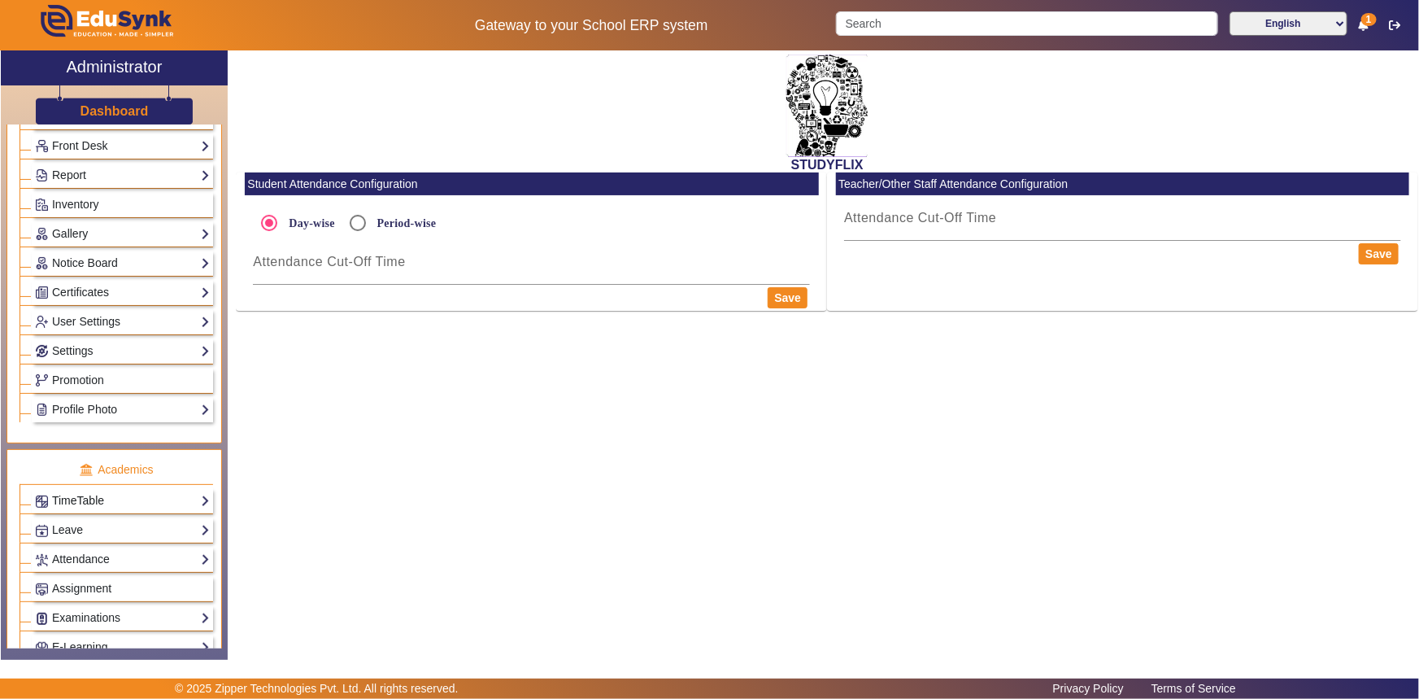
click at [54, 506] on link "TimeTable" at bounding box center [122, 500] width 175 height 19
click at [59, 520] on link "Assign Teacher" at bounding box center [81, 522] width 77 height 13
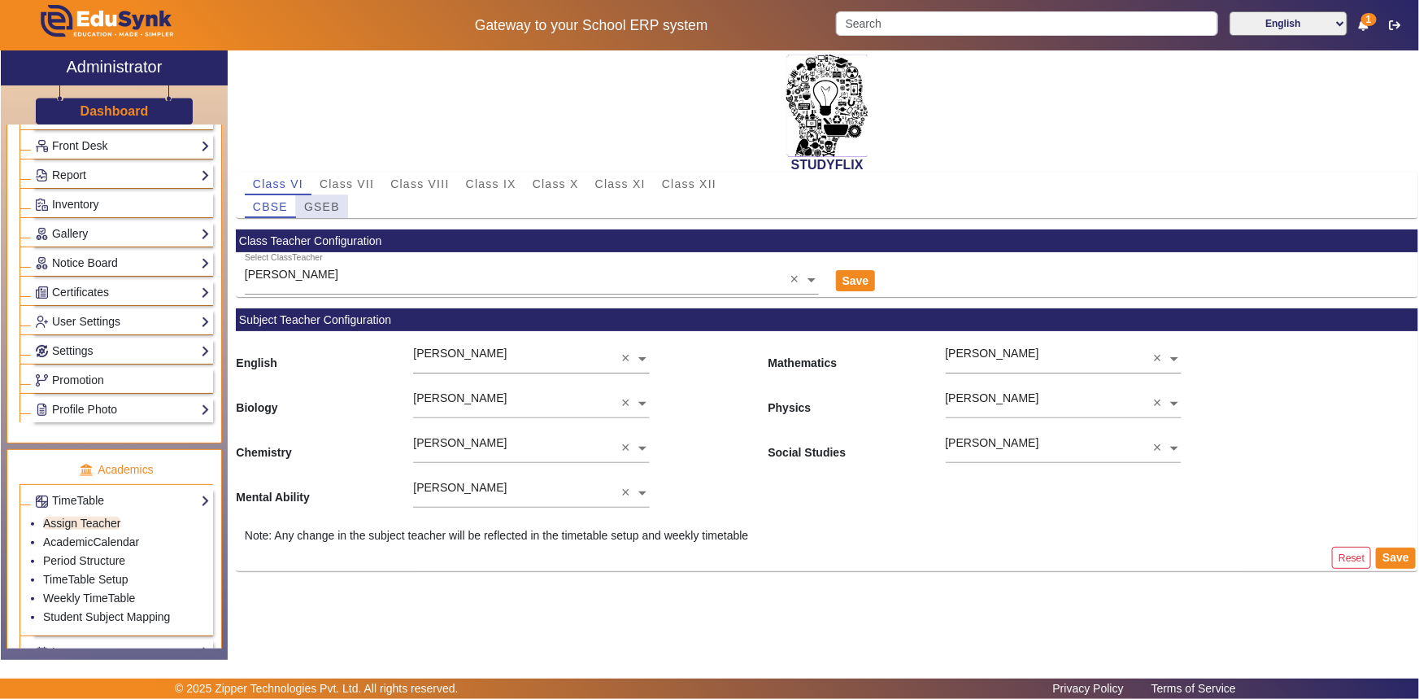
click at [311, 207] on span "GSEB" at bounding box center [322, 206] width 36 height 11
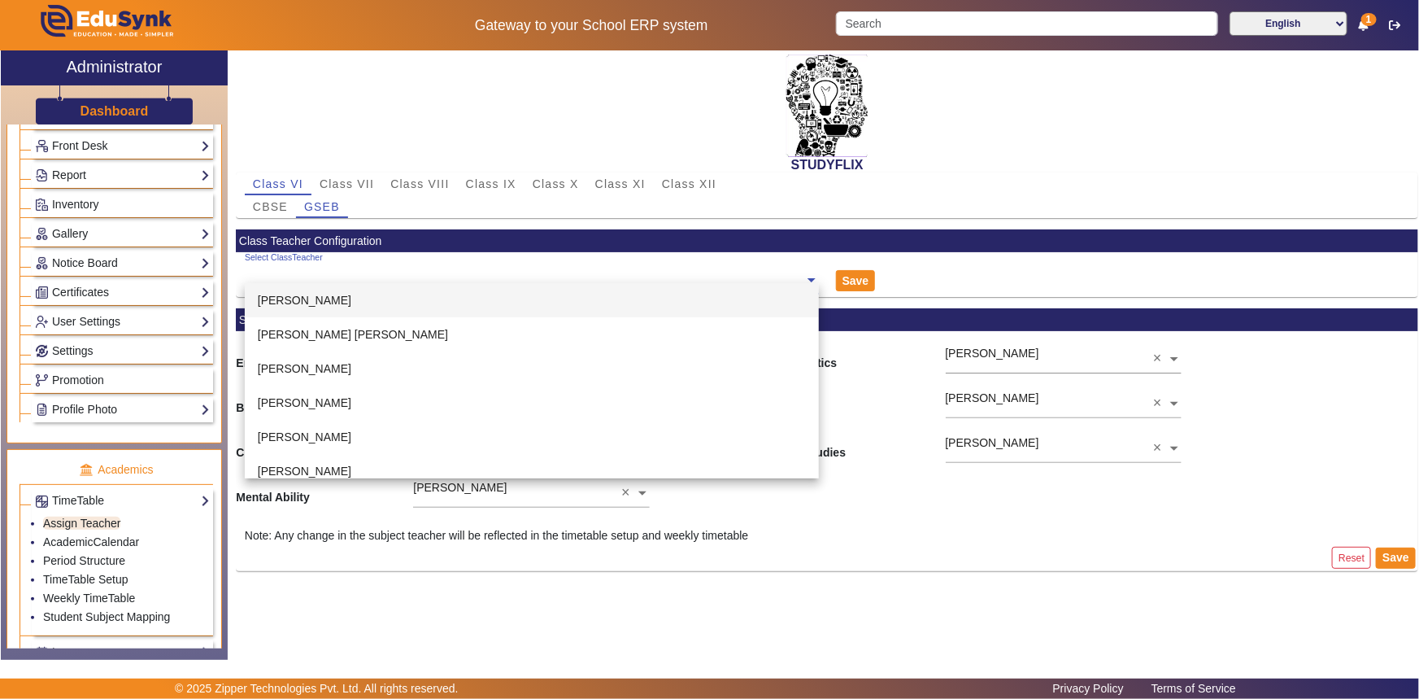
click at [302, 290] on ng-select "Select ClassTeacher [PERSON_NAME] [PERSON_NAME] [PERSON_NAME] [PERSON_NAME] [PE…" at bounding box center [532, 274] width 574 height 45
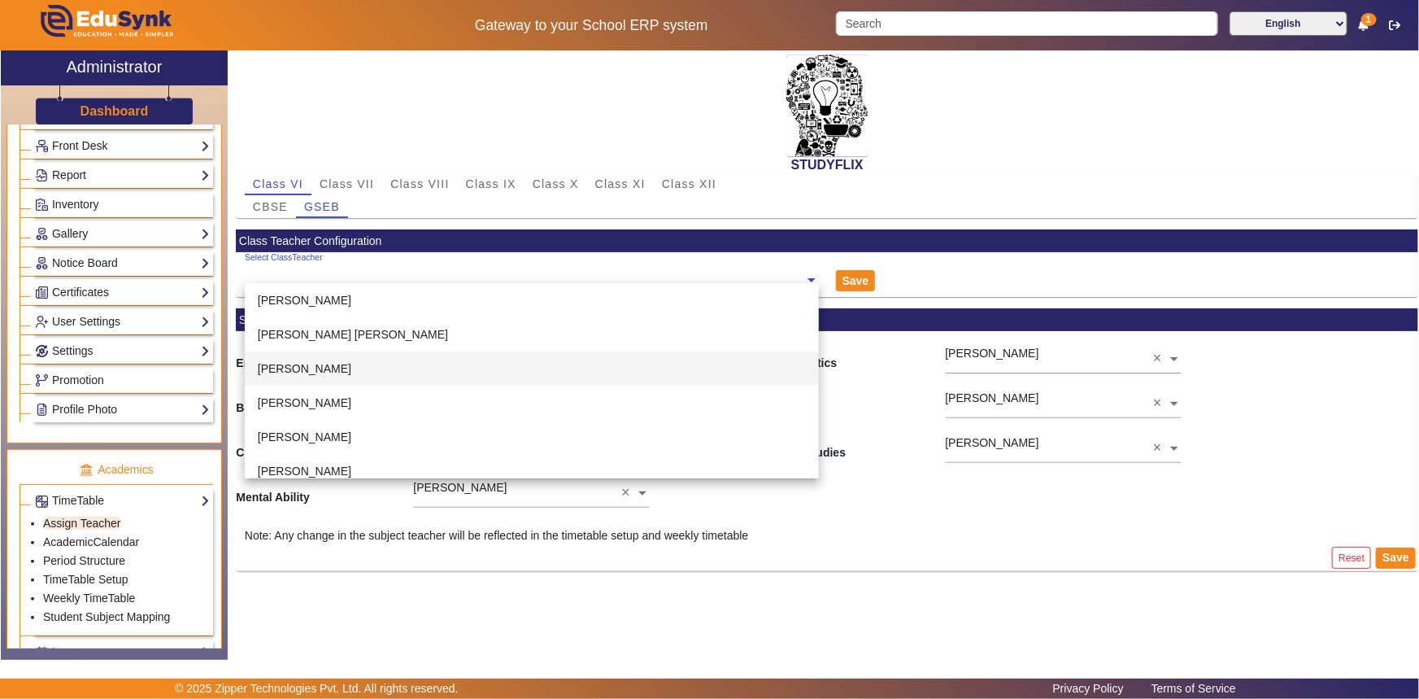
click at [939, 267] on div "Save" at bounding box center [925, 274] width 197 height 45
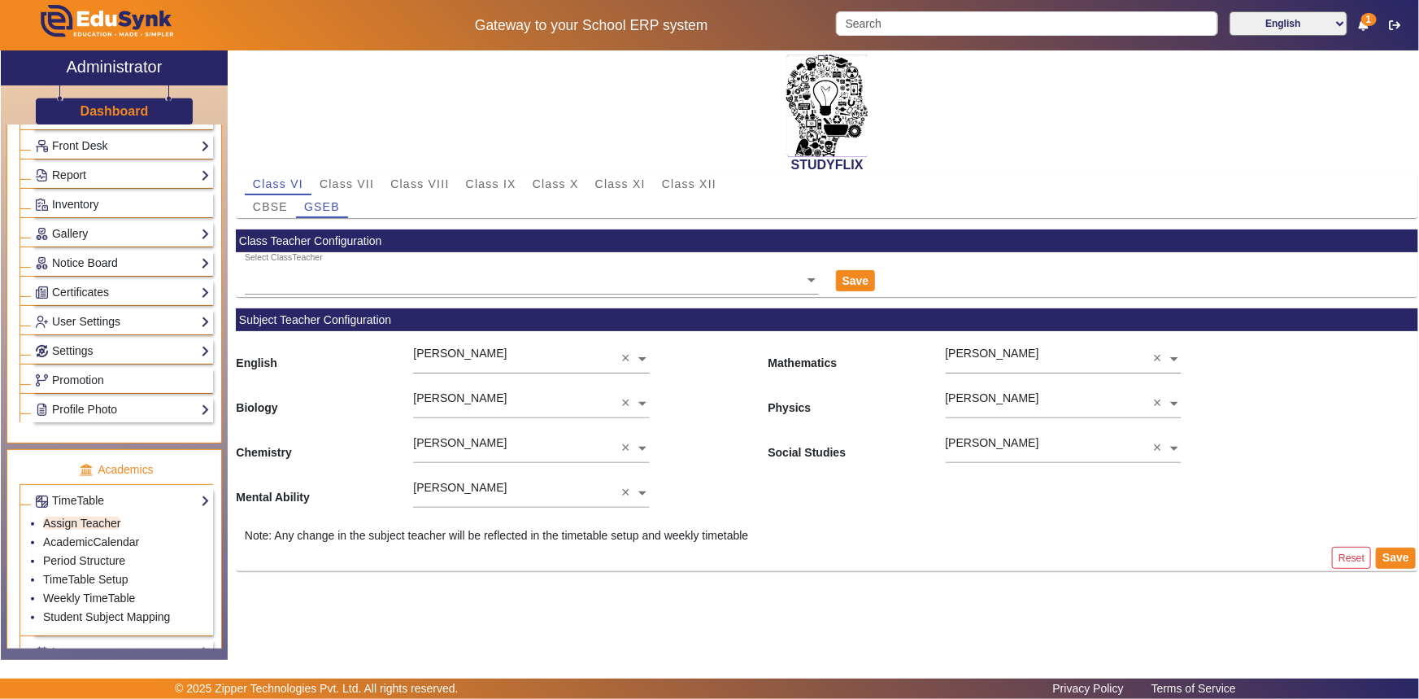
click at [301, 281] on input "text" at bounding box center [532, 280] width 574 height 17
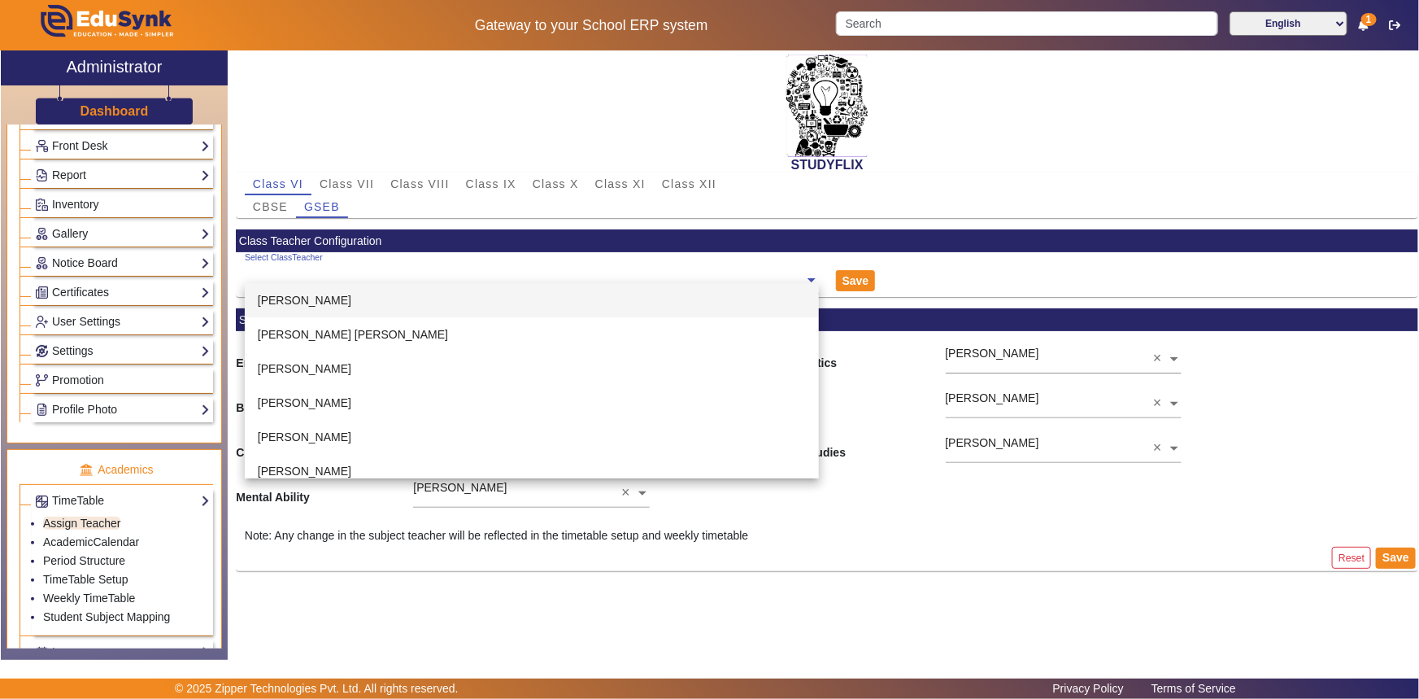
click at [307, 301] on span "[PERSON_NAME]" at bounding box center [305, 300] width 94 height 13
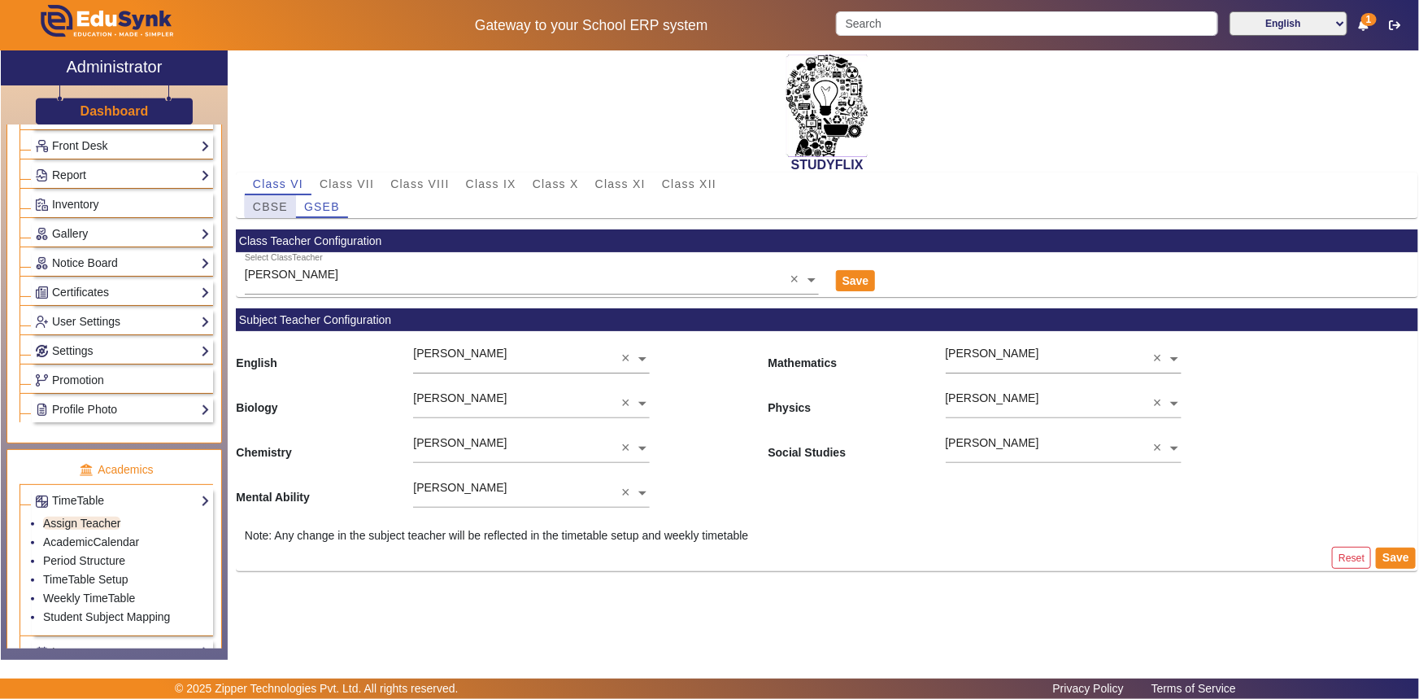
click at [282, 202] on span "CBSE" at bounding box center [270, 206] width 35 height 11
click at [329, 211] on span "GSEB" at bounding box center [322, 206] width 36 height 11
click at [309, 287] on ng-select "Select ClassTeacher" at bounding box center [532, 274] width 574 height 45
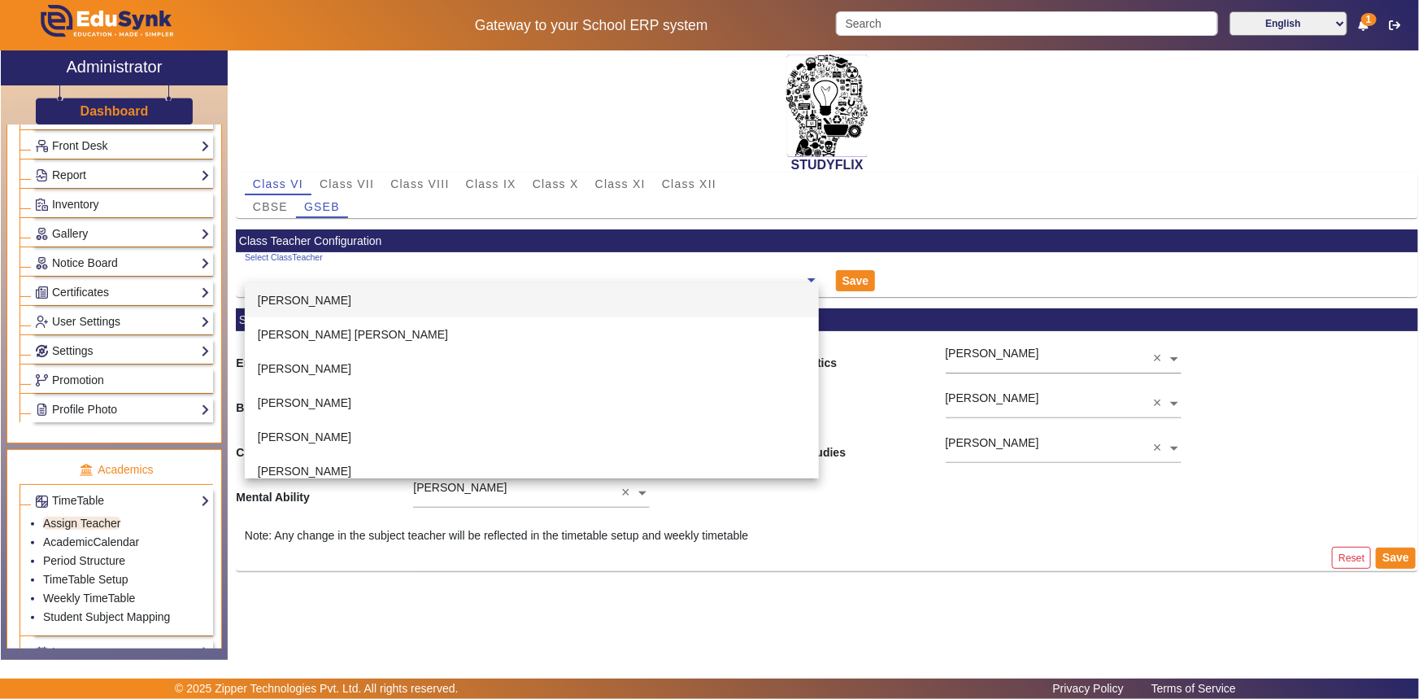
click at [921, 278] on div "Save" at bounding box center [925, 274] width 197 height 45
click at [309, 278] on input "text" at bounding box center [532, 280] width 574 height 17
click at [896, 277] on div "Save" at bounding box center [925, 274] width 197 height 45
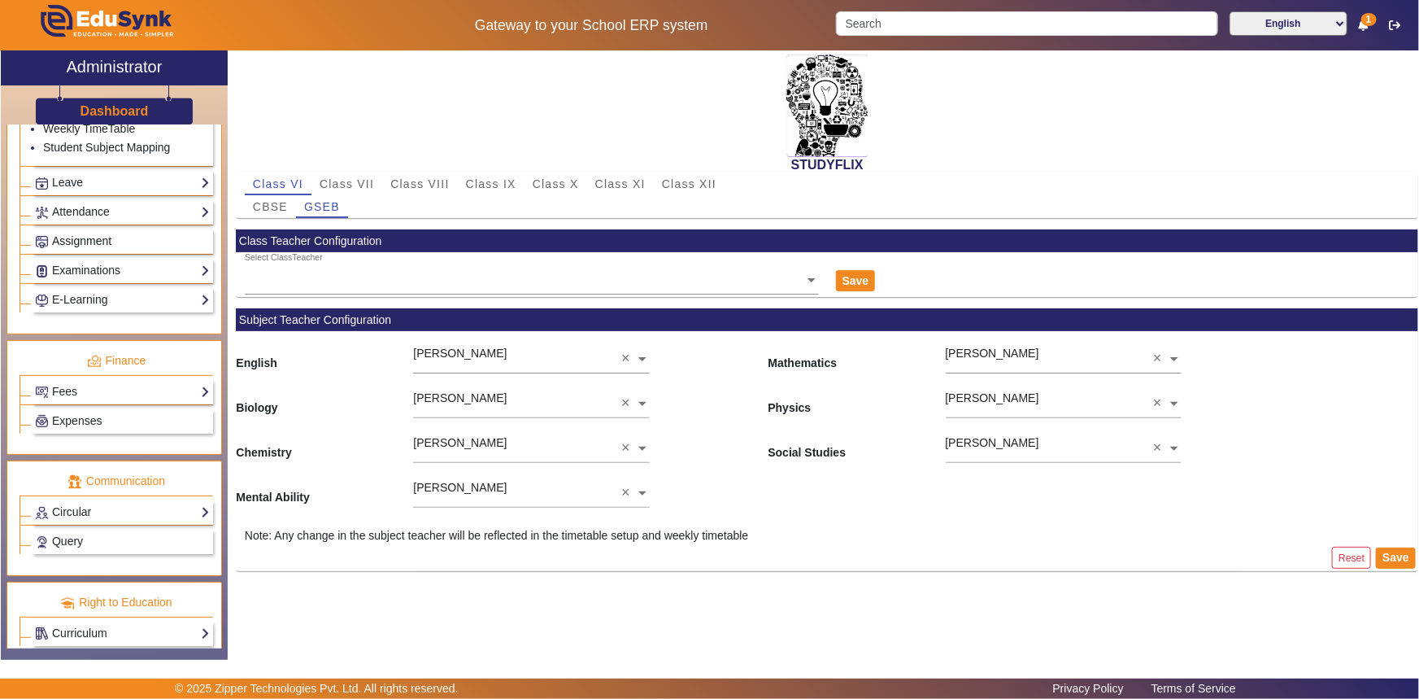
scroll to position [783, 0]
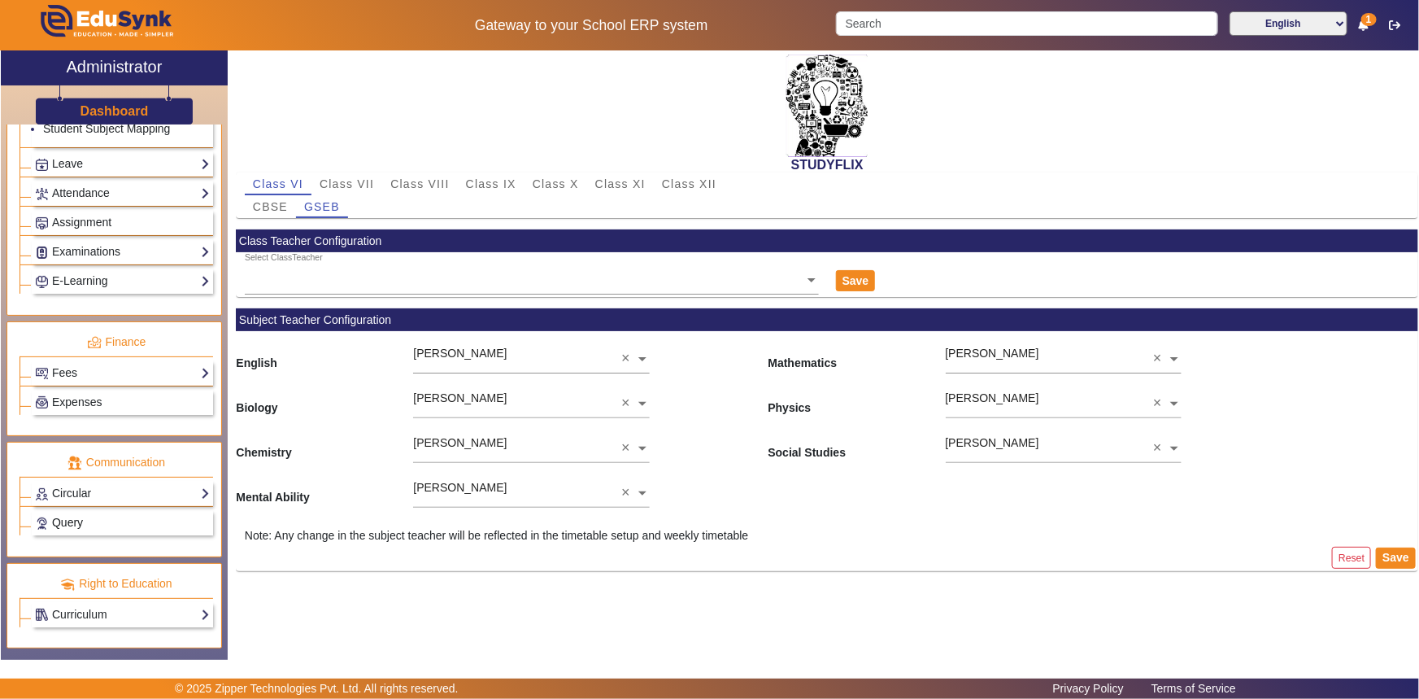
click at [84, 529] on link "Query" at bounding box center [122, 522] width 175 height 19
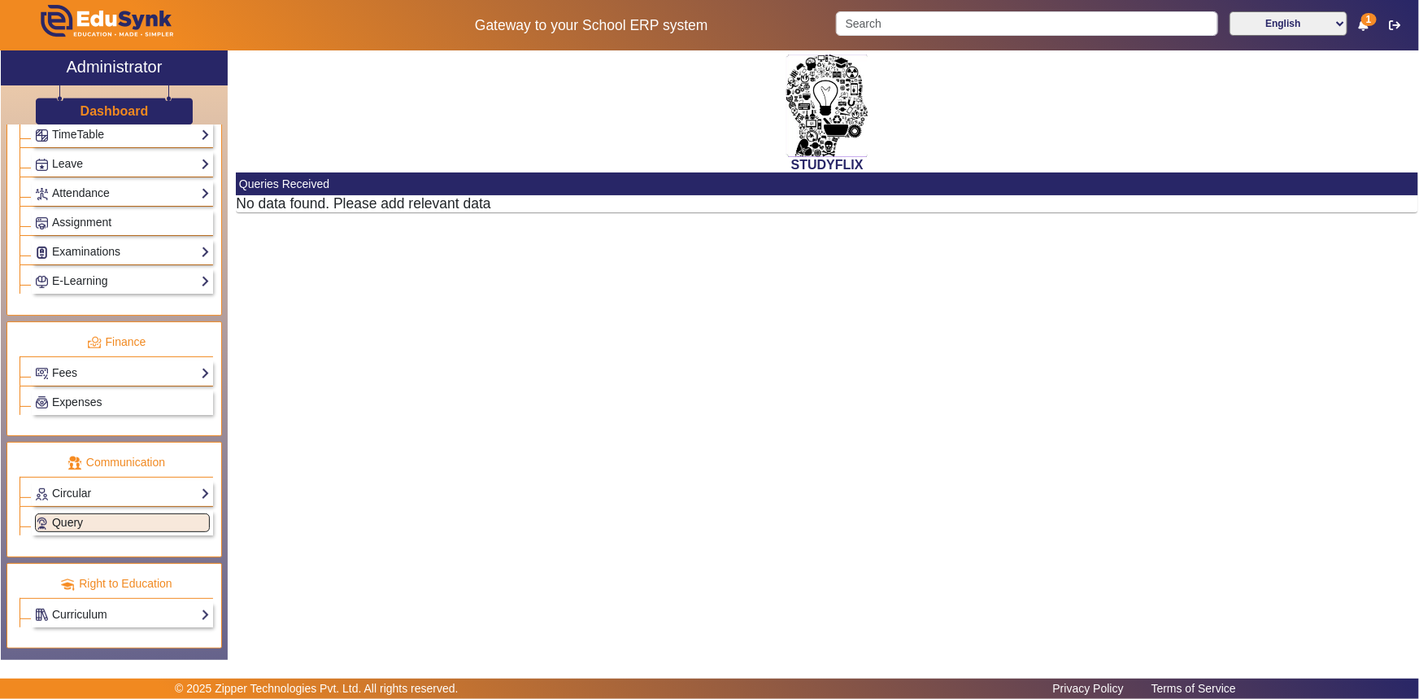
scroll to position [661, 0]
click at [94, 616] on link "Curriculum" at bounding box center [122, 614] width 175 height 19
click at [76, 638] on link "Overview" at bounding box center [66, 636] width 47 height 13
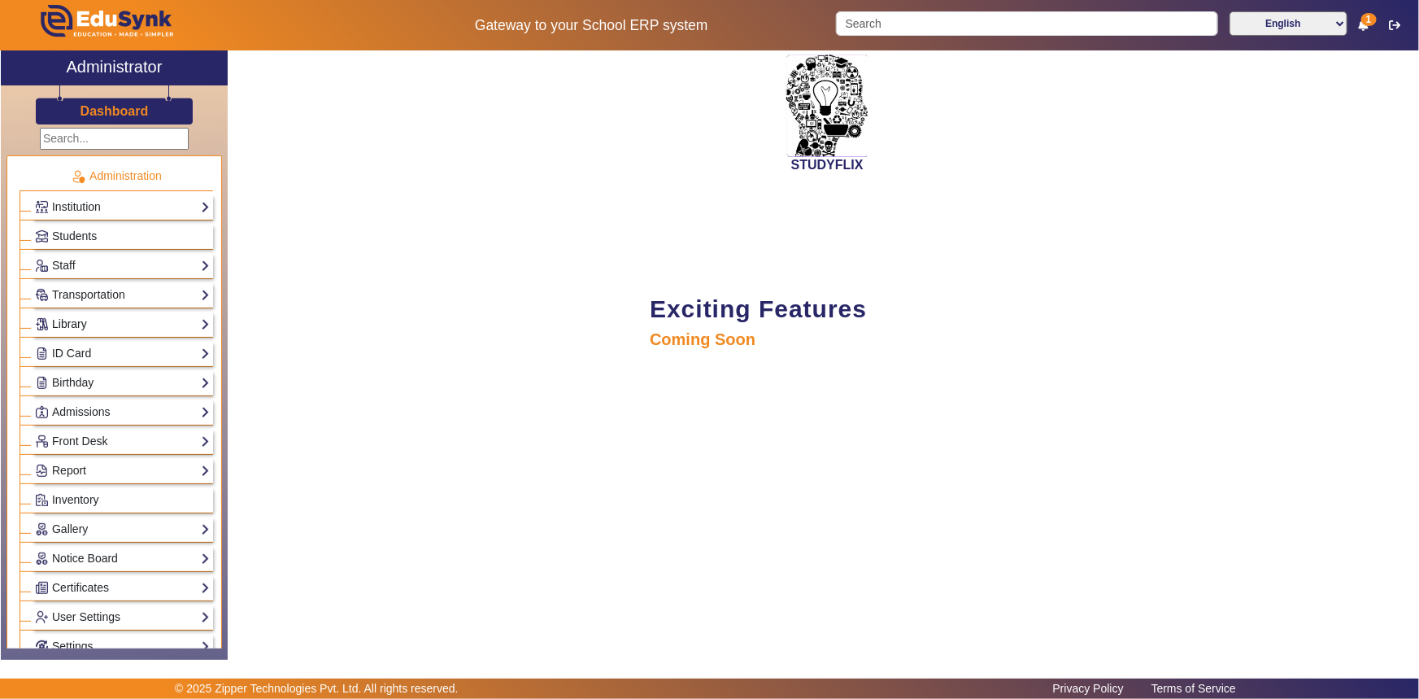
click at [79, 327] on link "Library" at bounding box center [122, 324] width 175 height 19
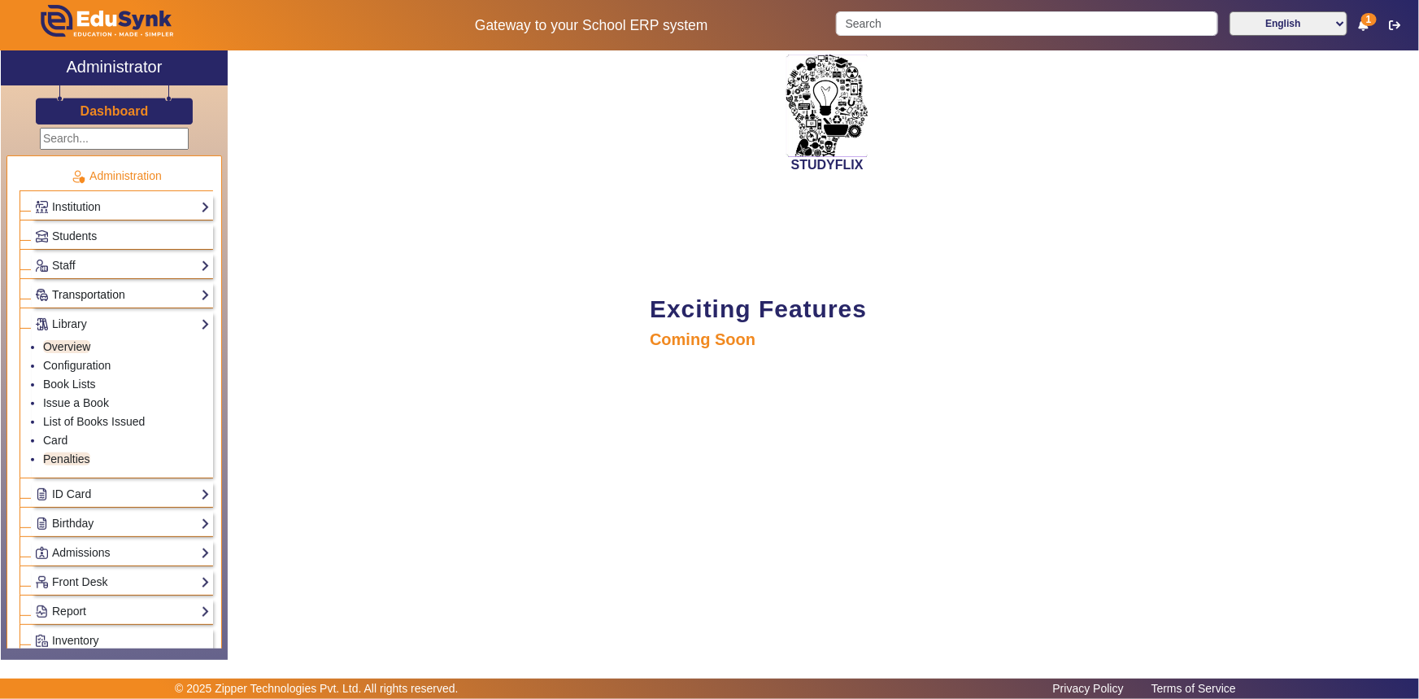
click at [80, 296] on link "Transportation" at bounding box center [122, 294] width 175 height 19
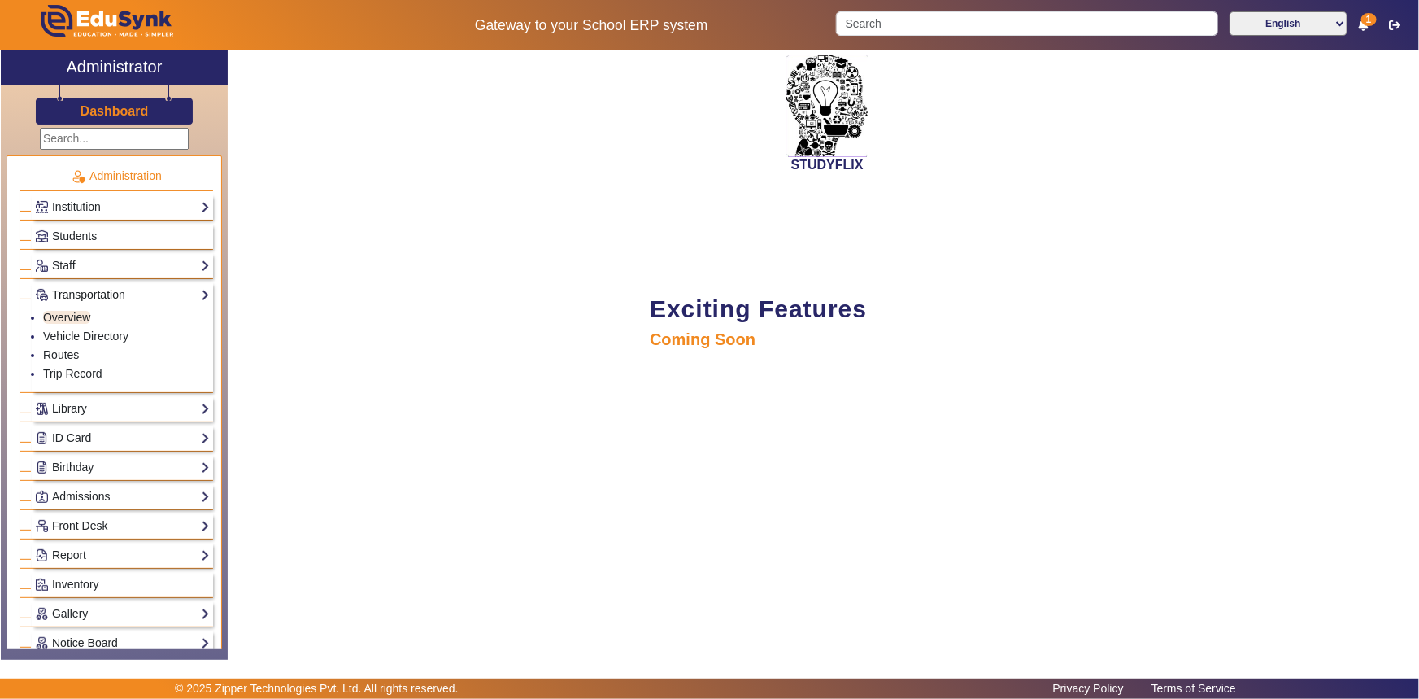
click at [80, 296] on link "Transportation" at bounding box center [122, 294] width 175 height 19
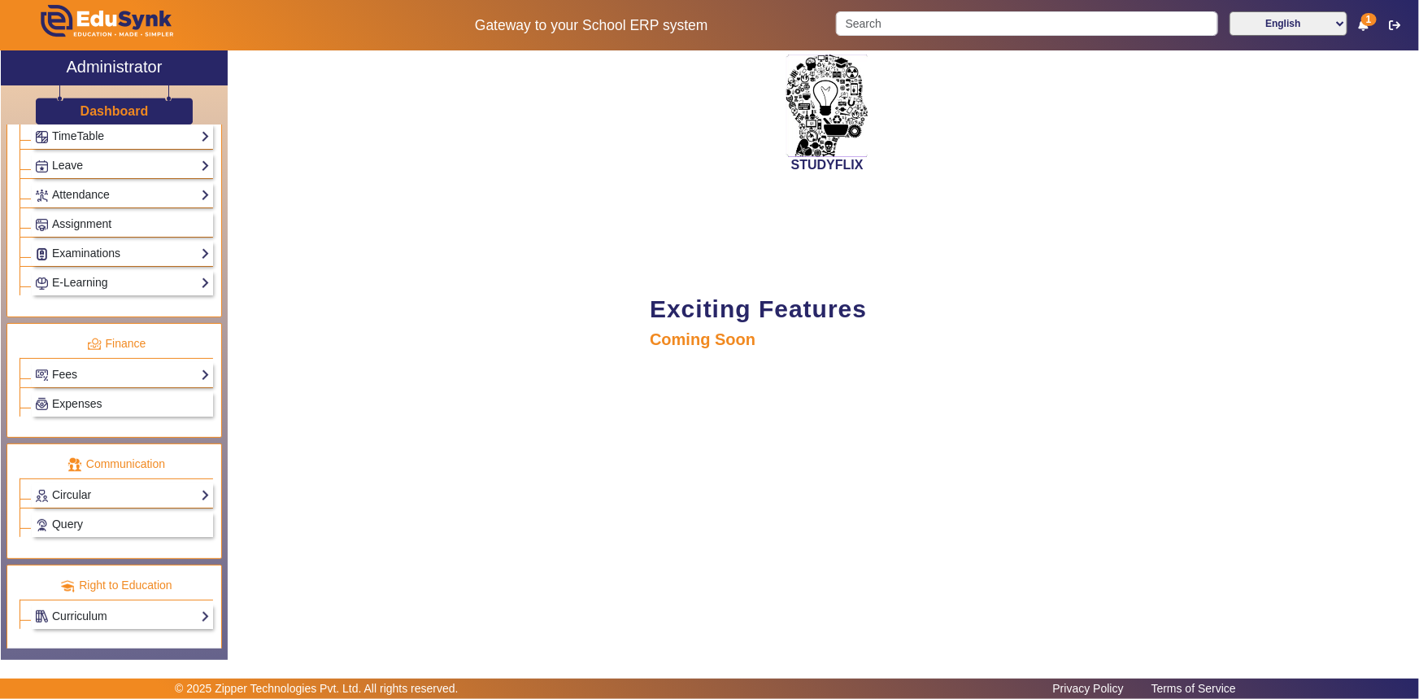
scroll to position [661, 0]
click at [72, 375] on link "Fees" at bounding box center [122, 373] width 175 height 19
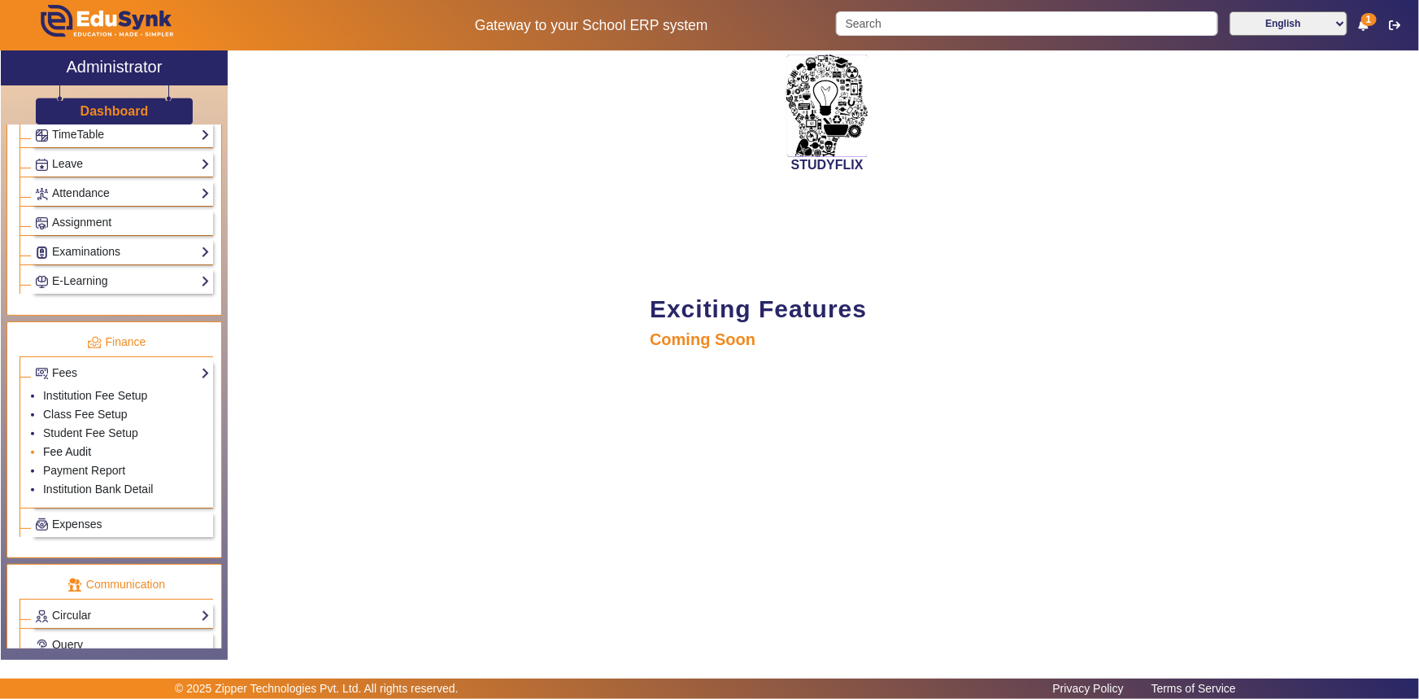
click at [64, 453] on link "Fee Audit" at bounding box center [67, 451] width 48 height 13
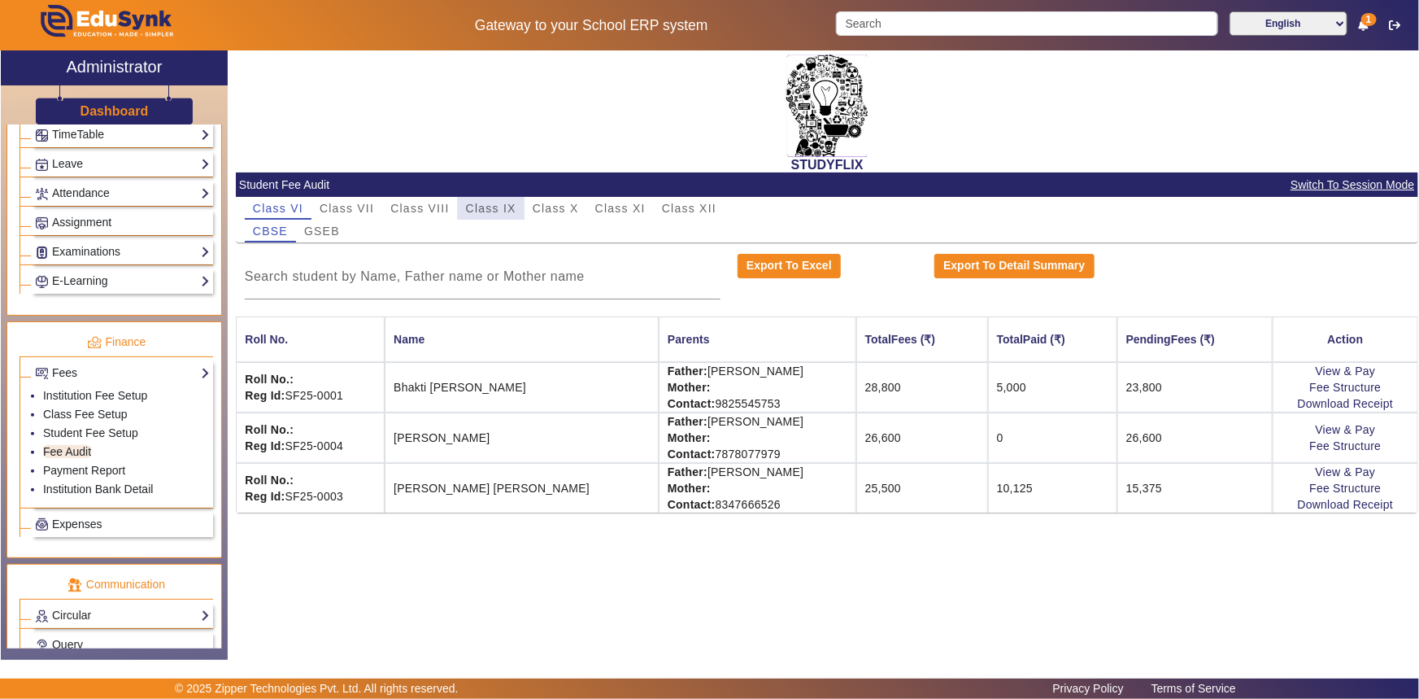
click at [477, 211] on span "Class IX" at bounding box center [491, 208] width 50 height 11
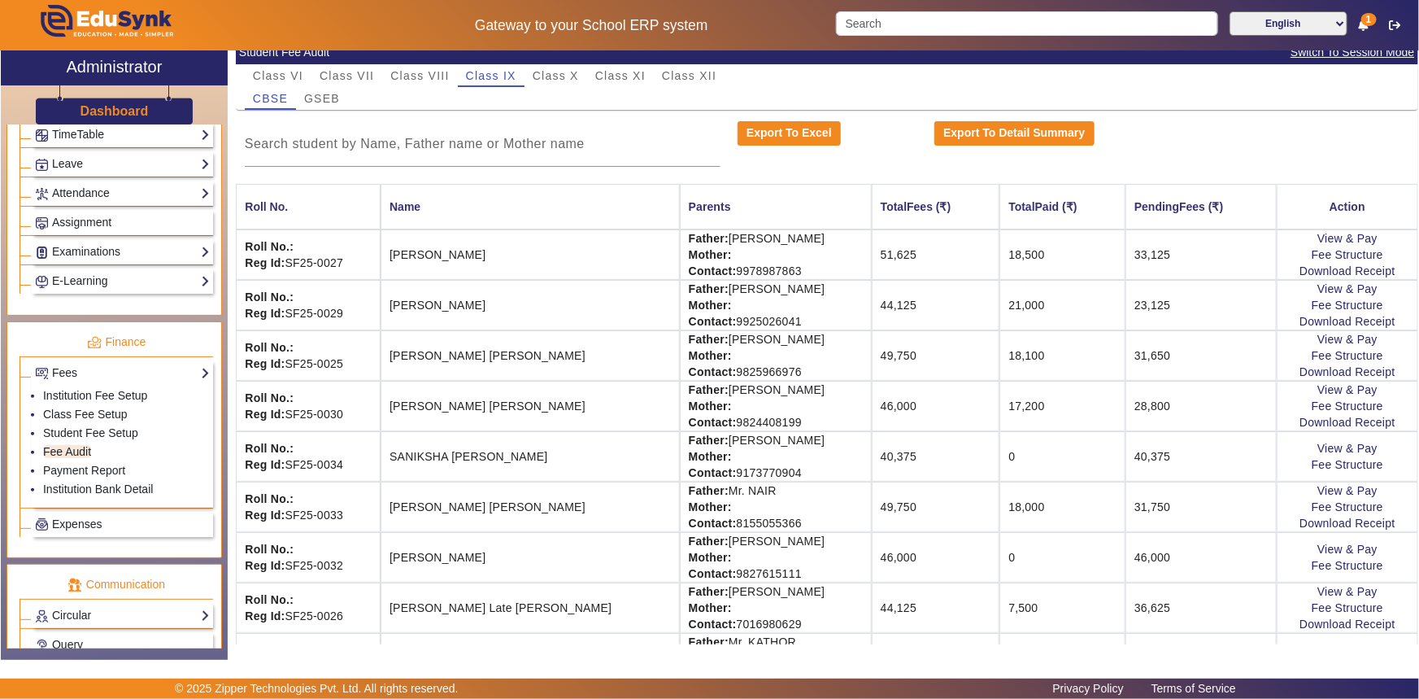
scroll to position [107, 0]
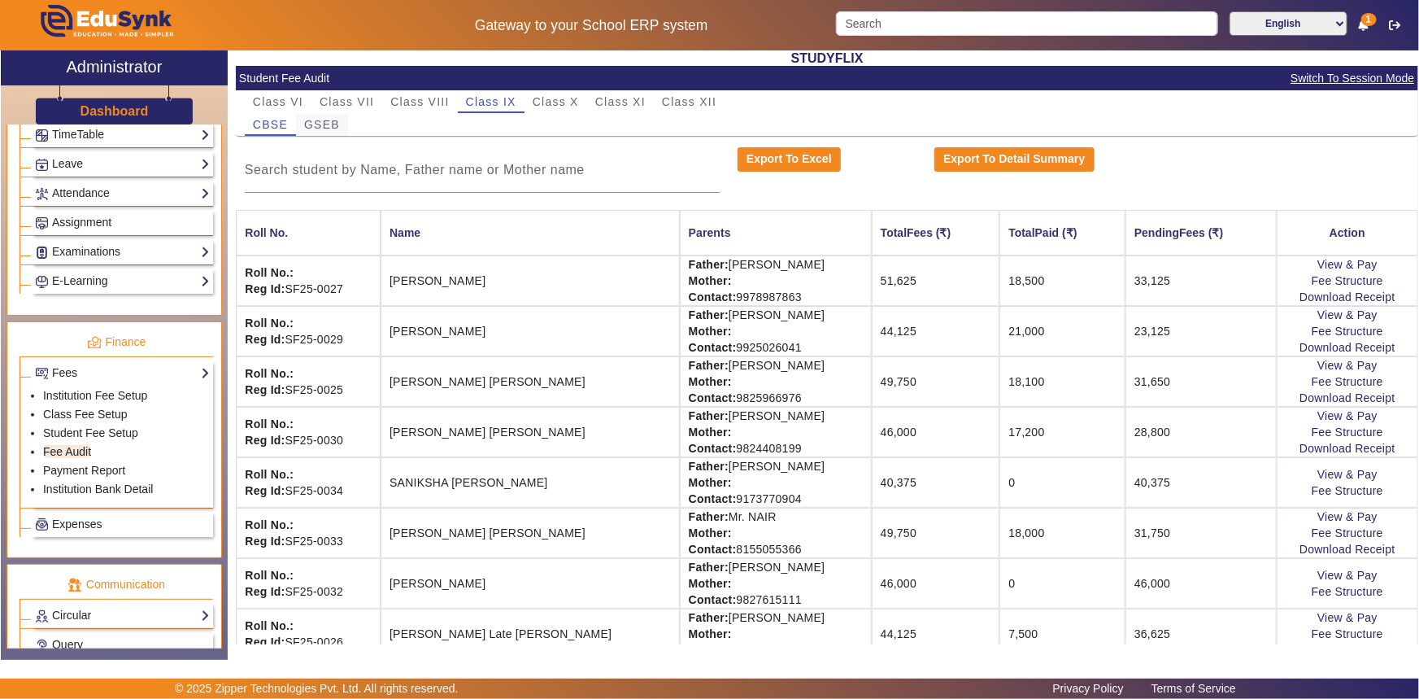
click at [319, 116] on span "GSEB" at bounding box center [322, 124] width 36 height 23
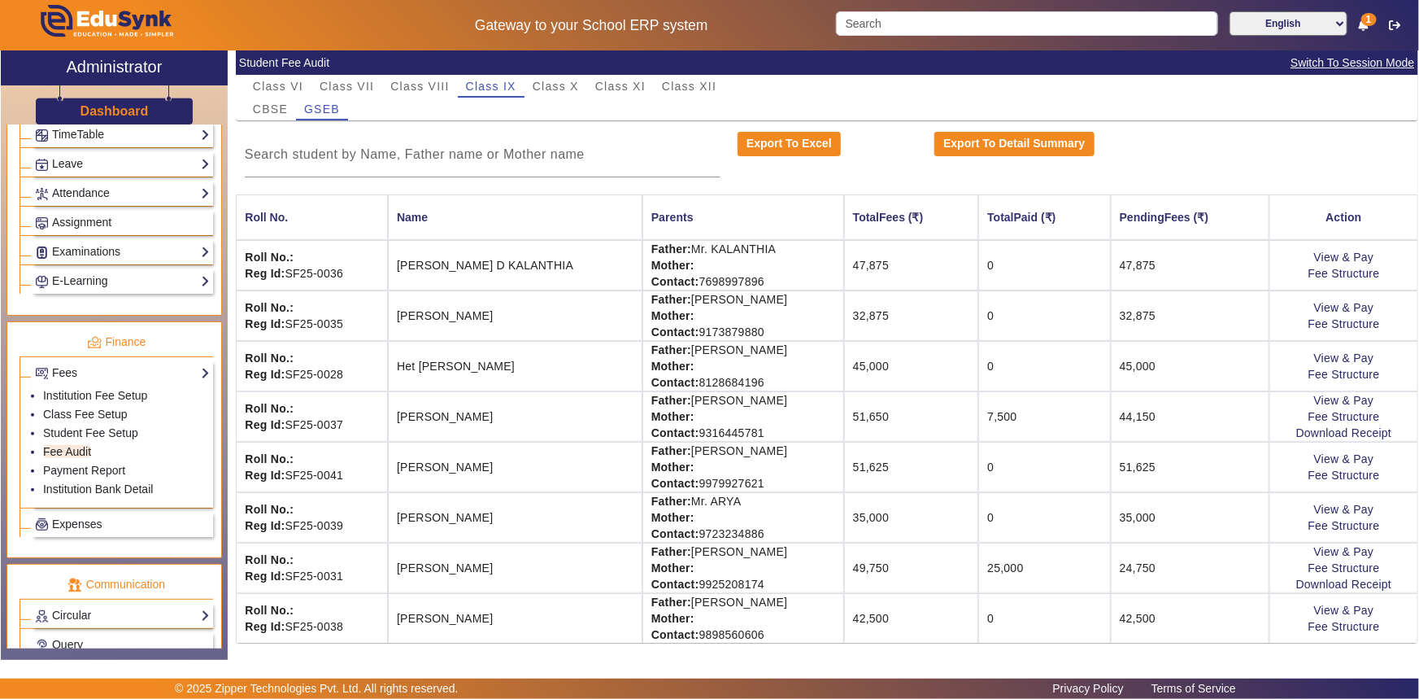
scroll to position [130, 0]
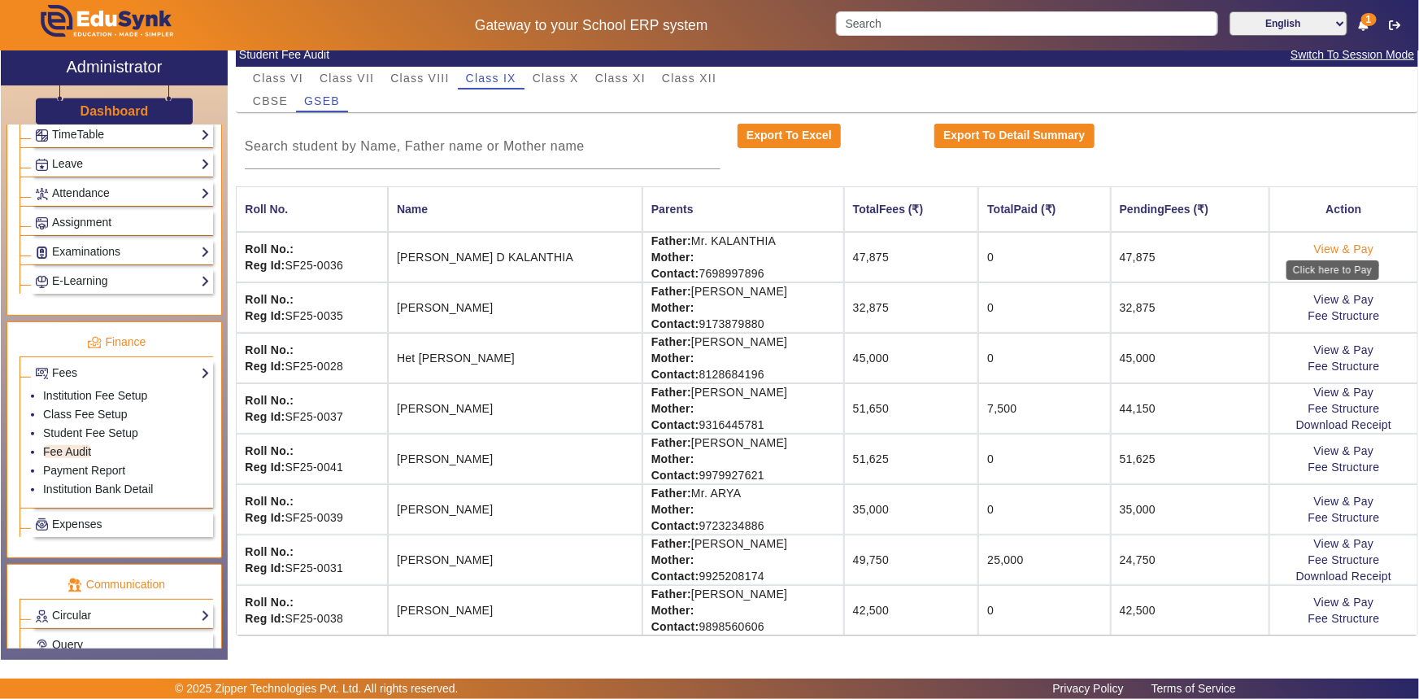
click at [1347, 248] on link "View & Pay" at bounding box center [1344, 248] width 60 height 13
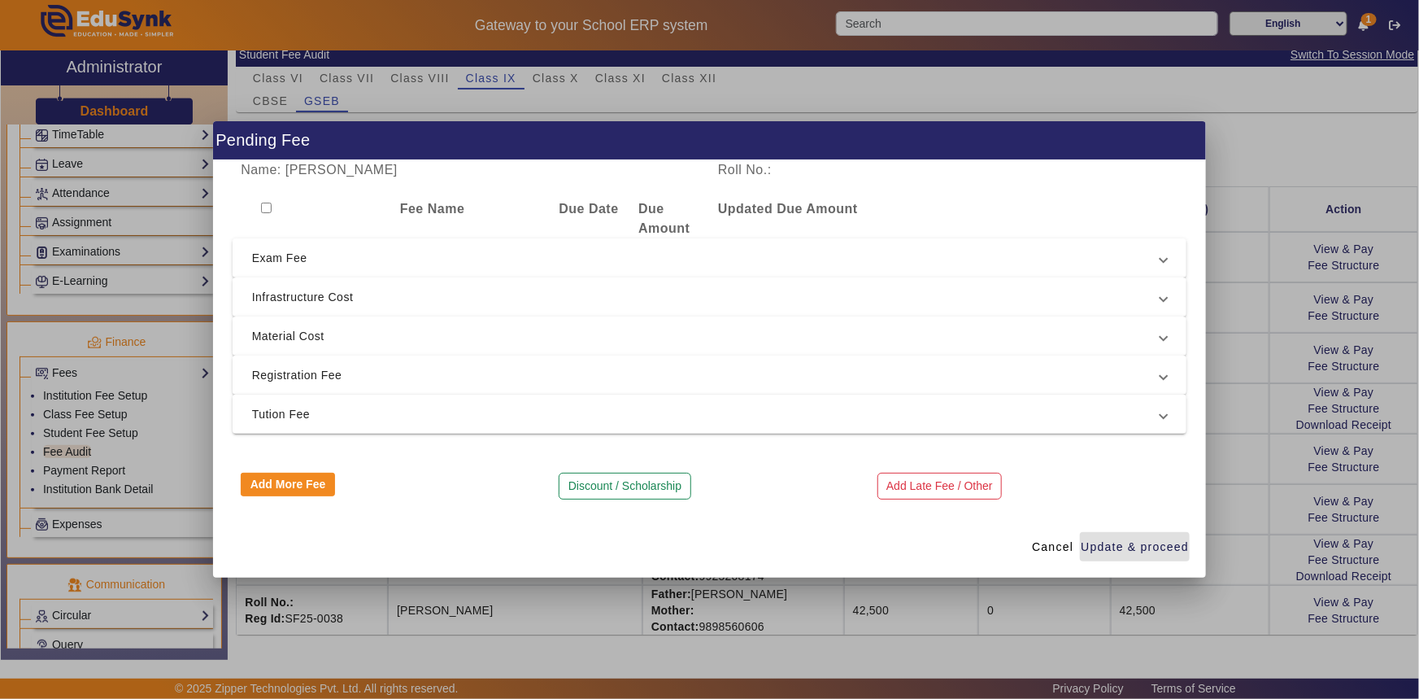
click at [281, 374] on span "Registration Fee" at bounding box center [706, 375] width 909 height 20
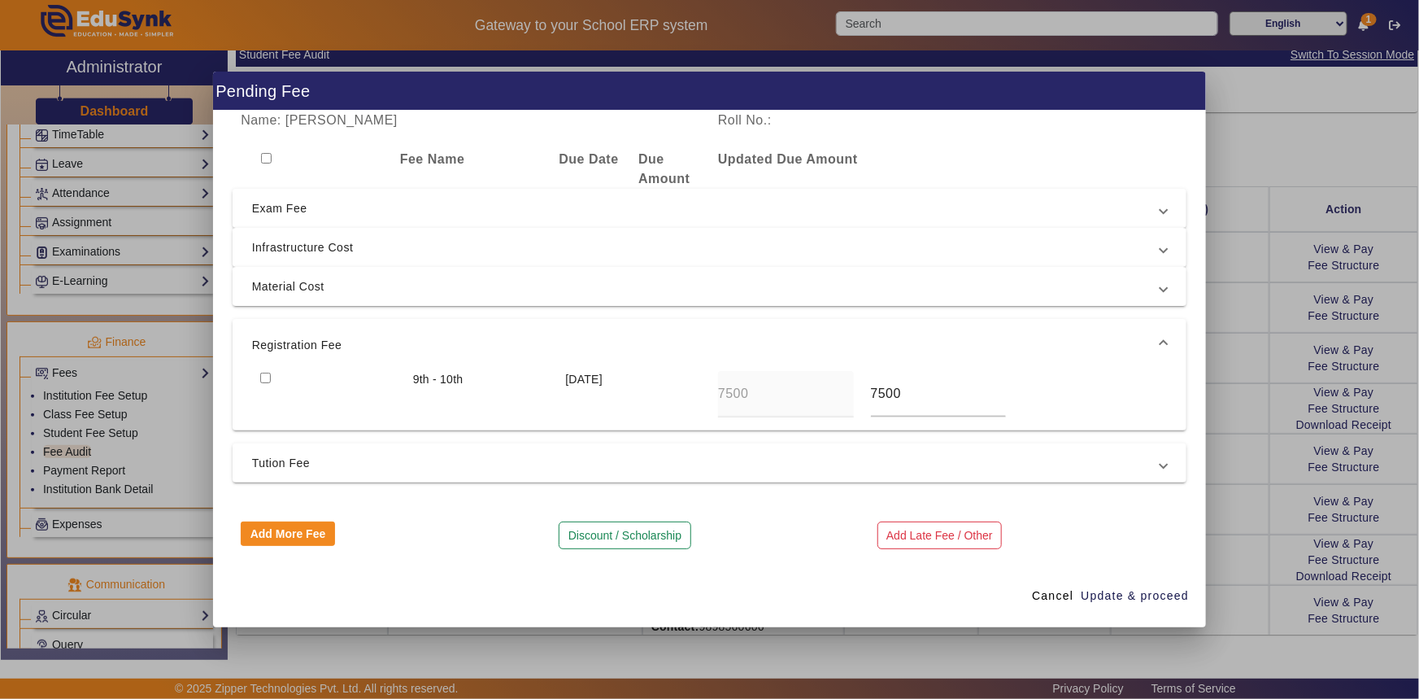
click at [264, 381] on input "checkbox" at bounding box center [265, 377] width 11 height 11
checkbox input "true"
click at [1112, 593] on span "Update & proceed" at bounding box center [1135, 595] width 108 height 17
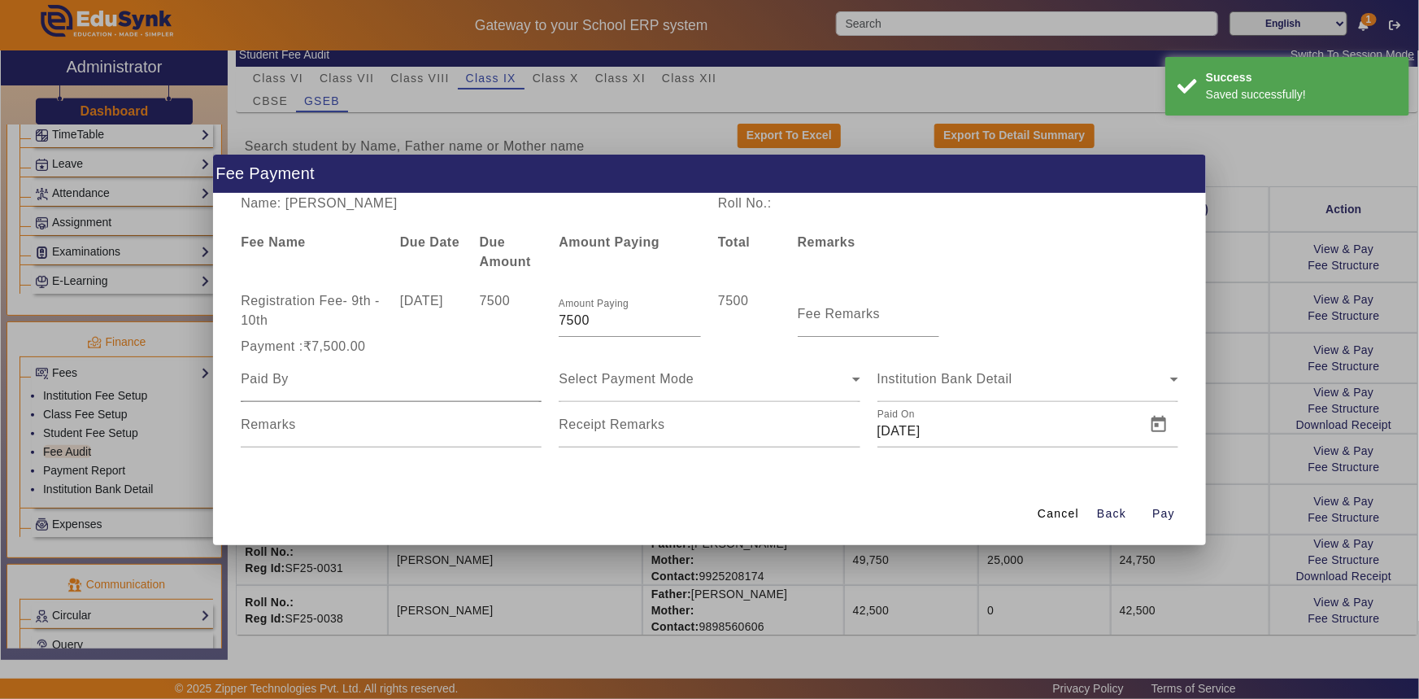
click at [336, 390] on div at bounding box center [391, 379] width 301 height 46
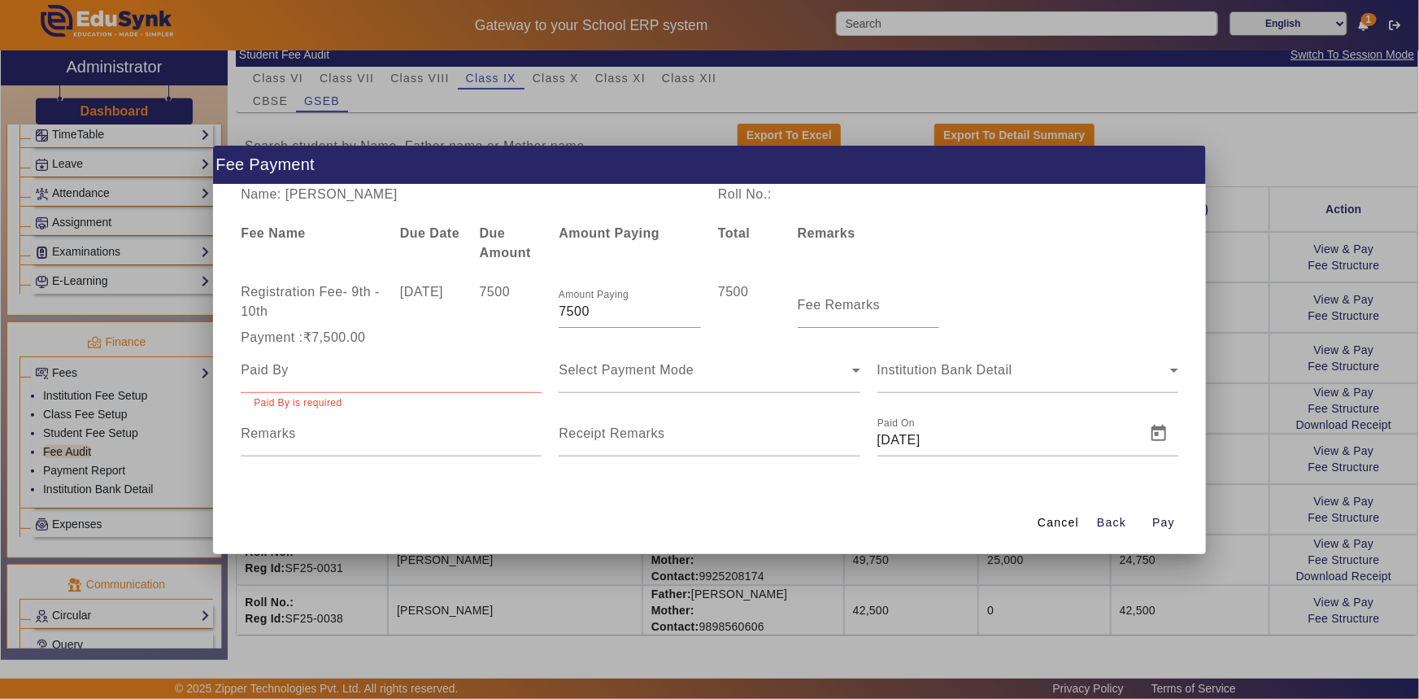
drag, startPoint x: 347, startPoint y: 200, endPoint x: 453, endPoint y: 194, distance: 105.9
click at [453, 194] on div "Name: [PERSON_NAME]" at bounding box center [471, 195] width 477 height 20
copy div "D KALANTHIA"
click at [342, 383] on div at bounding box center [391, 370] width 301 height 46
paste input "D KALANTHIA"
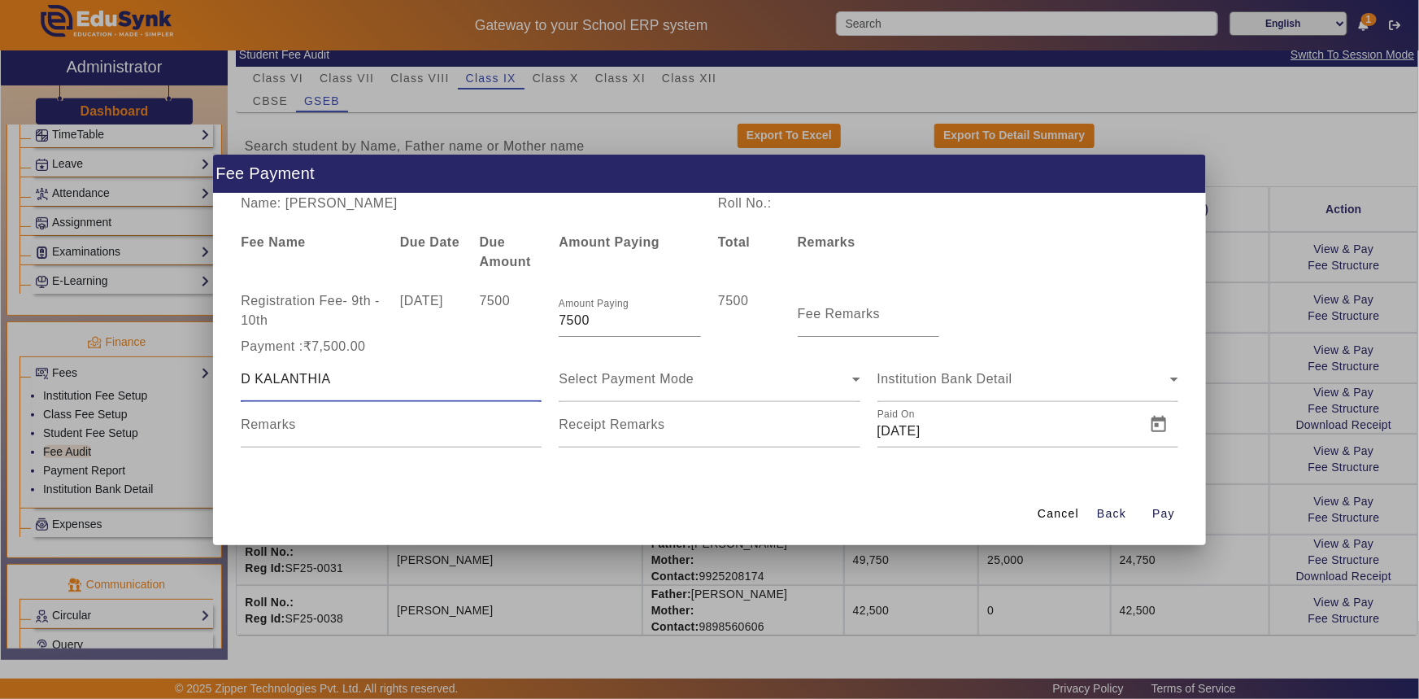
click at [250, 378] on input "D KALANTHIA" at bounding box center [391, 379] width 301 height 20
type input "[PERSON_NAME]"
click at [619, 391] on div "Select Payment Mode" at bounding box center [709, 379] width 301 height 46
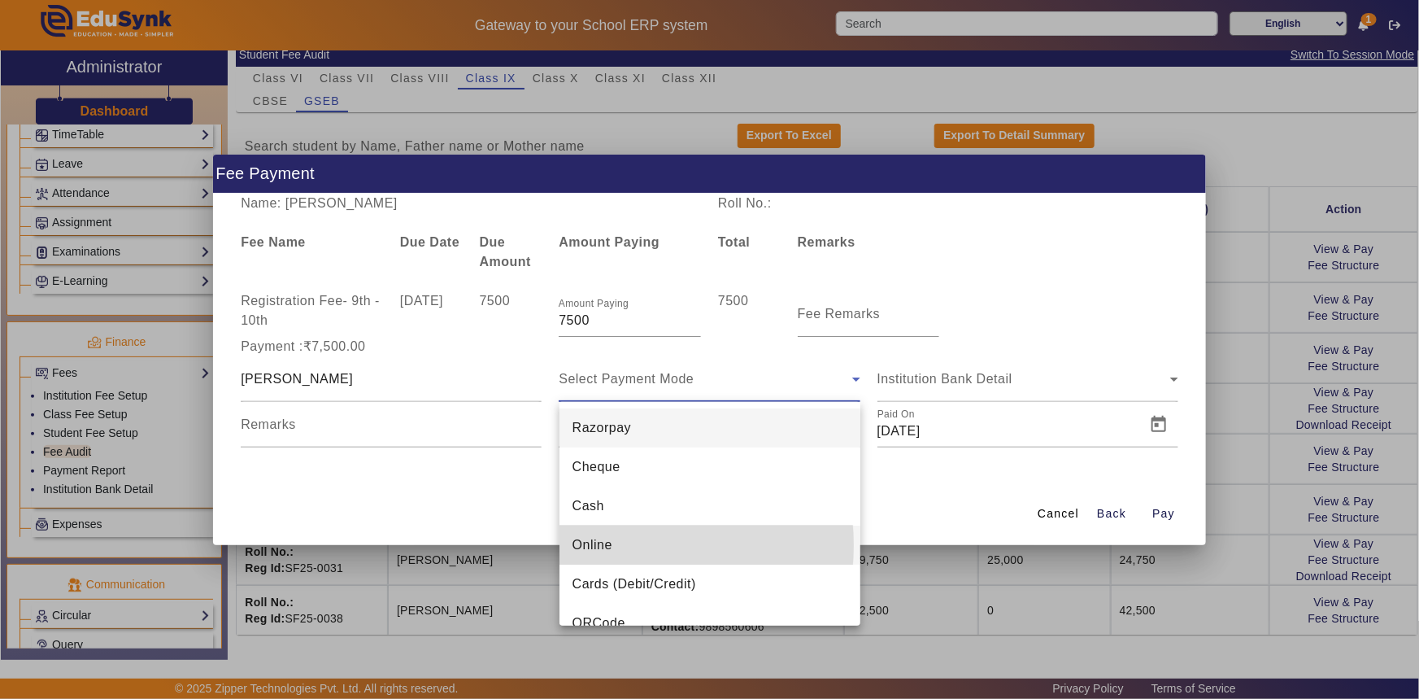
click at [606, 545] on span "Online" at bounding box center [593, 545] width 40 height 20
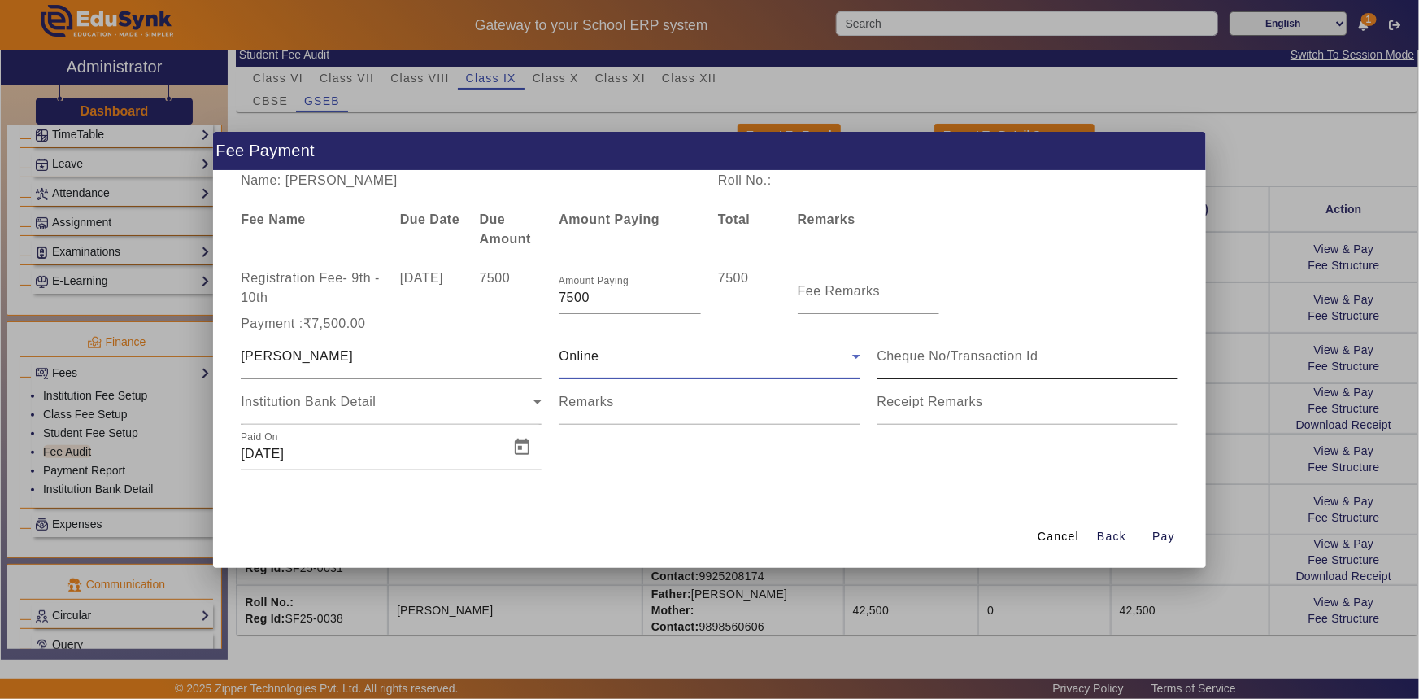
click at [917, 356] on input at bounding box center [1028, 356] width 301 height 20
type input "1057"
drag, startPoint x: 984, startPoint y: 135, endPoint x: 956, endPoint y: 142, distance: 29.2
drag, startPoint x: 956, startPoint y: 142, endPoint x: 515, endPoint y: 451, distance: 538.8
click at [515, 451] on span "Open calendar" at bounding box center [522, 447] width 39 height 39
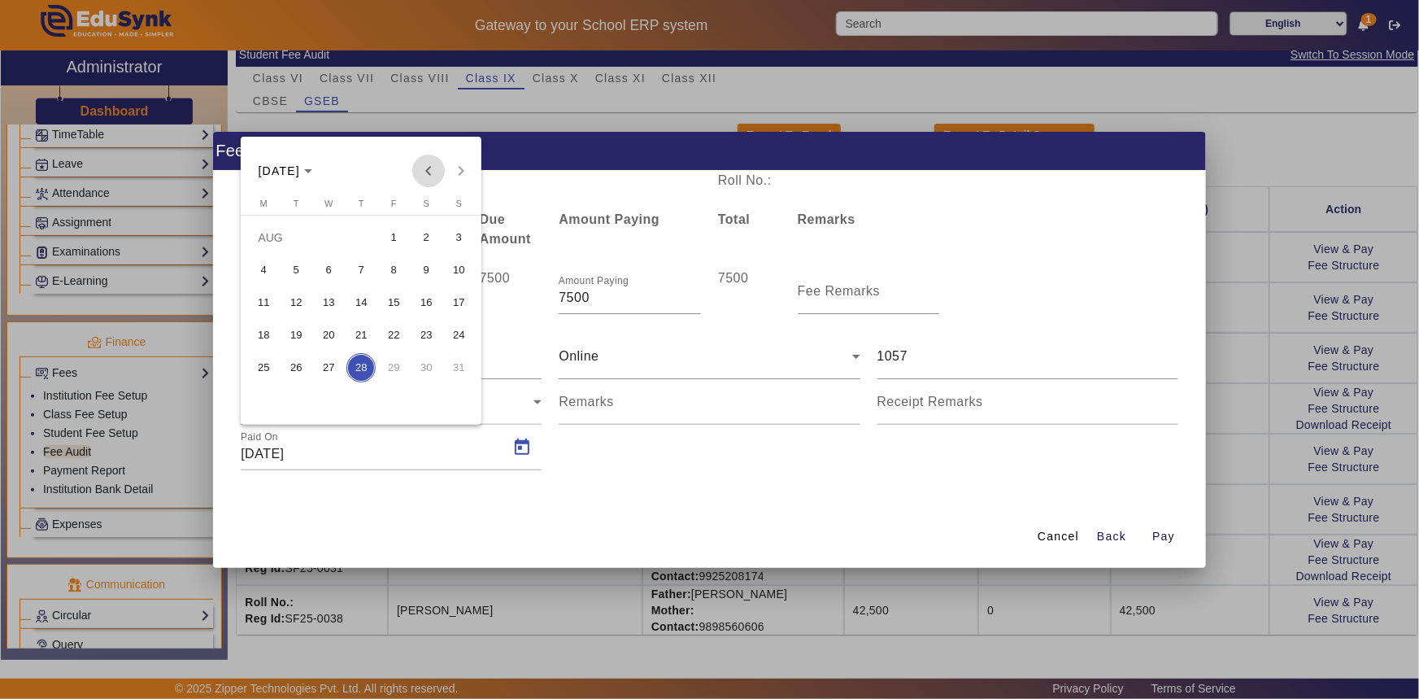
click at [425, 176] on span "Previous month" at bounding box center [428, 171] width 33 height 33
click at [459, 234] on span "1" at bounding box center [458, 237] width 29 height 29
type input "[DATE]"
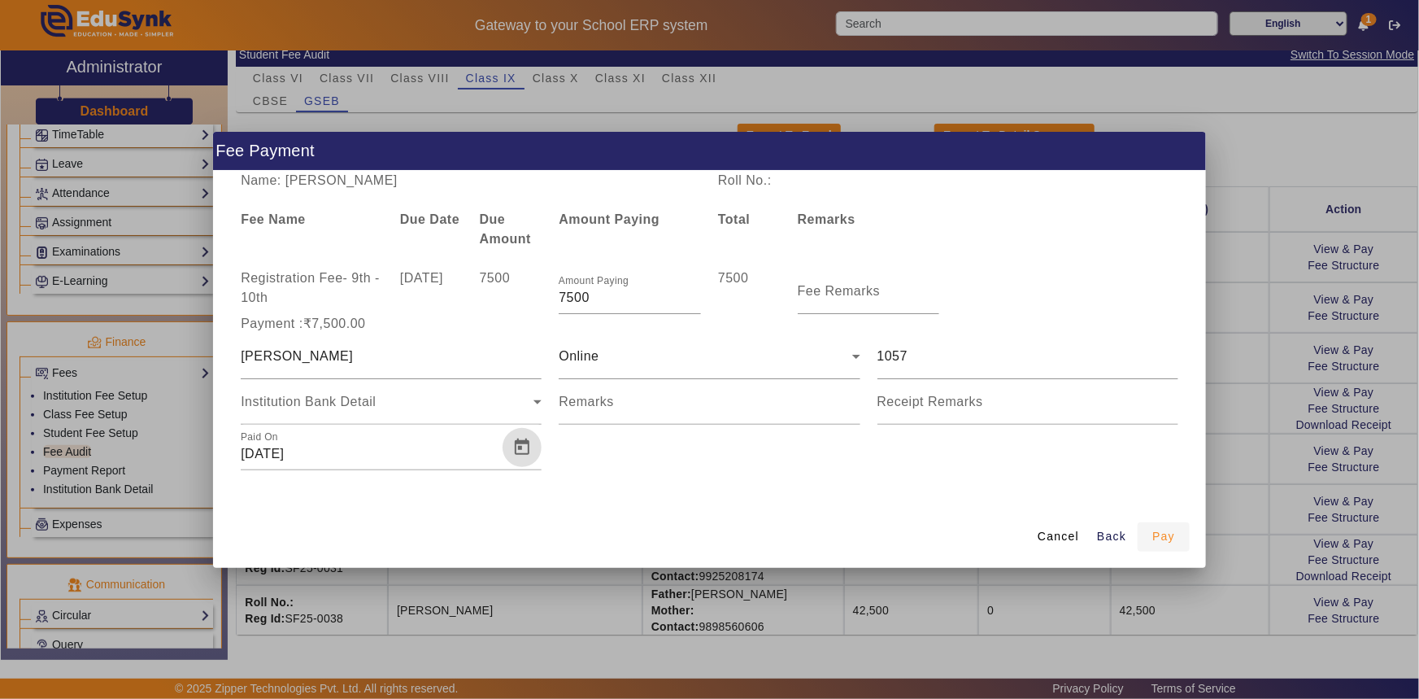
click at [1156, 534] on span "Pay" at bounding box center [1163, 536] width 23 height 17
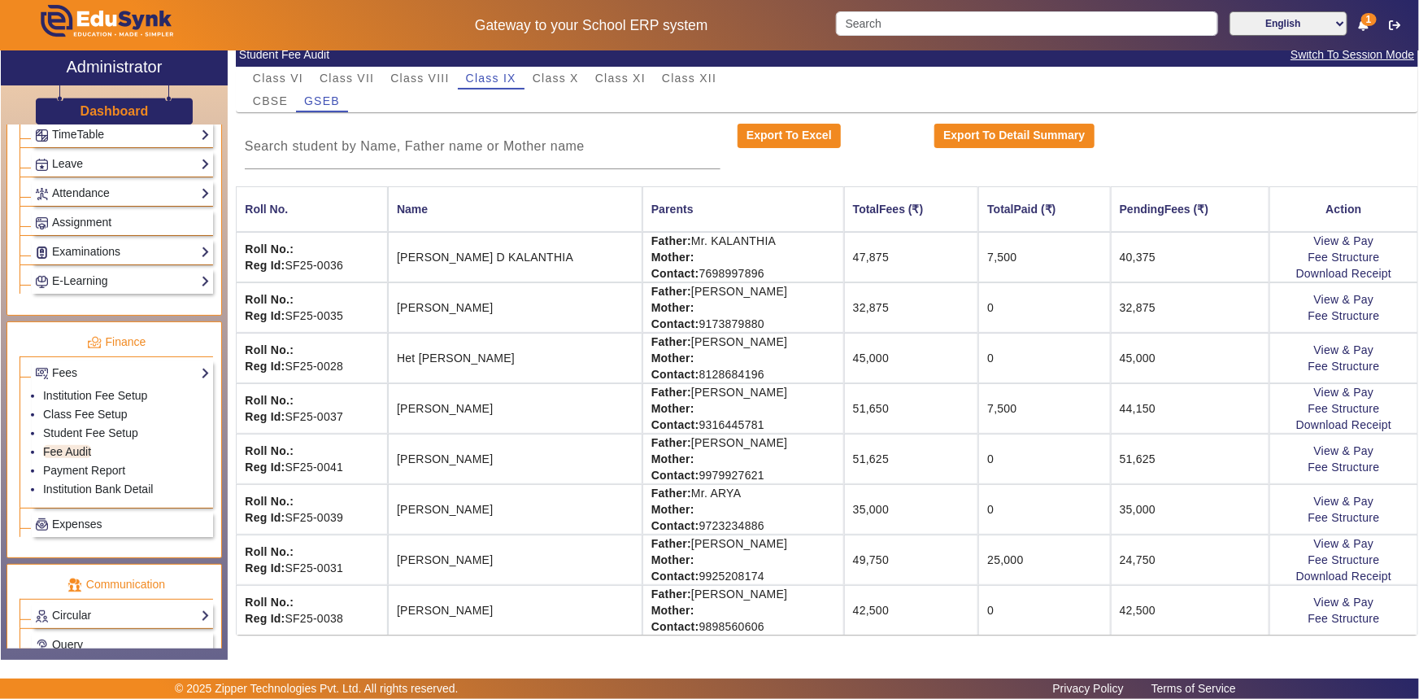
click at [1157, 534] on td "24,750" at bounding box center [1190, 559] width 159 height 50
drag, startPoint x: 1157, startPoint y: 534, endPoint x: 1178, endPoint y: 479, distance: 58.8
click at [1171, 534] on td "24,750" at bounding box center [1190, 559] width 159 height 50
